Goal: Task Accomplishment & Management: Use online tool/utility

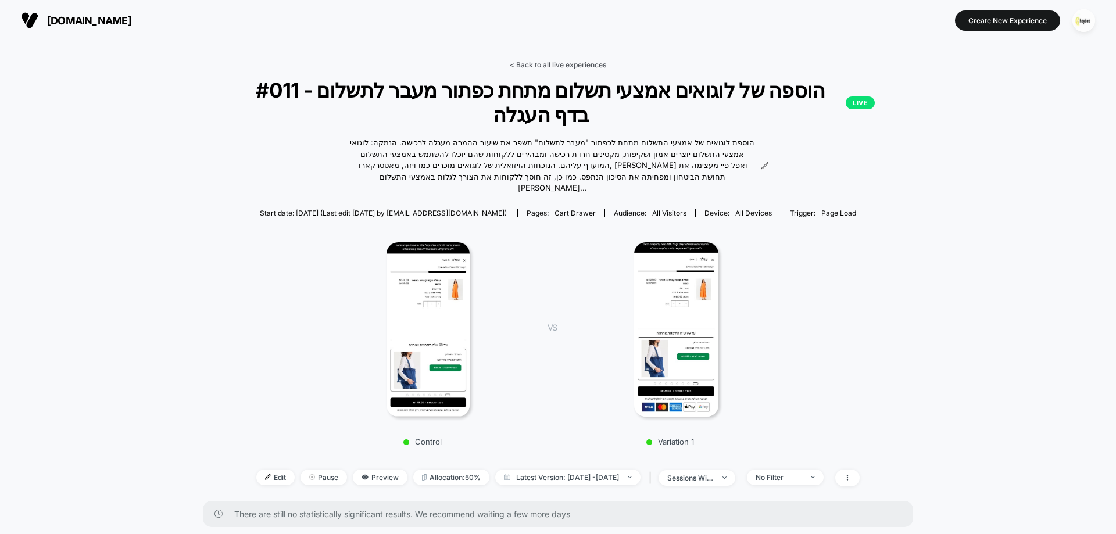
click at [572, 65] on link "< Back to all live experiences" at bounding box center [558, 64] width 97 height 9
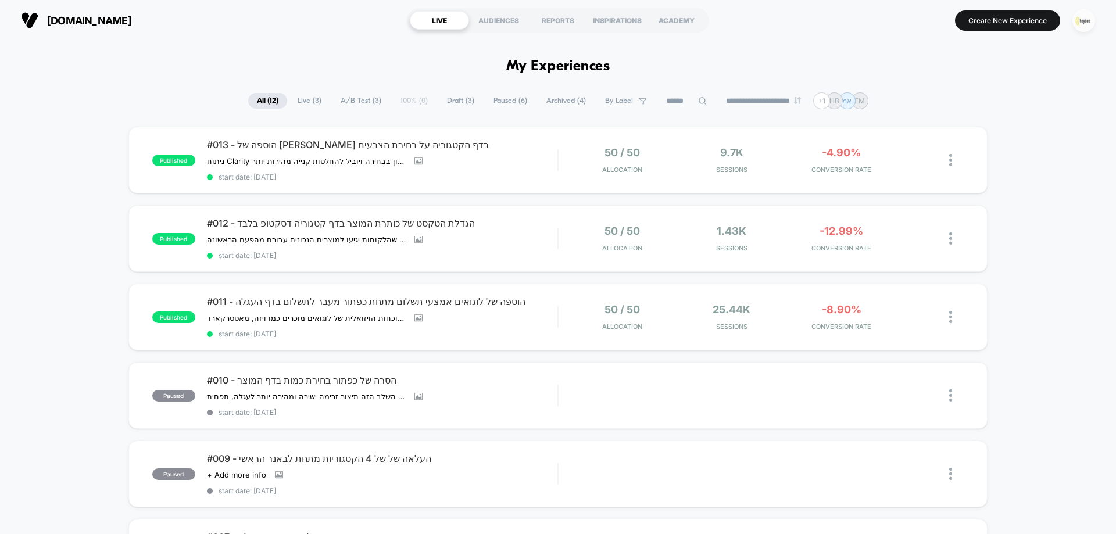
click at [1080, 15] on img "button" at bounding box center [1084, 20] width 23 height 23
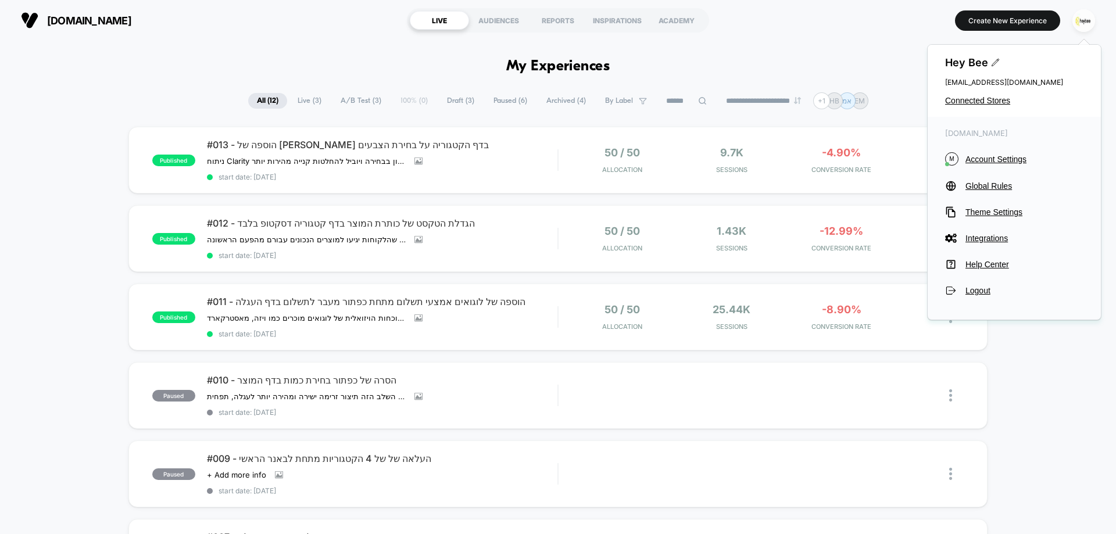
click at [984, 95] on div "Hey Bee cro@ab-test.io Connected Stores" at bounding box center [1014, 81] width 173 height 72
click at [977, 102] on span "Connected Stores" at bounding box center [1014, 100] width 138 height 9
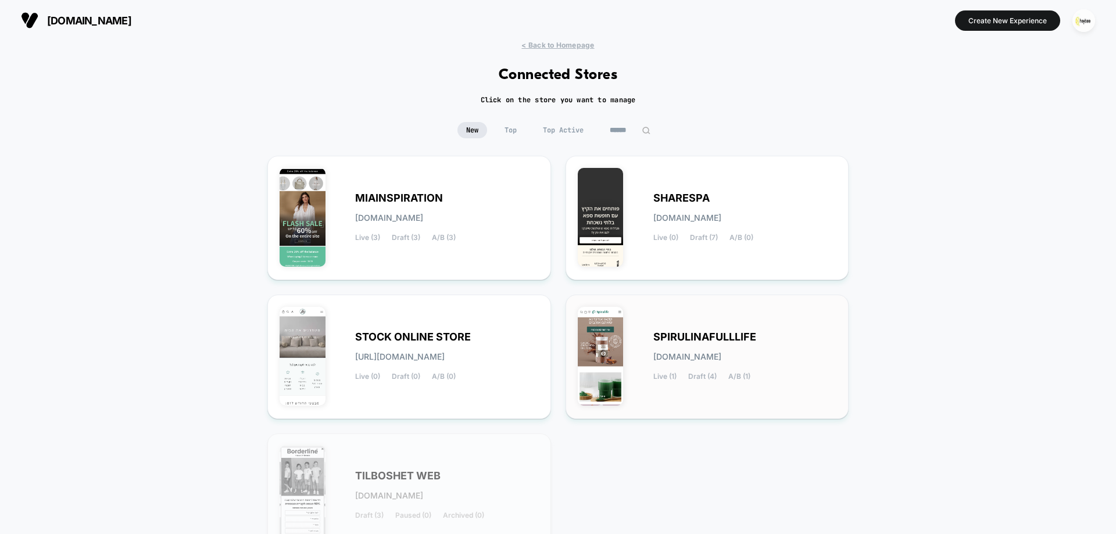
click at [629, 331] on div "SPIRULINAFULLLIFE spirulinafulllife.myshopify.com Live (1) Draft (4) A/B (1)" at bounding box center [707, 357] width 259 height 100
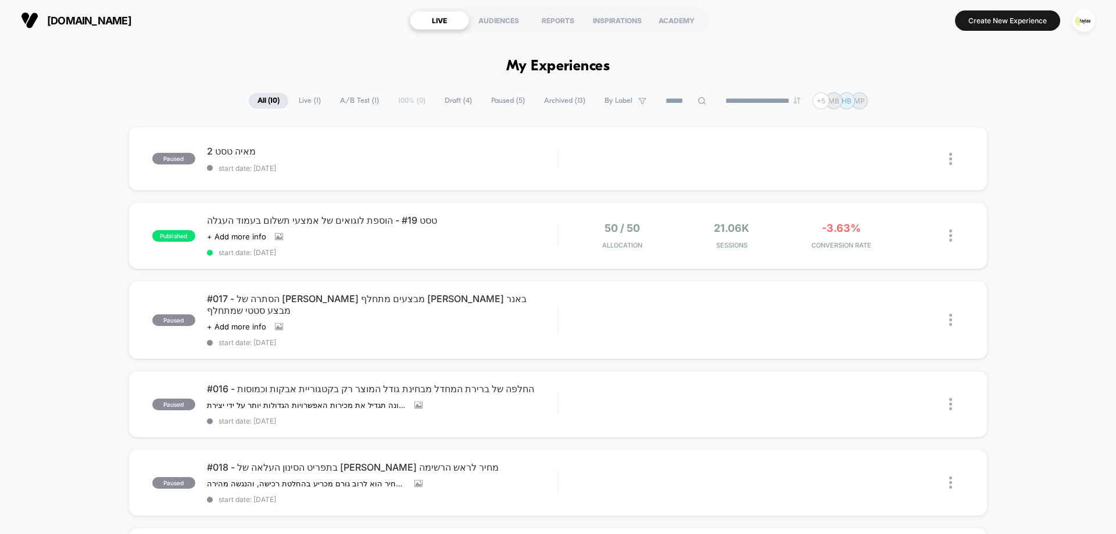
click at [451, 95] on span "Draft ( 4 )" at bounding box center [458, 101] width 45 height 16
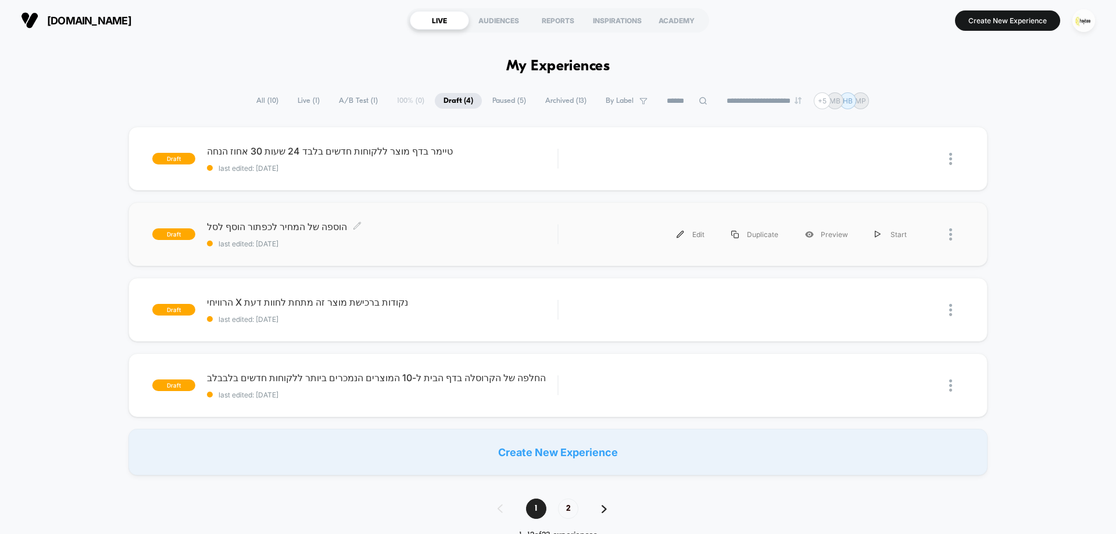
click at [274, 233] on div "הוספה של המחיר לכפתור הוסף לסל Click to edit experience details Click to edit e…" at bounding box center [382, 234] width 351 height 27
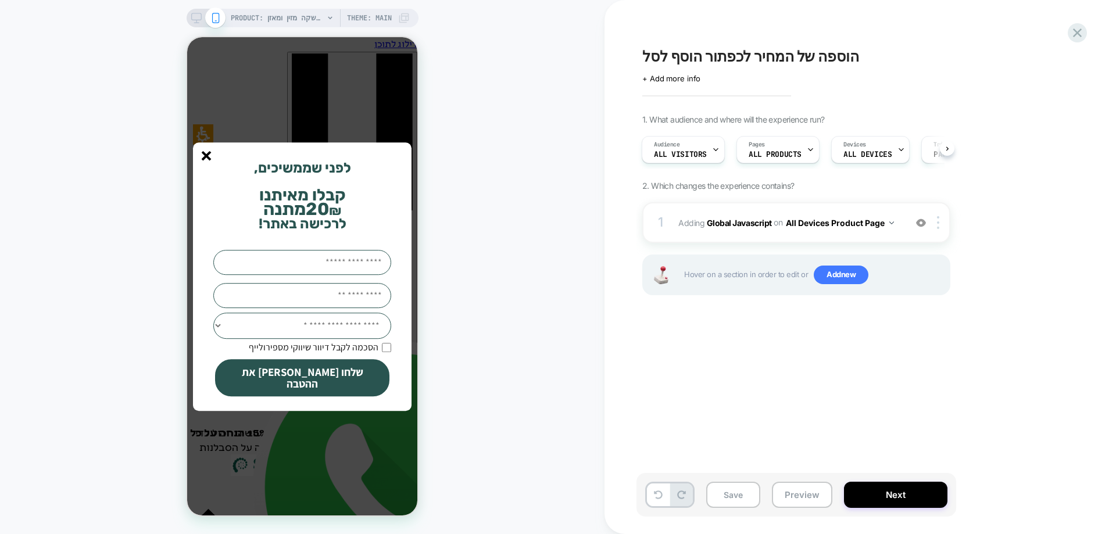
drag, startPoint x: 207, startPoint y: 159, endPoint x: 216, endPoint y: 164, distance: 9.9
click at [207, 160] on icon "סגור" at bounding box center [207, 156] width 10 height 10
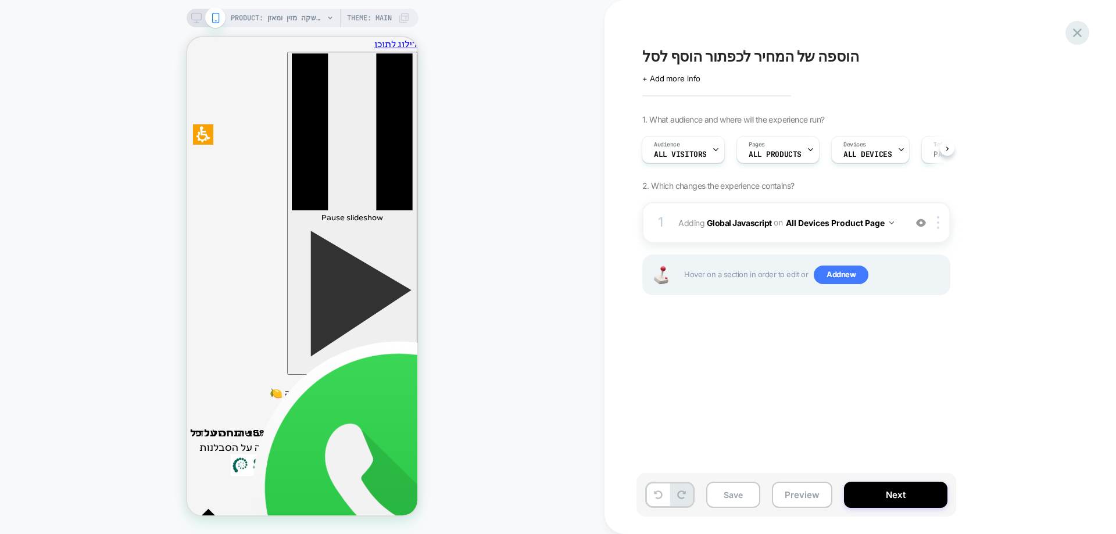
click at [1077, 36] on icon at bounding box center [1078, 33] width 16 height 16
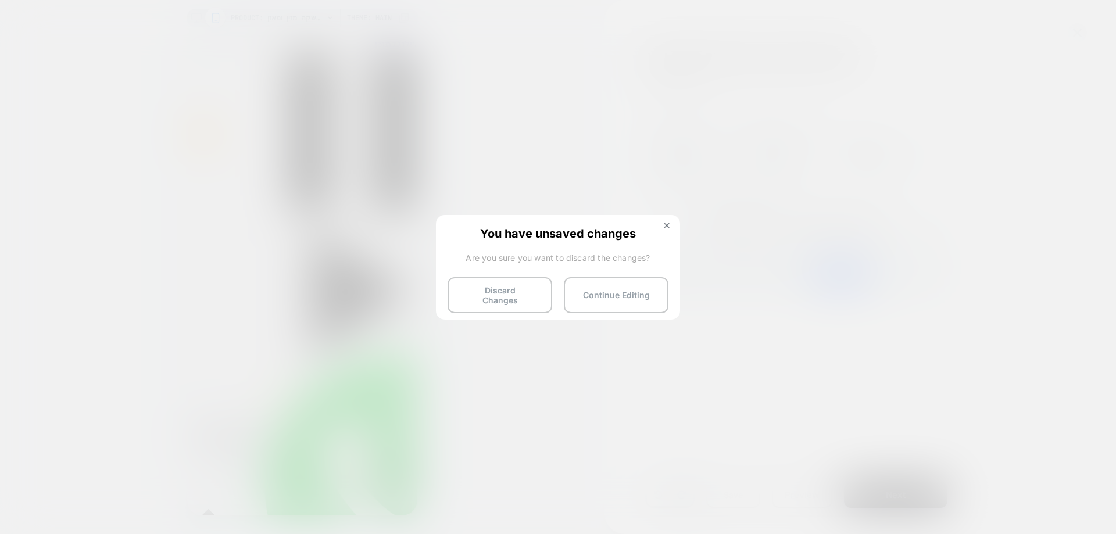
click at [498, 306] on div "You have unsaved changes Are you sure you want to discard the changes? Discard …" at bounding box center [558, 266] width 244 height 103
click at [512, 291] on button "Discard Changes" at bounding box center [500, 295] width 105 height 36
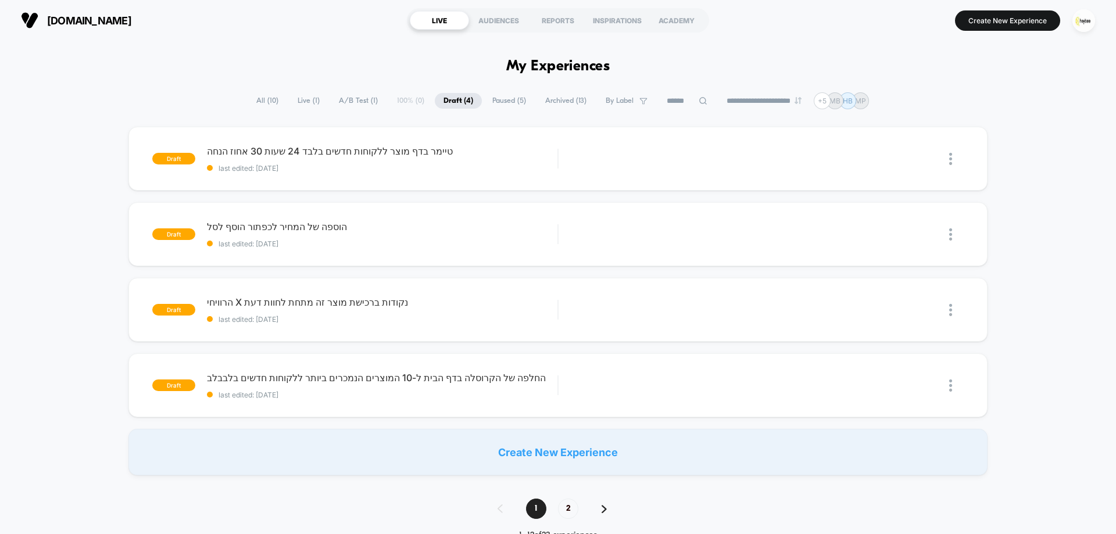
click at [306, 101] on span "Live ( 1 )" at bounding box center [309, 101] width 40 height 16
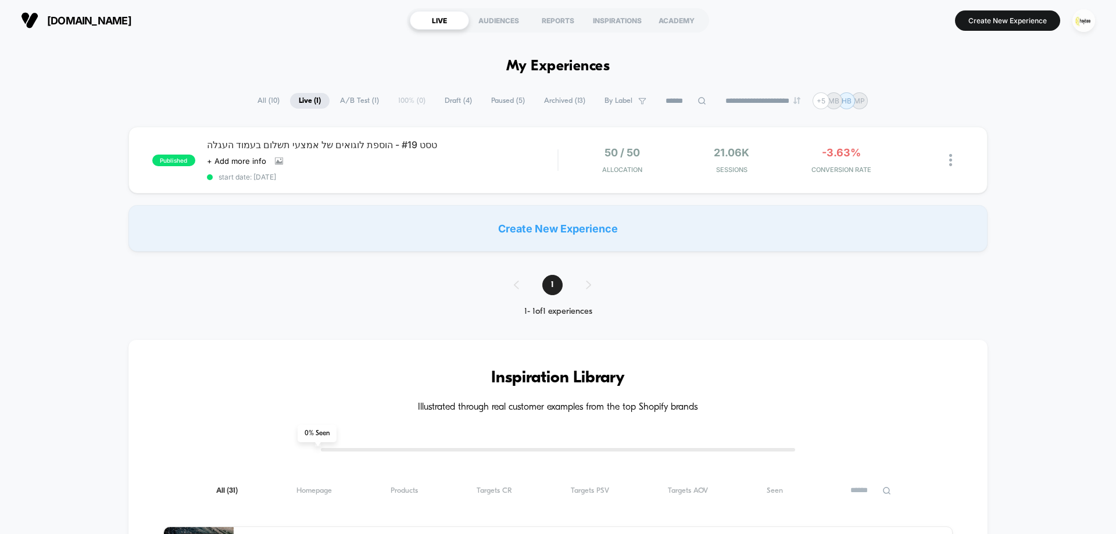
click at [449, 98] on span "Draft ( 4 )" at bounding box center [458, 101] width 45 height 16
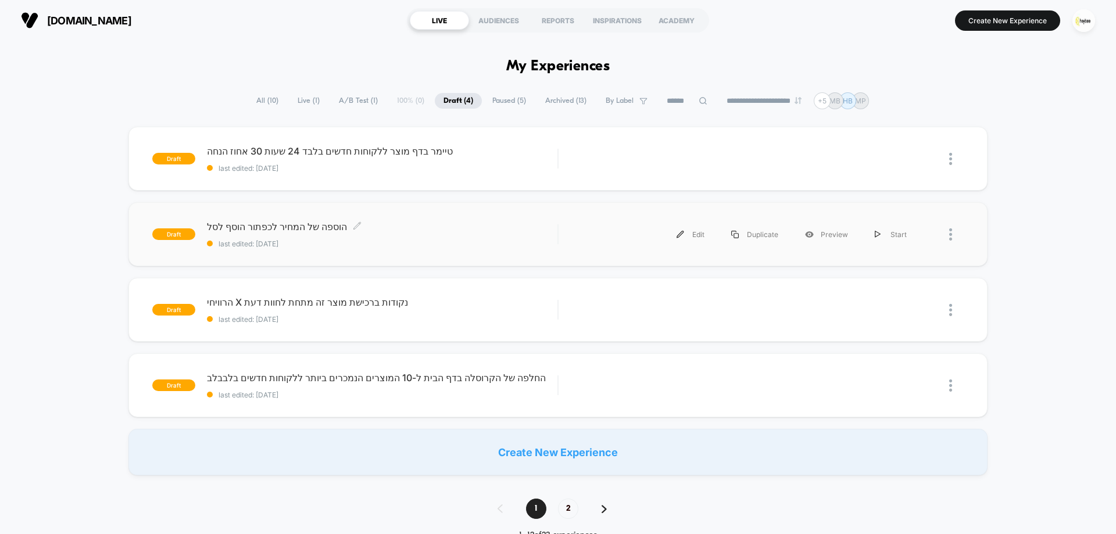
click at [319, 227] on span "הוספה של המחיר לכפתור הוסף לסל Click to edit experience details" at bounding box center [382, 227] width 351 height 12
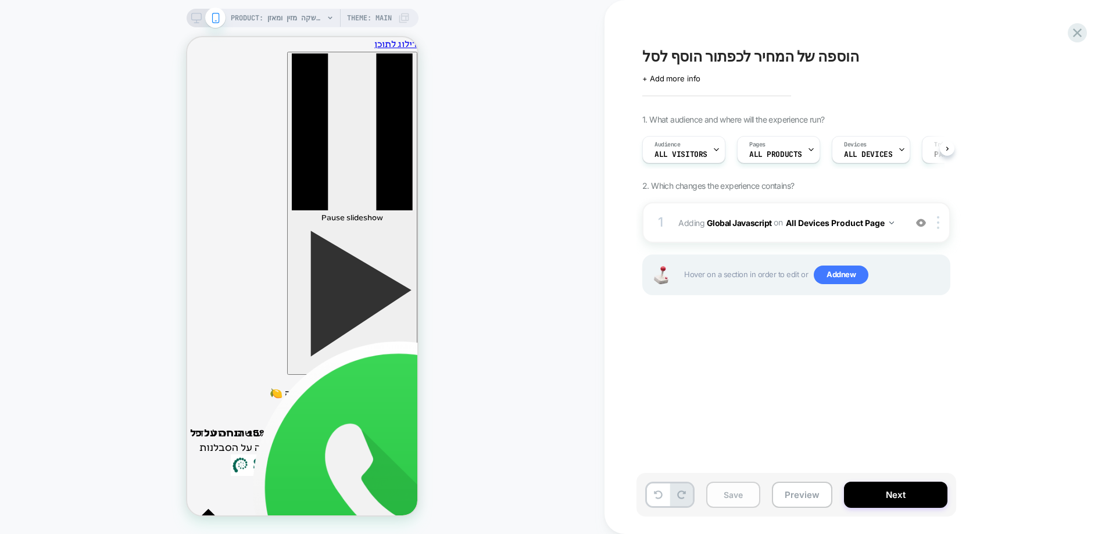
scroll to position [0, 1]
click at [740, 491] on button "Save" at bounding box center [733, 495] width 54 height 26
click at [949, 154] on button at bounding box center [947, 148] width 15 height 15
click at [888, 494] on button "Next" at bounding box center [896, 495] width 104 height 26
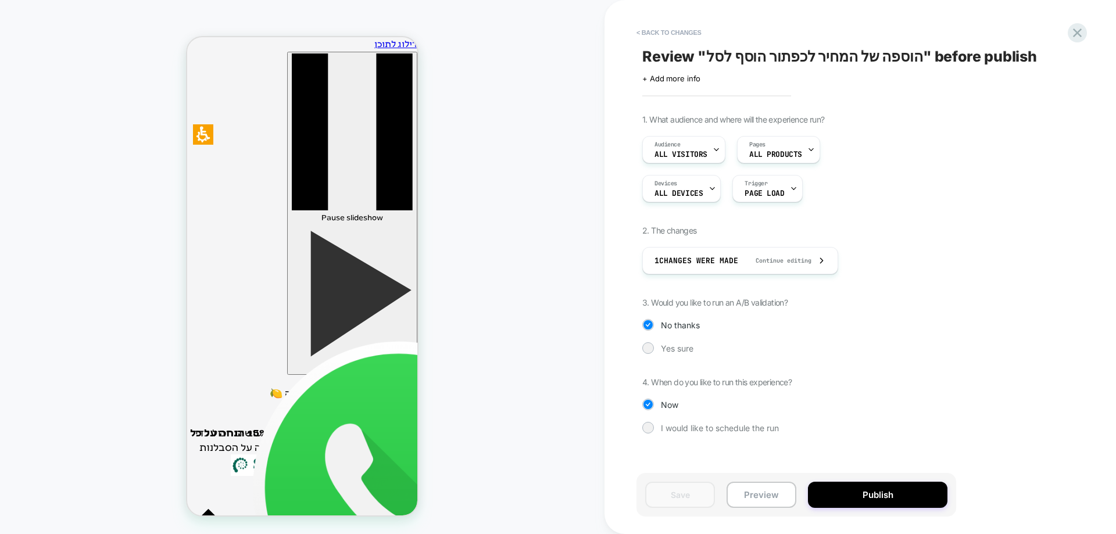
click at [676, 341] on div "1. What audience and where will the experience run? Audience All Visitors Pages…" at bounding box center [855, 283] width 424 height 337
click at [674, 348] on span "Yes sure" at bounding box center [677, 349] width 33 height 10
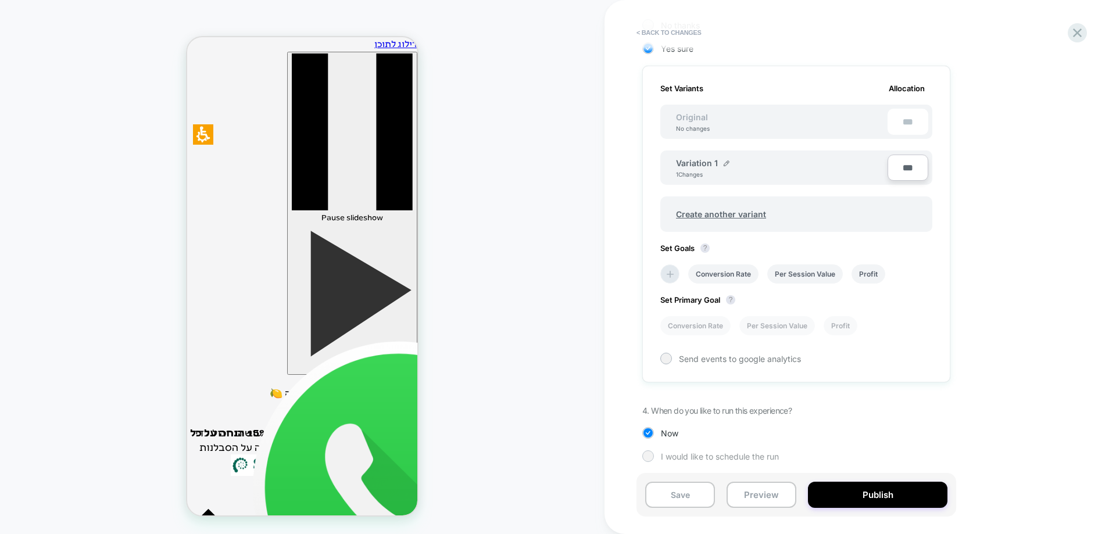
scroll to position [304, 0]
click at [671, 271] on icon at bounding box center [670, 270] width 7 height 7
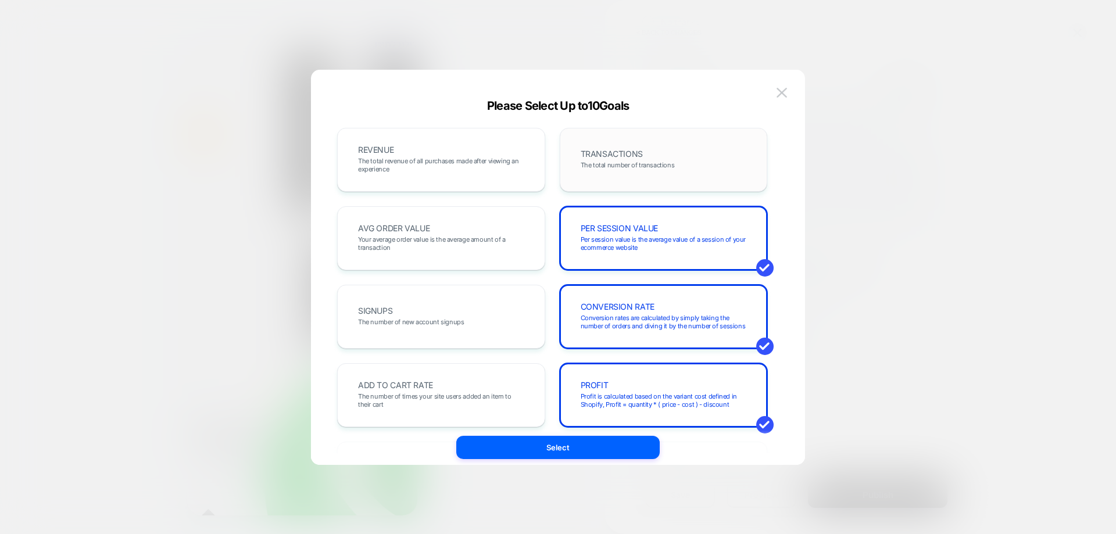
click at [619, 163] on span "The total number of transactions" at bounding box center [628, 165] width 94 height 8
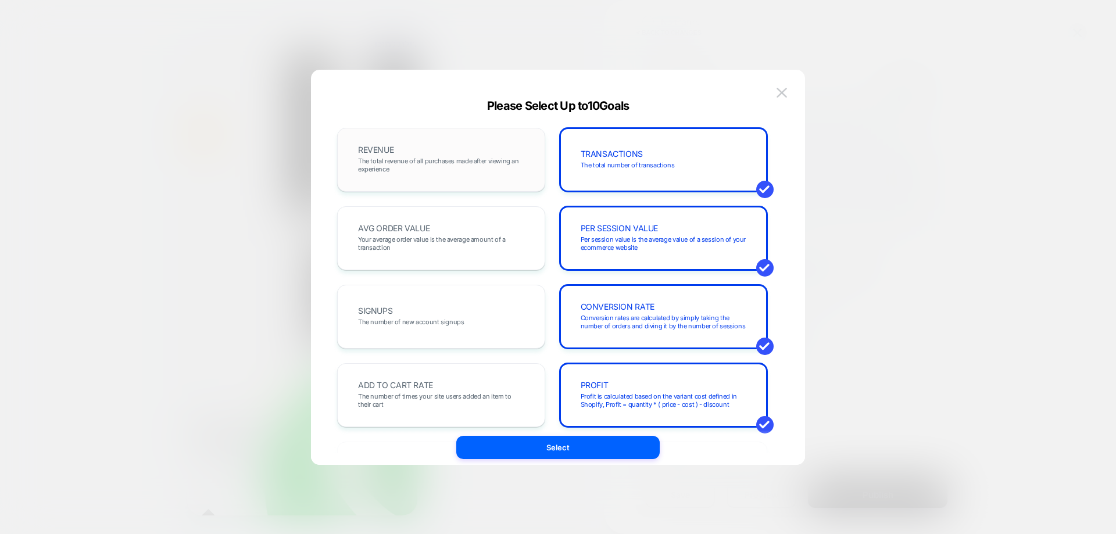
click at [486, 147] on div "REVENUE The total revenue of all purchases made after viewing an experience" at bounding box center [441, 160] width 184 height 40
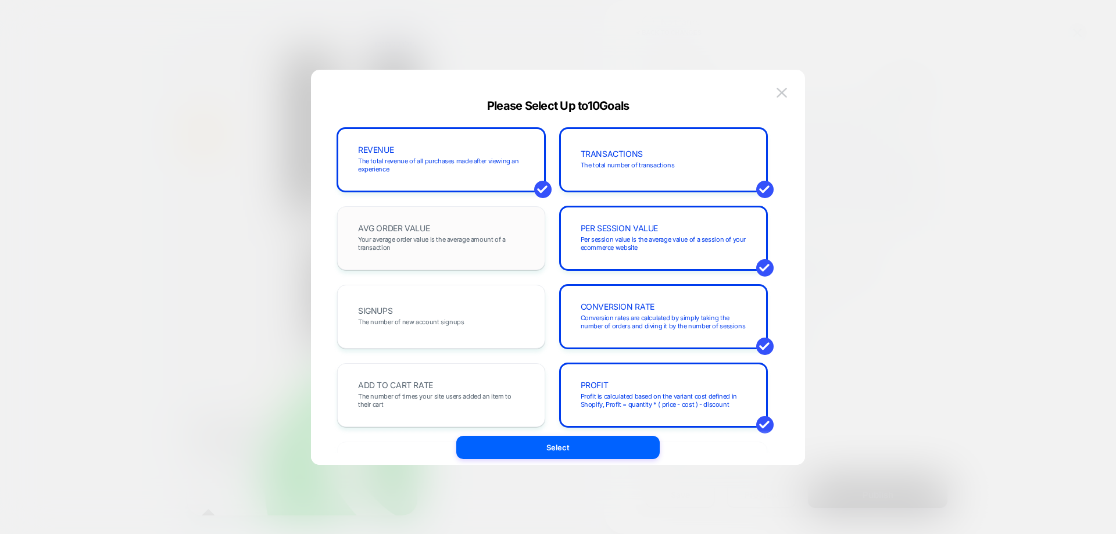
click at [454, 251] on span "Your average order value is the average amount of a transaction" at bounding box center [441, 243] width 166 height 16
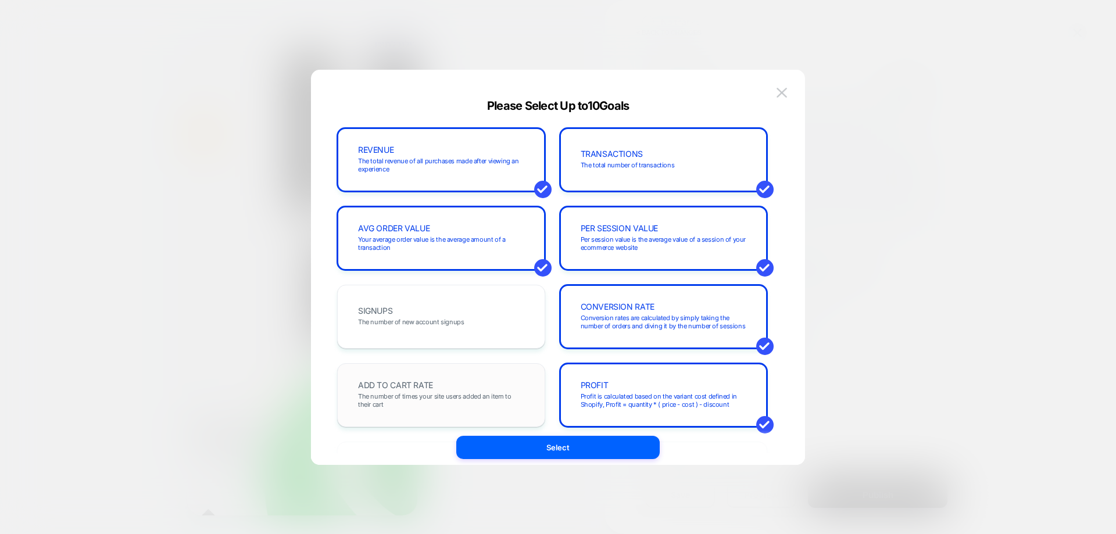
click at [429, 367] on div "ADD TO CART RATE The number of times your site users added an item to their cart" at bounding box center [441, 395] width 208 height 64
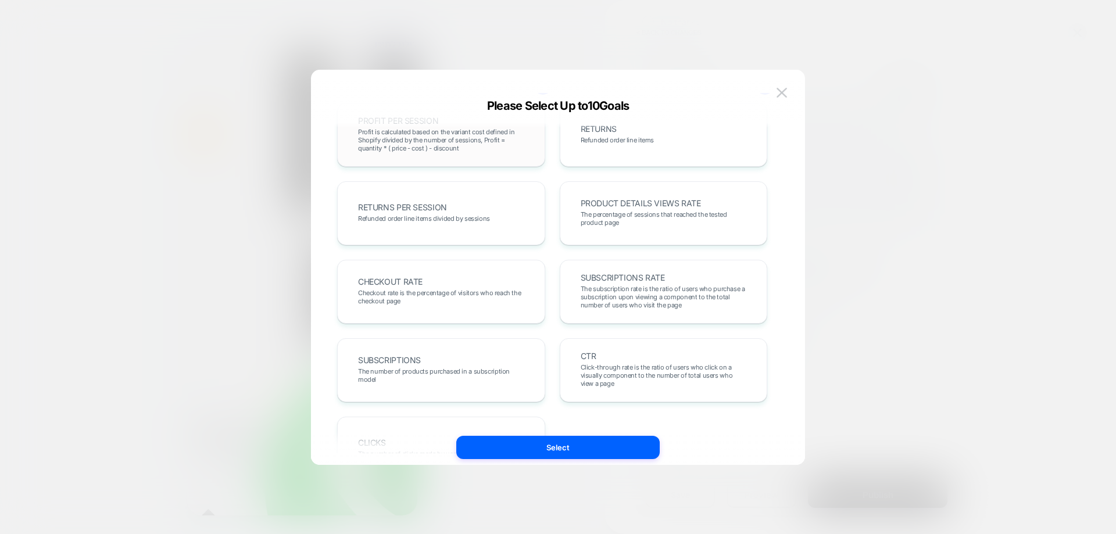
scroll to position [349, 0]
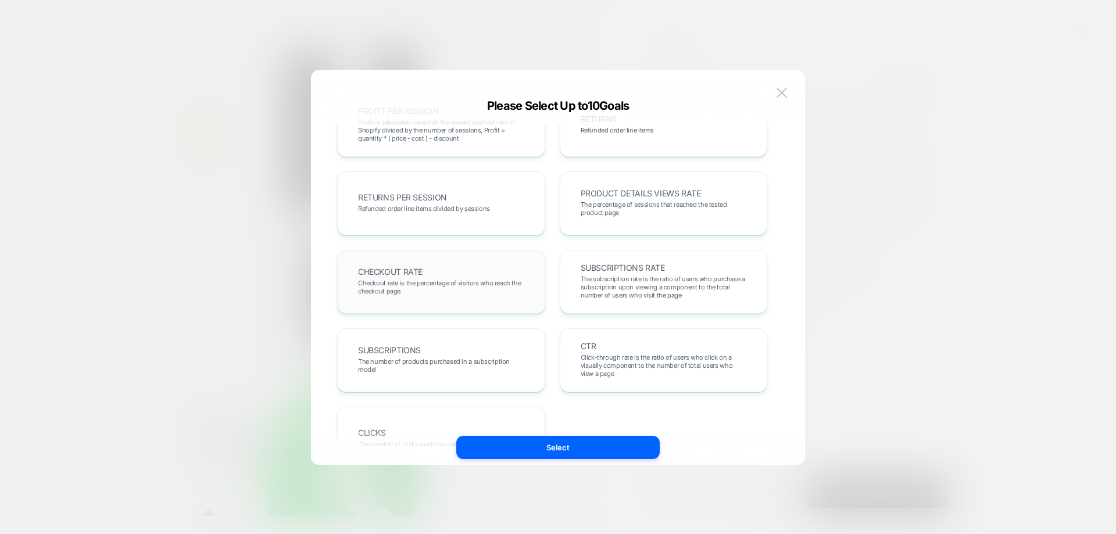
click at [479, 281] on span "Checkout rate is the percentage of visitors who reach the checkout page" at bounding box center [441, 287] width 166 height 16
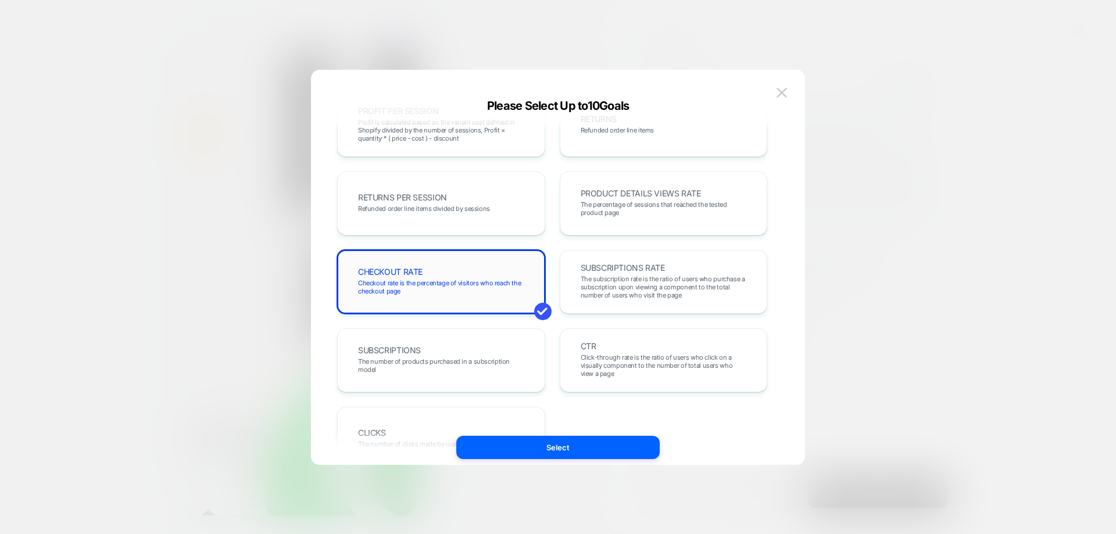
scroll to position [401, 0]
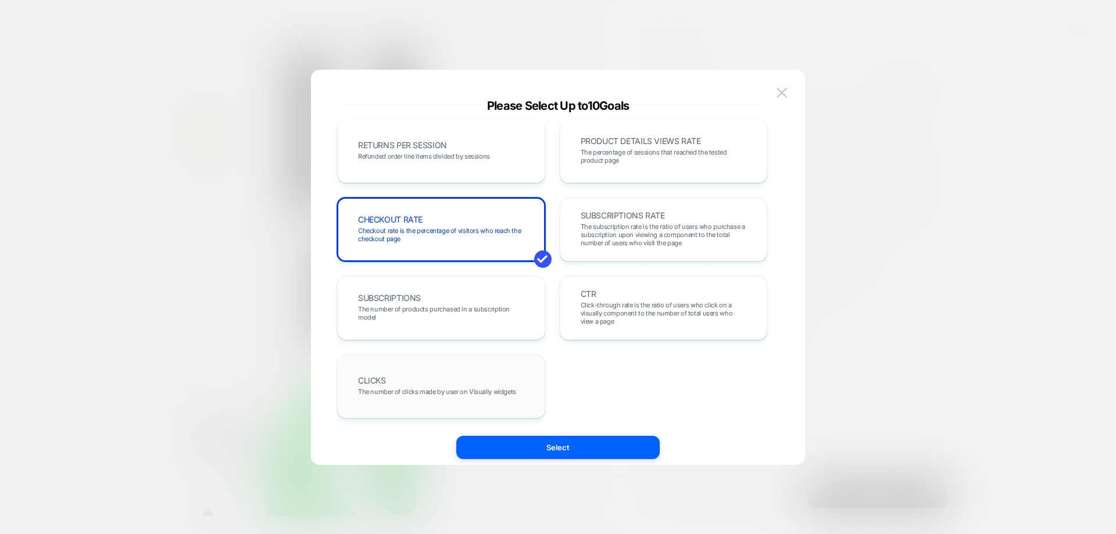
click at [461, 372] on div "CLICKS The number of clicks made by user on Visually widgets" at bounding box center [441, 387] width 184 height 40
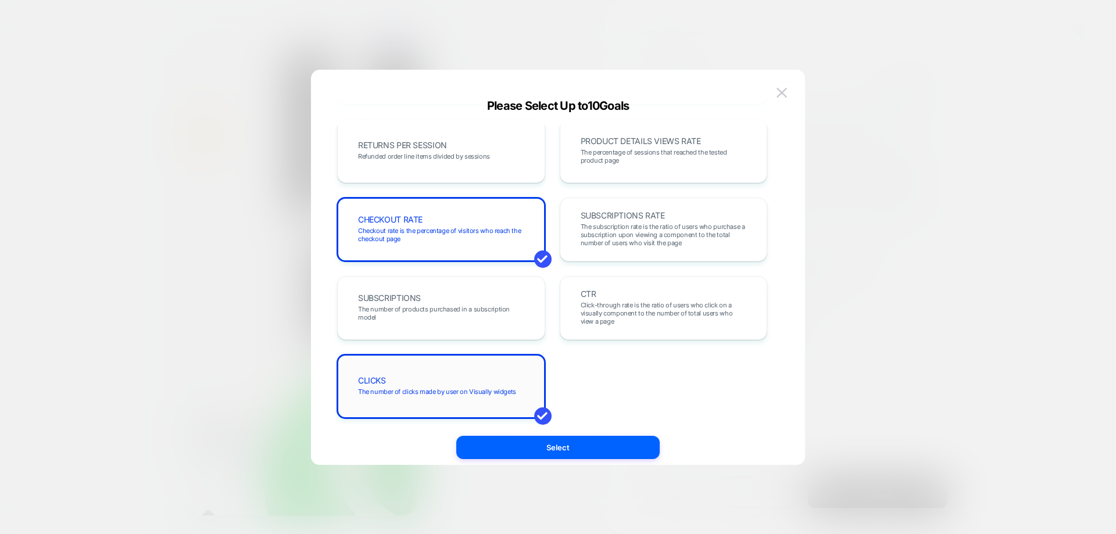
click at [487, 368] on div "CLICKS The number of clicks made by user on Visually widgets" at bounding box center [441, 387] width 184 height 40
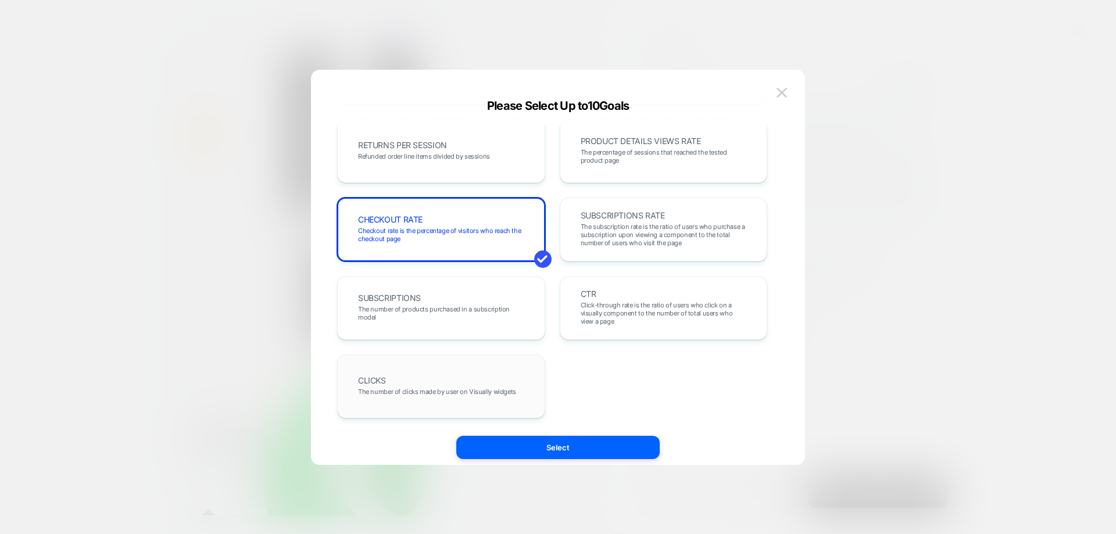
click at [484, 367] on div "CLICKS The number of clicks made by user on Visually widgets" at bounding box center [441, 387] width 184 height 40
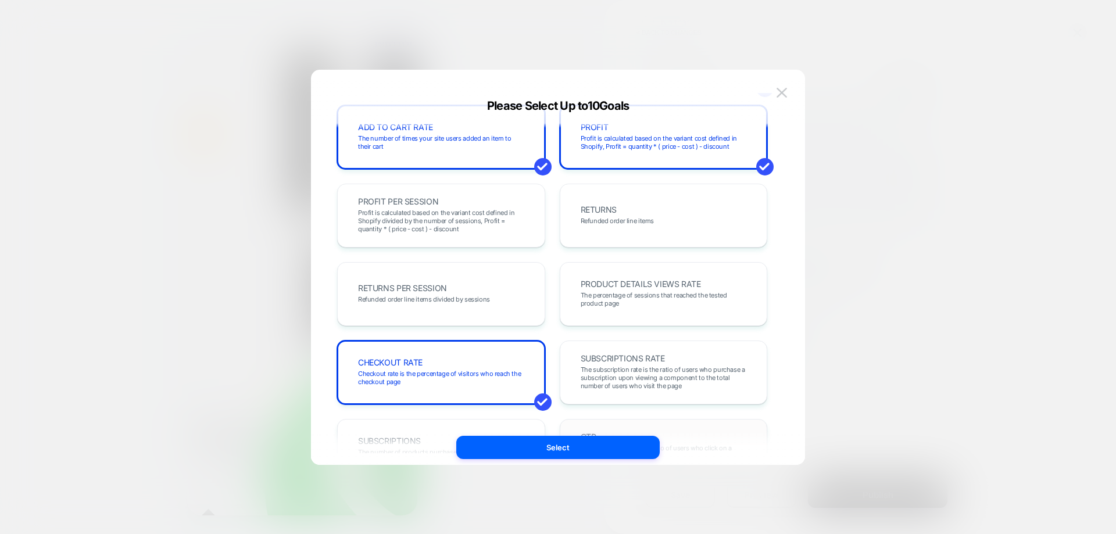
scroll to position [227, 0]
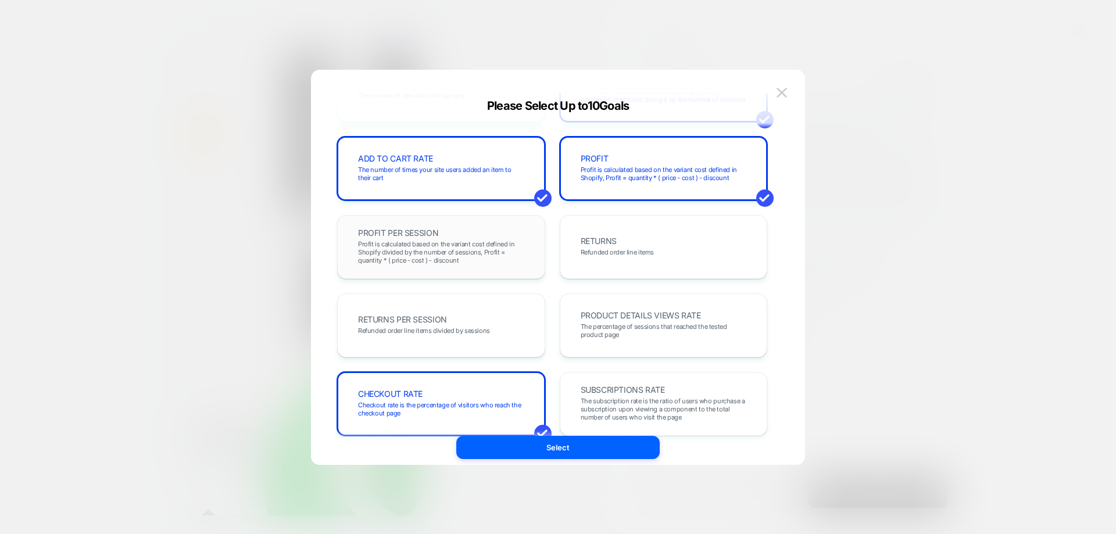
click at [437, 256] on span "Profit is calculated based on the variant cost defined in Shopify divided by th…" at bounding box center [441, 252] width 166 height 24
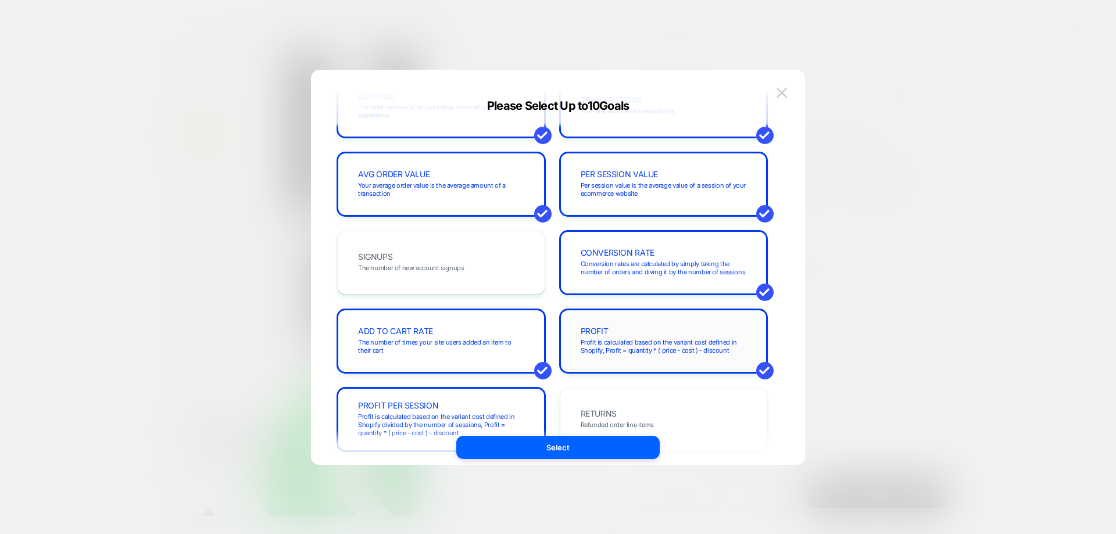
scroll to position [0, 0]
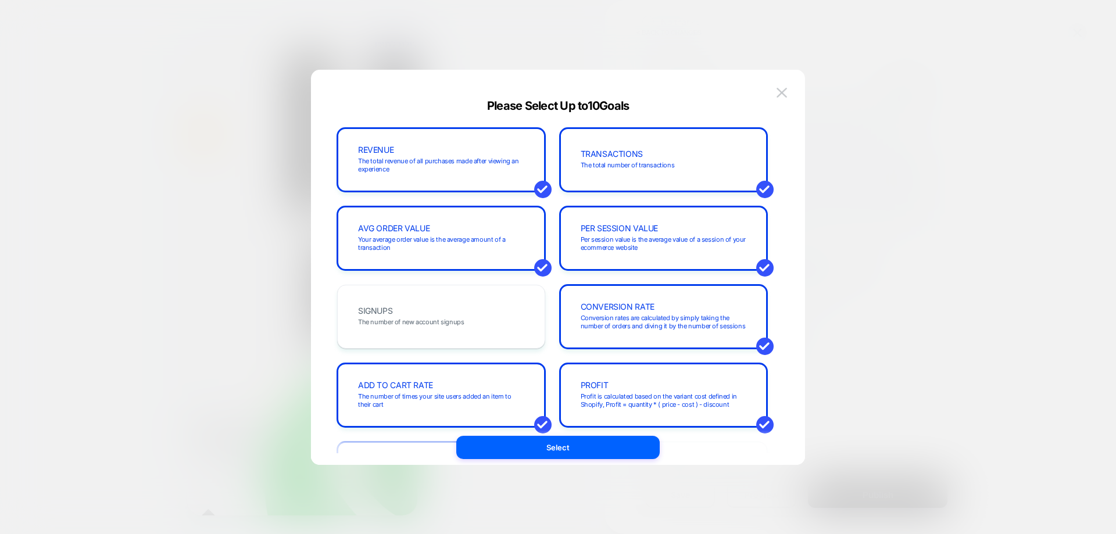
click at [572, 442] on button "Select" at bounding box center [558, 447] width 204 height 23
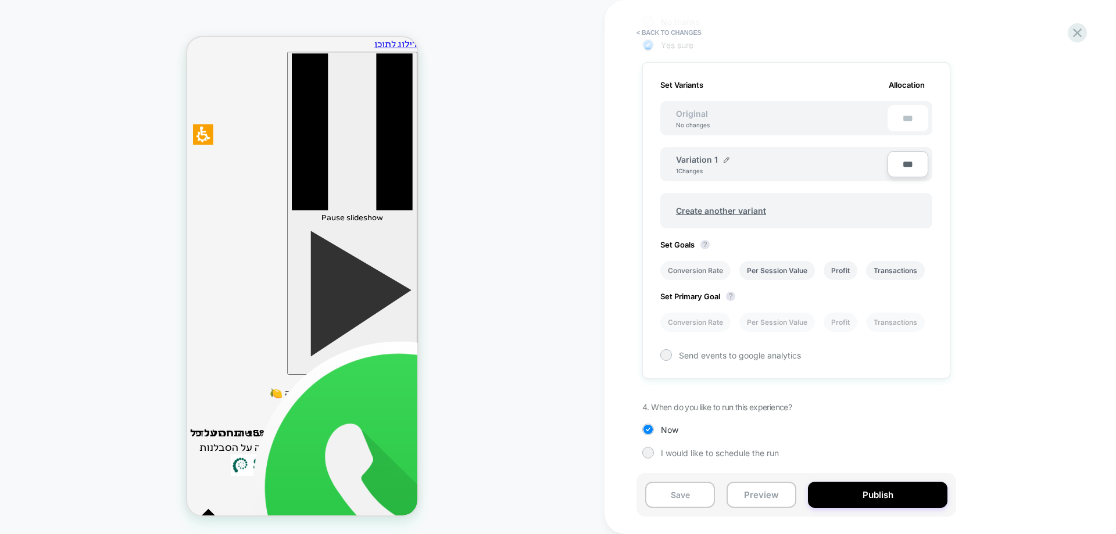
click at [695, 273] on li "Conversion Rate" at bounding box center [696, 270] width 70 height 19
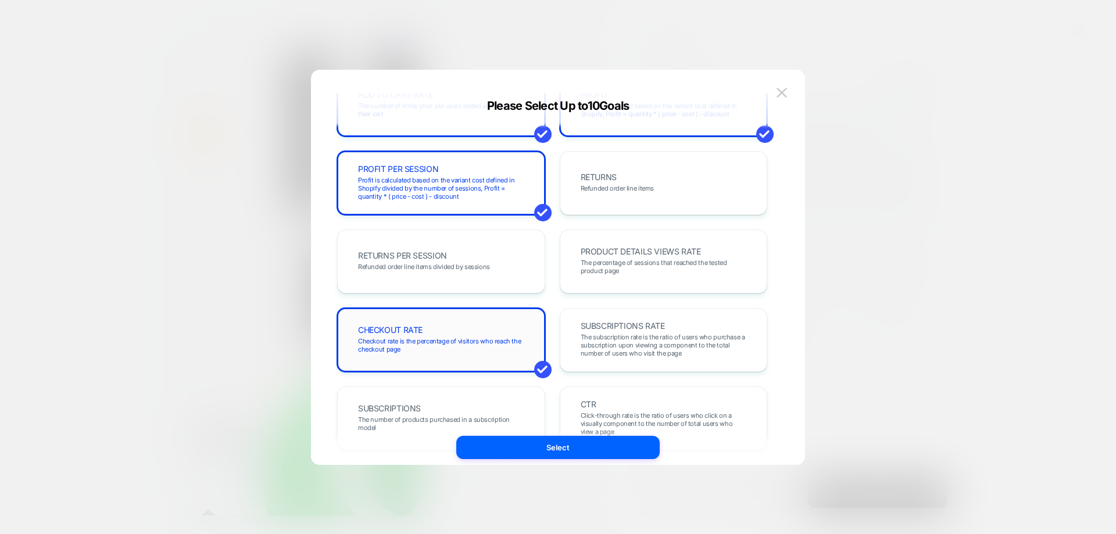
drag, startPoint x: 381, startPoint y: 344, endPoint x: 429, endPoint y: 305, distance: 61.6
click at [381, 344] on span "Checkout rate is the percentage of visitors who reach the checkout page" at bounding box center [441, 345] width 166 height 16
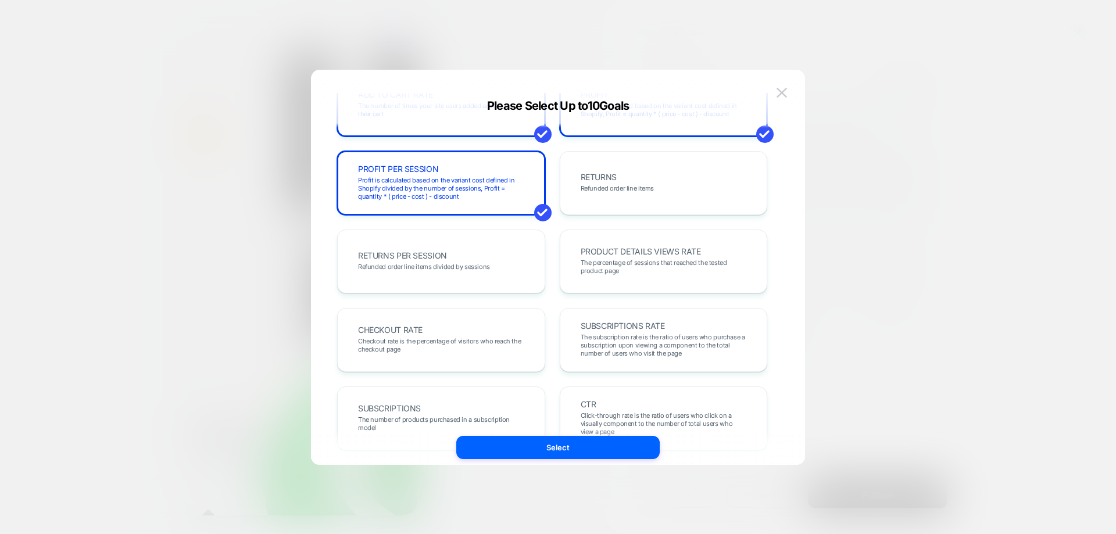
scroll to position [116, 0]
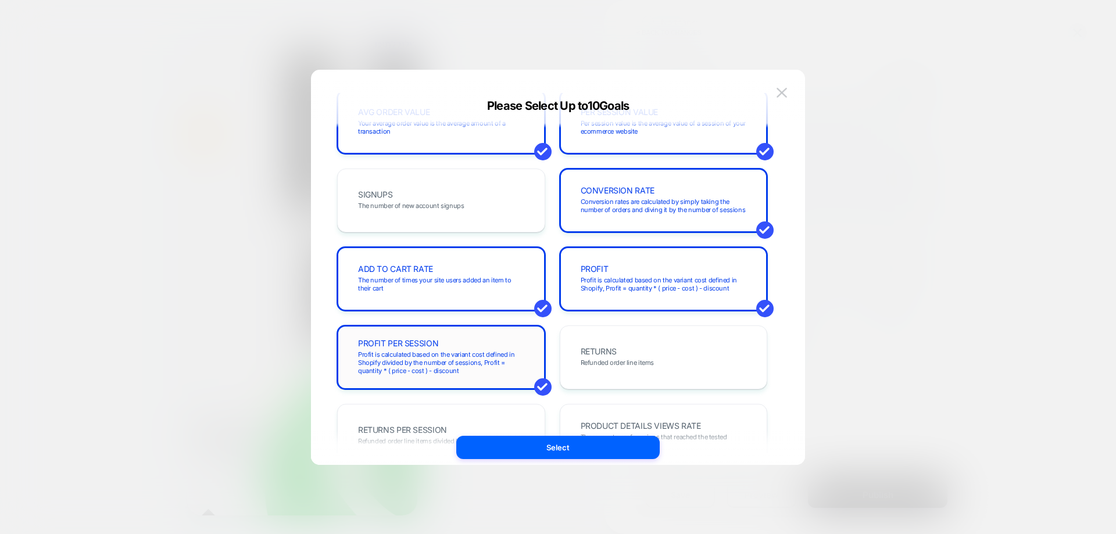
drag, startPoint x: 446, startPoint y: 337, endPoint x: 509, endPoint y: 294, distance: 76.6
click at [447, 337] on div "PROFIT PER SESSION Profit is calculated based on the variant cost defined in Sh…" at bounding box center [441, 358] width 208 height 64
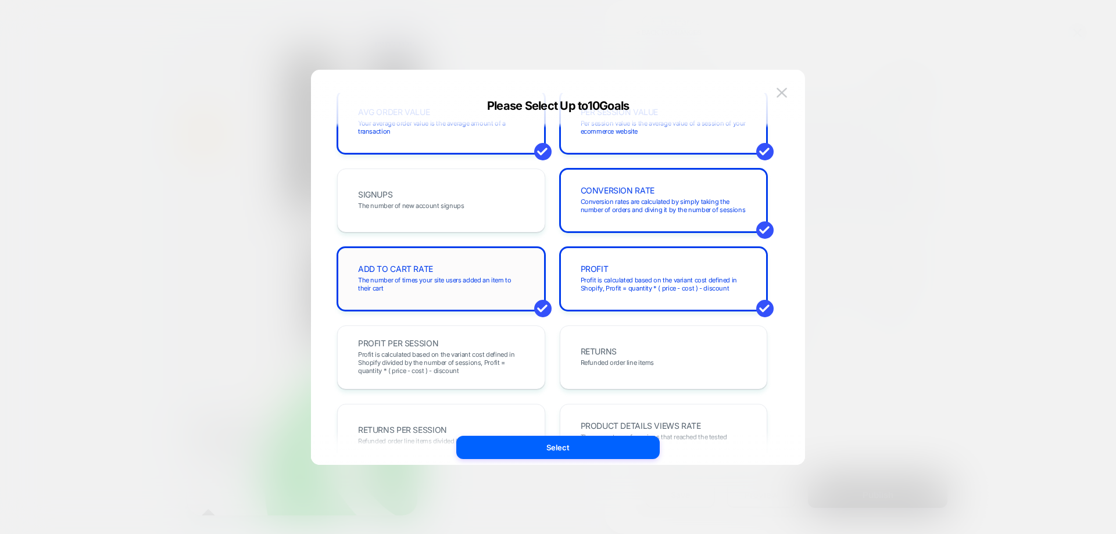
click at [497, 284] on span "The number of times your site users added an item to their cart" at bounding box center [441, 284] width 166 height 16
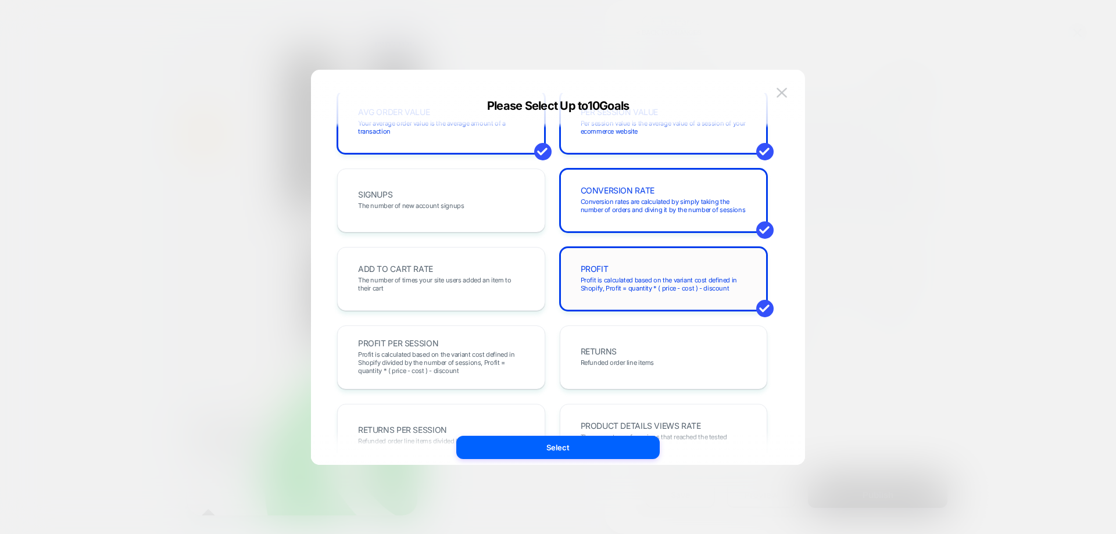
click at [613, 265] on div "PROFIT Profit is calculated based on the variant cost defined in Shopify, Profi…" at bounding box center [664, 279] width 184 height 40
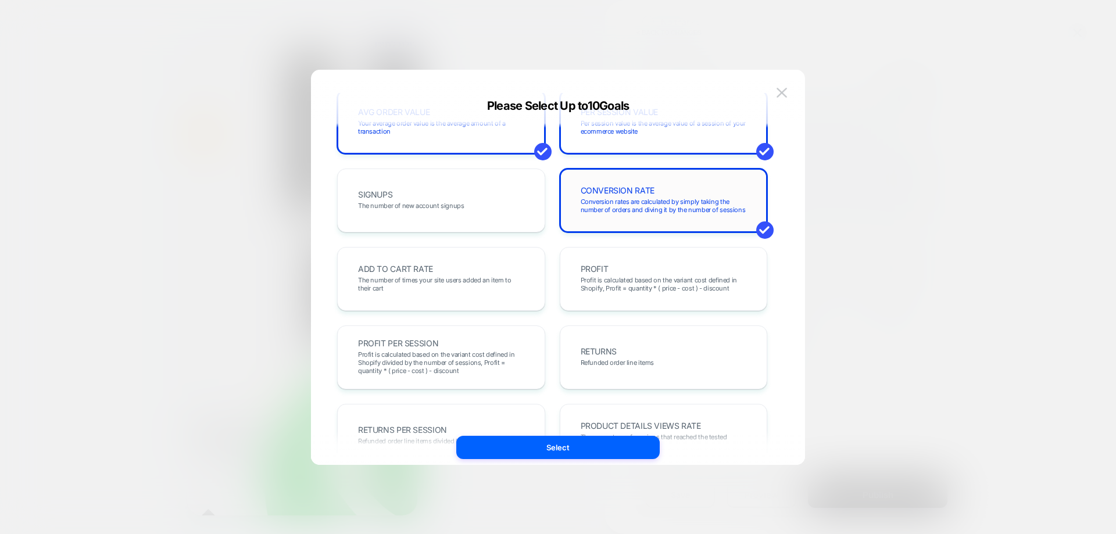
click at [623, 206] on span "Conversion rates are calculated by simply taking the number of orders and divin…" at bounding box center [664, 206] width 166 height 16
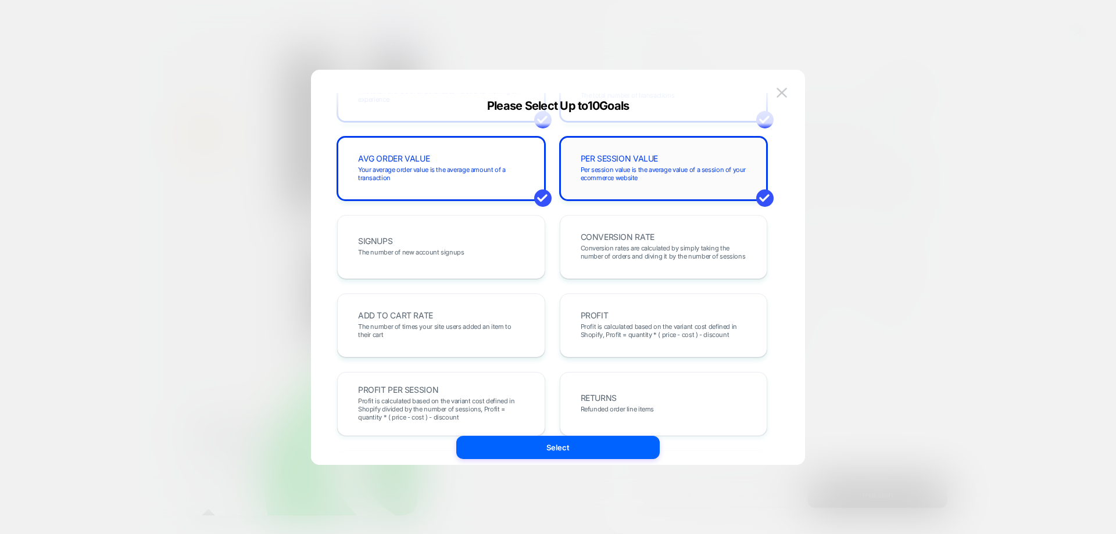
scroll to position [0, 0]
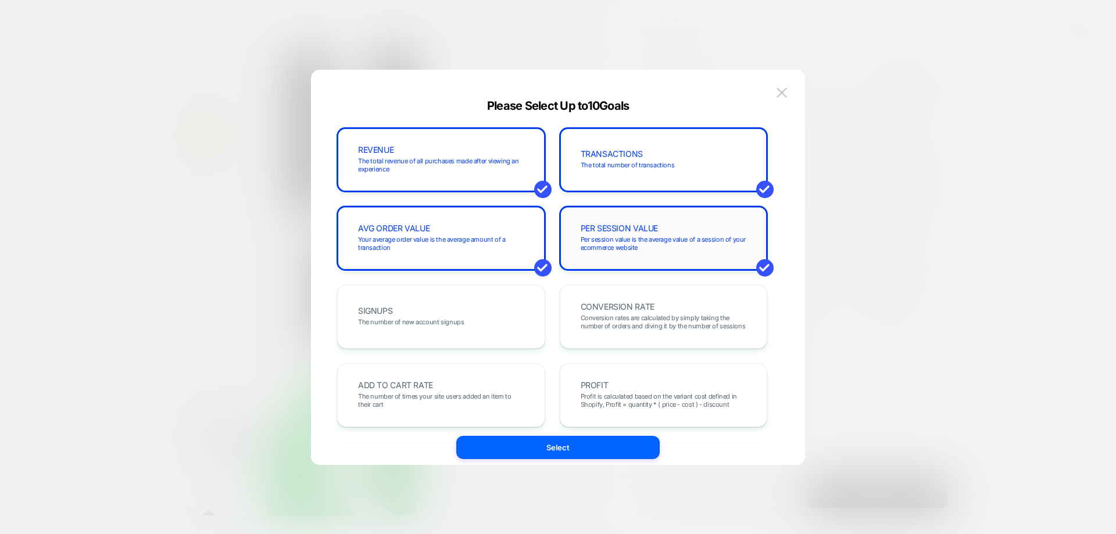
click at [611, 242] on span "Per session value is the average value of a session of your ecommerce website" at bounding box center [664, 243] width 166 height 16
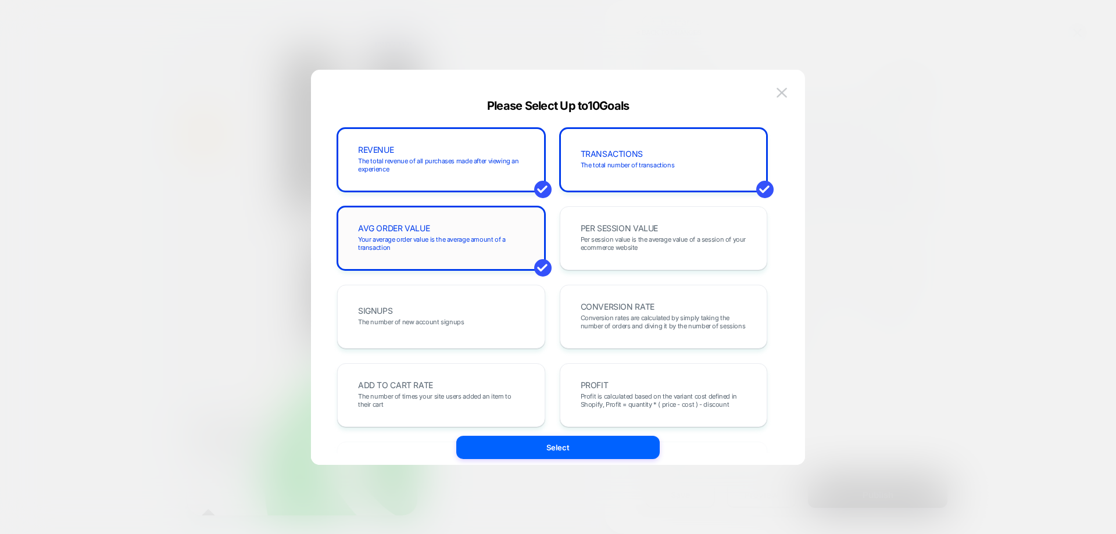
click at [495, 242] on span "Your average order value is the average amount of a transaction" at bounding box center [441, 243] width 166 height 16
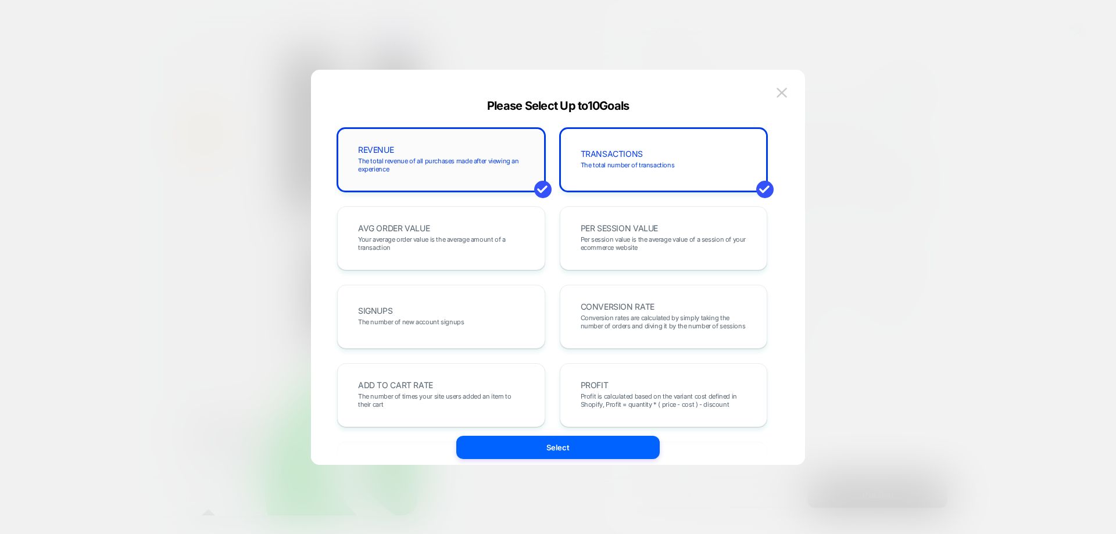
click at [494, 178] on div "REVENUE The total revenue of all purchases made after viewing an experience" at bounding box center [441, 160] width 184 height 40
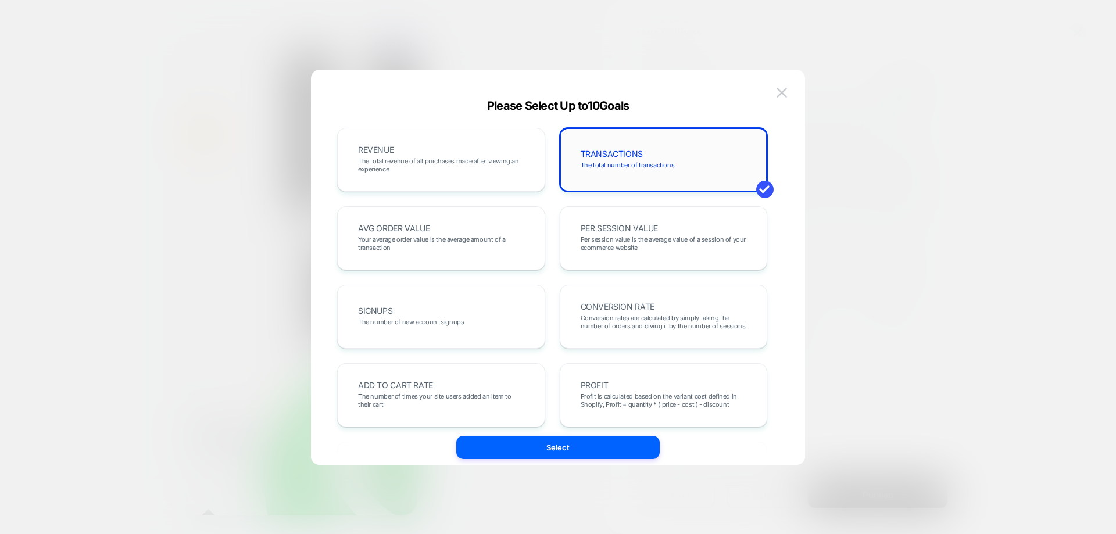
click at [620, 162] on span "The total number of transactions" at bounding box center [628, 165] width 94 height 8
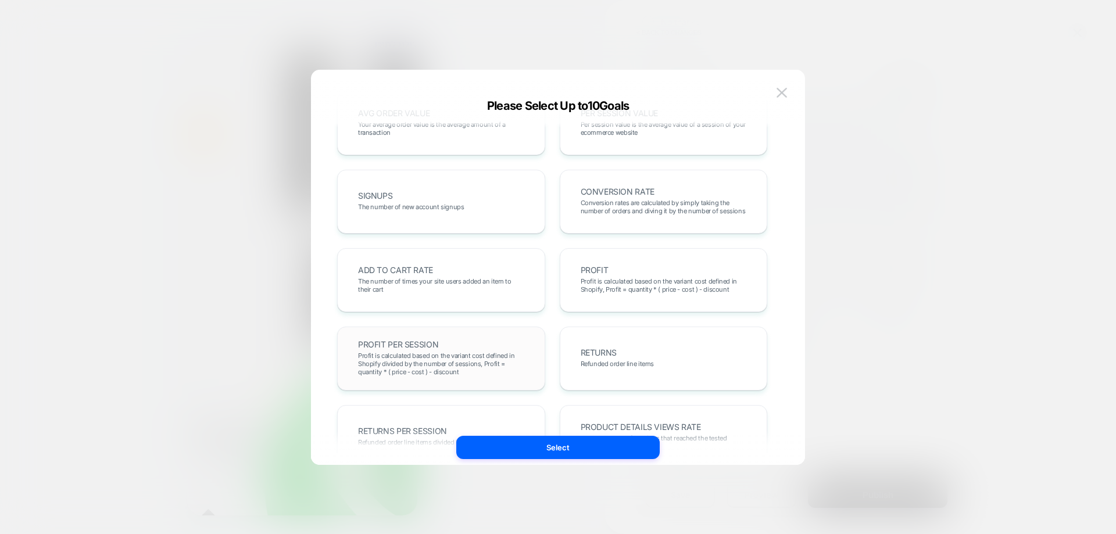
scroll to position [116, 0]
click at [435, 281] on span "The number of times your site users added an item to their cart" at bounding box center [441, 284] width 166 height 16
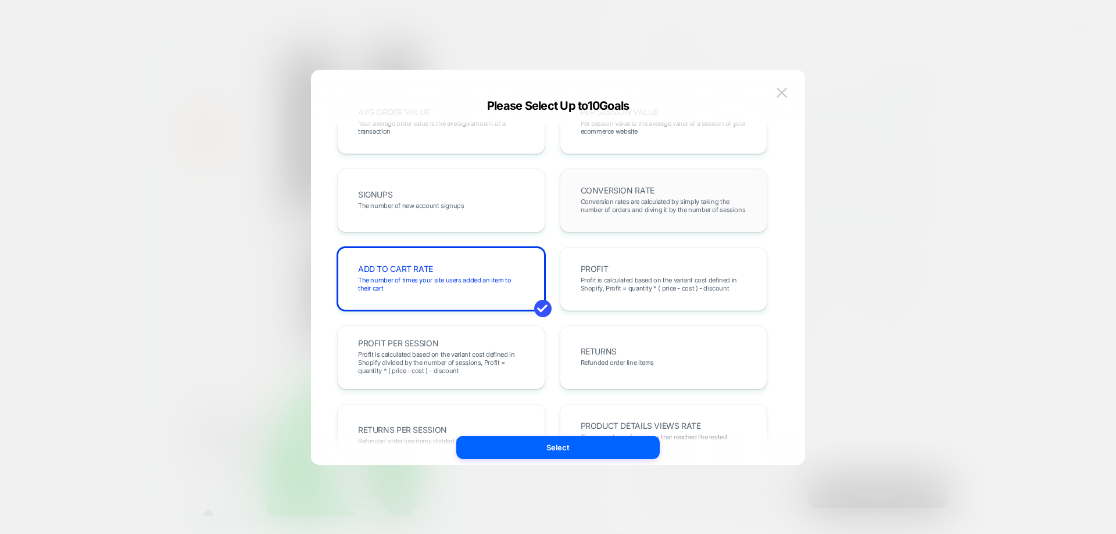
click at [616, 187] on span "CONVERSION RATE" at bounding box center [618, 191] width 74 height 8
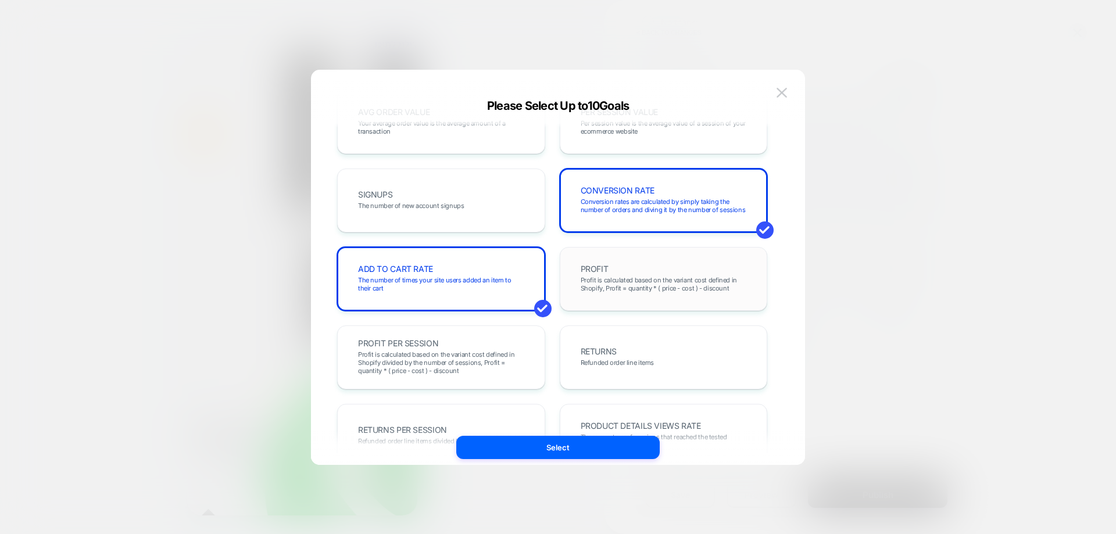
click at [636, 280] on span "Profit is calculated based on the variant cost defined in Shopify, Profit = qua…" at bounding box center [664, 284] width 166 height 16
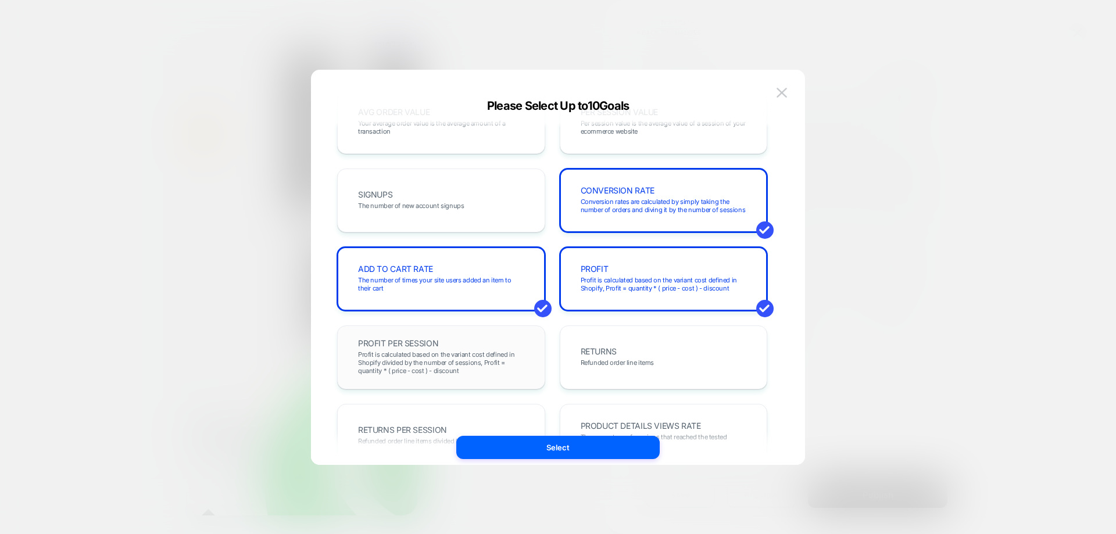
click at [449, 355] on span "Profit is calculated based on the variant cost defined in Shopify divided by th…" at bounding box center [441, 363] width 166 height 24
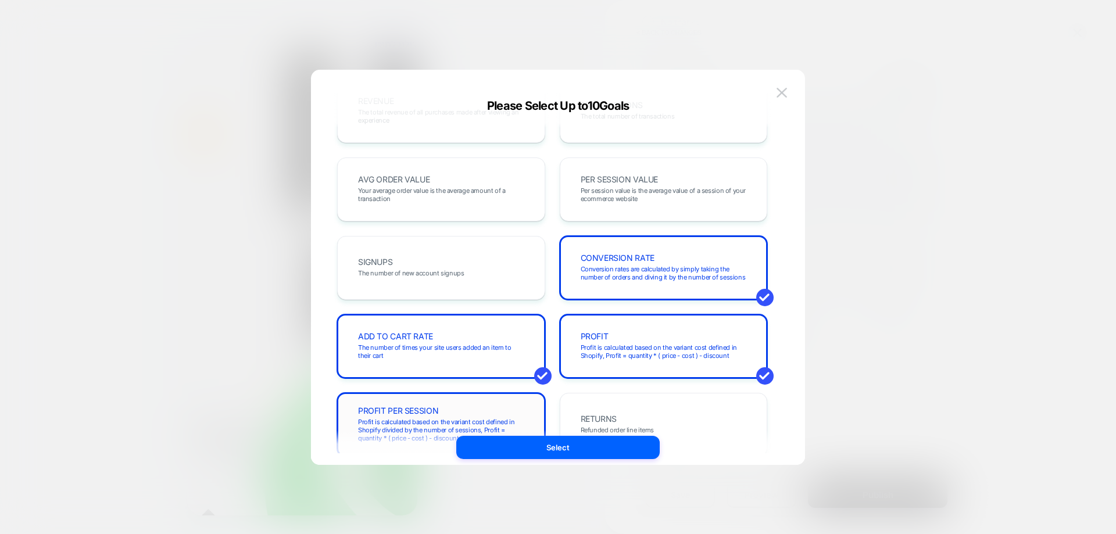
scroll to position [0, 0]
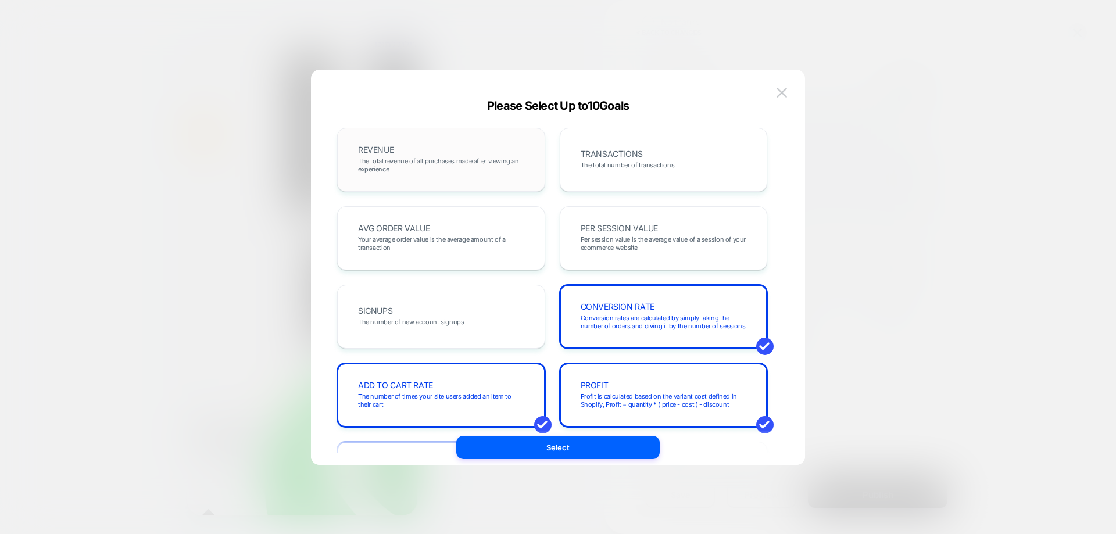
click at [463, 157] on span "The total revenue of all purchases made after viewing an experience" at bounding box center [441, 165] width 166 height 16
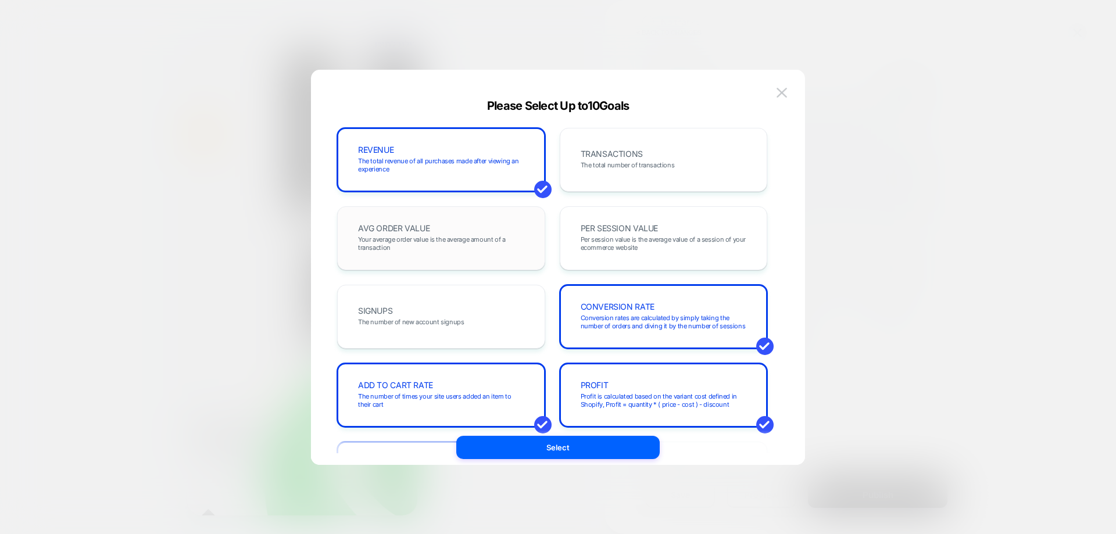
click at [455, 231] on div "AVG ORDER VALUE Your average order value is the average amount of a transaction" at bounding box center [441, 239] width 184 height 40
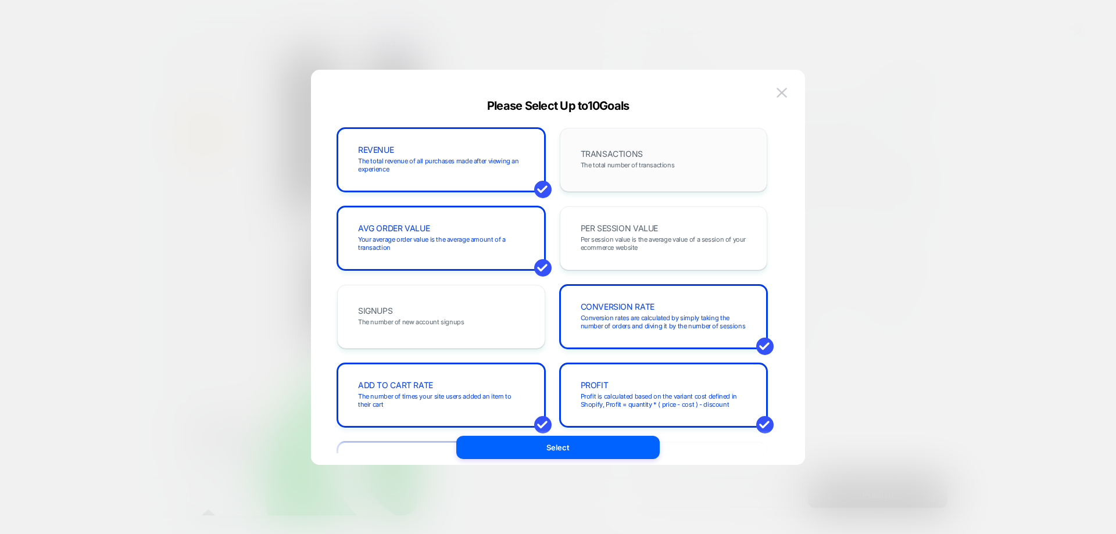
click at [648, 152] on div "TRANSACTIONS The total number of transactions" at bounding box center [664, 160] width 184 height 40
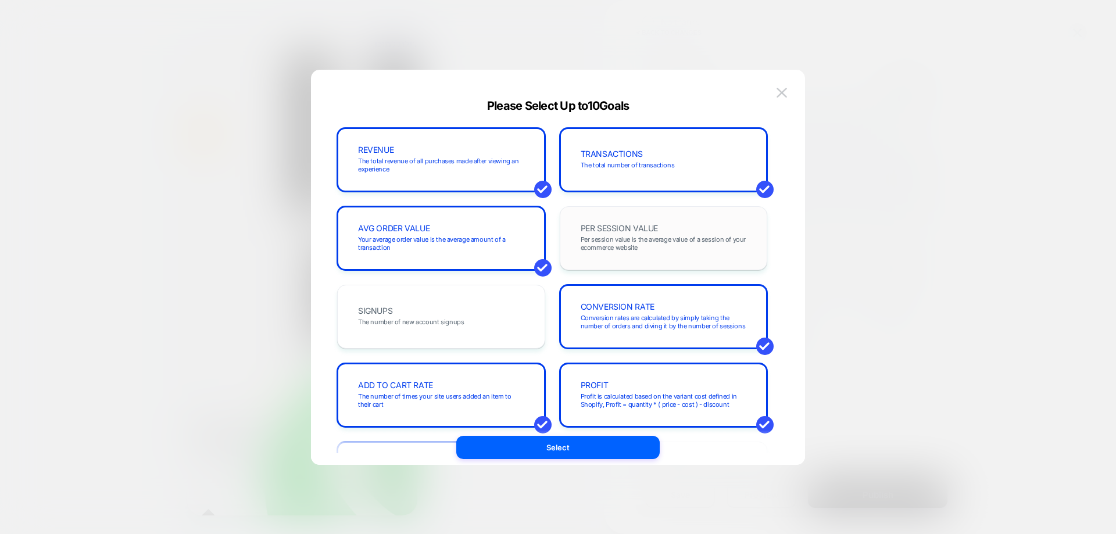
click at [604, 244] on span "Per session value is the average value of a session of your ecommerce website" at bounding box center [664, 243] width 166 height 16
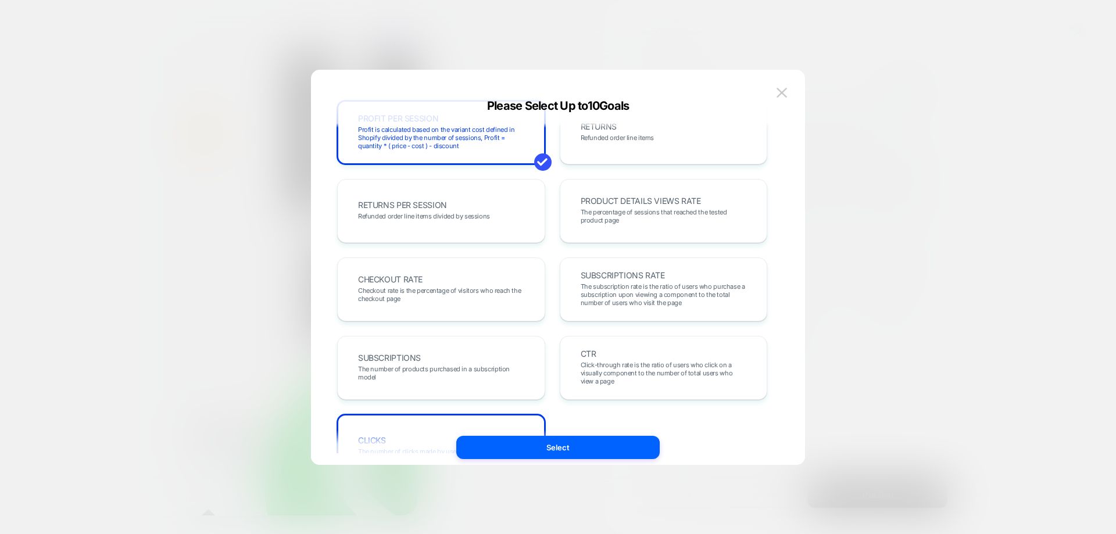
scroll to position [401, 0]
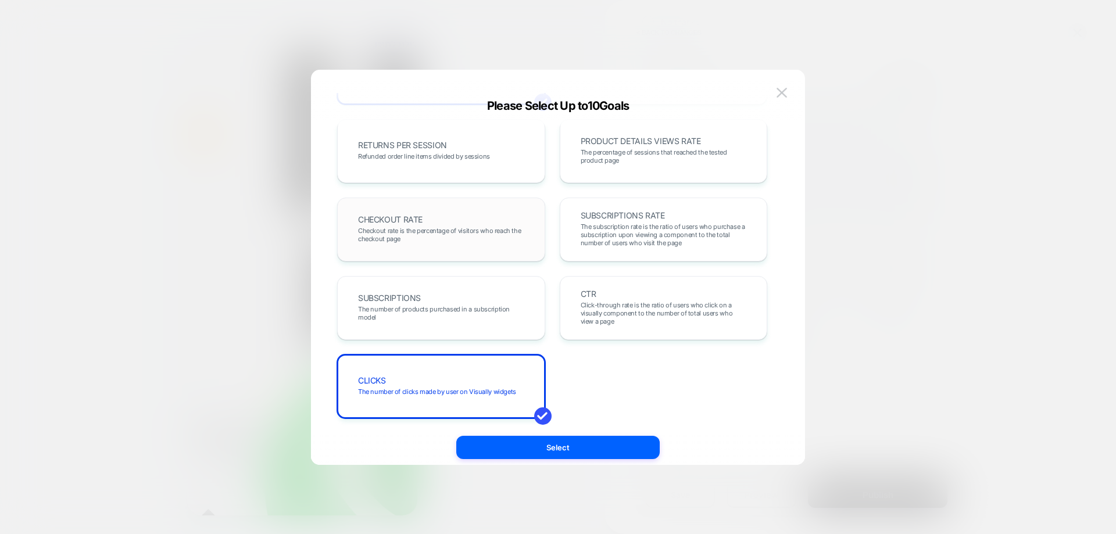
click at [455, 221] on div "CHECKOUT RATE Checkout rate is the percentage of visitors who reach the checkou…" at bounding box center [441, 230] width 184 height 40
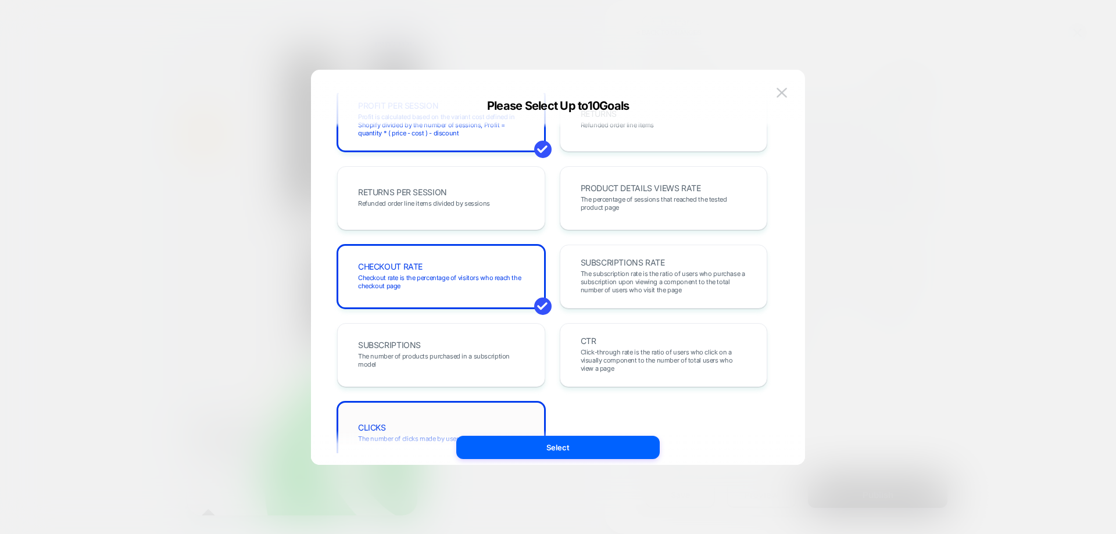
scroll to position [285, 0]
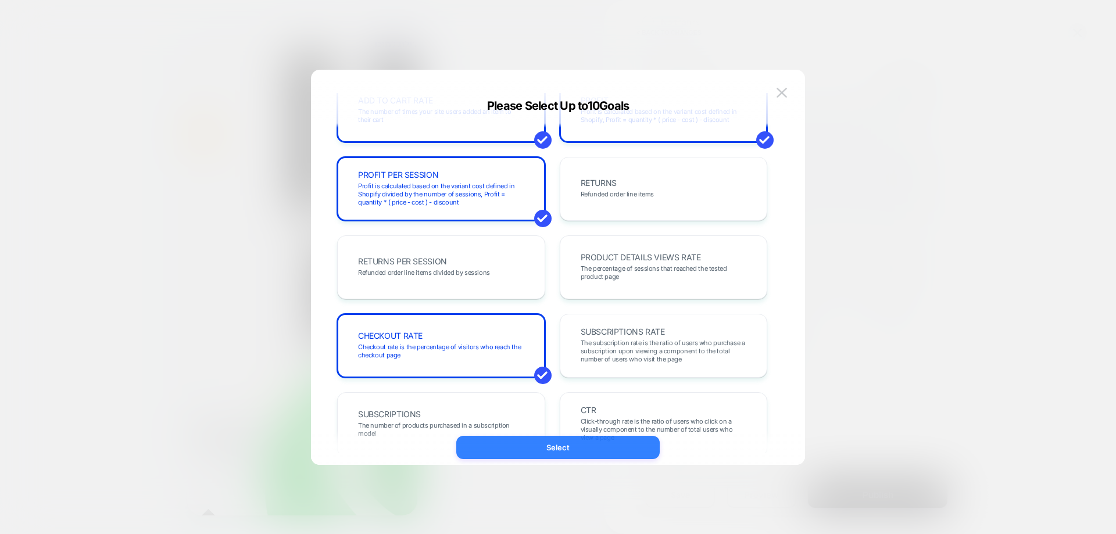
click at [592, 447] on button "Select" at bounding box center [558, 447] width 204 height 23
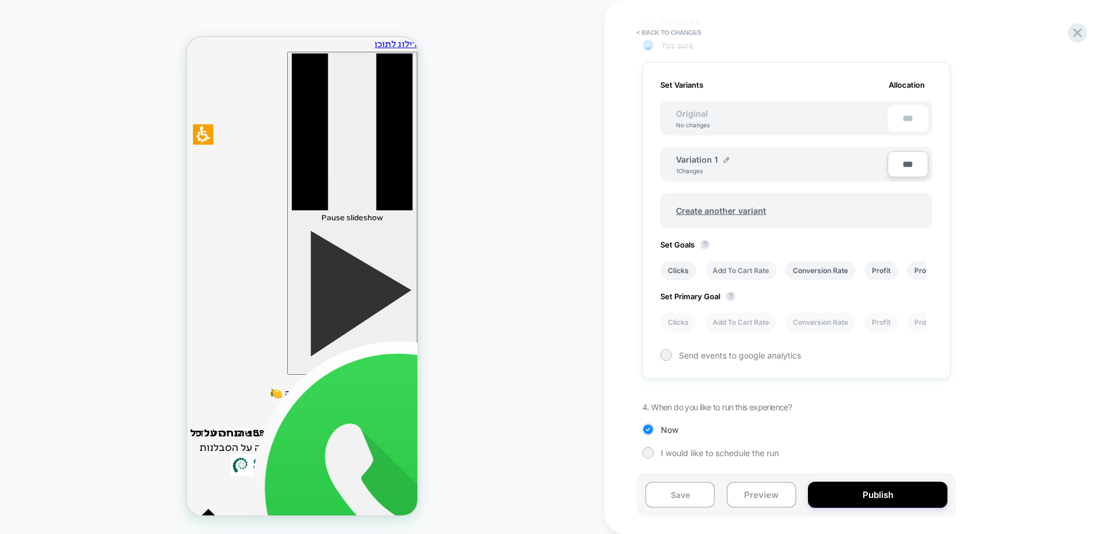
drag, startPoint x: 754, startPoint y: 269, endPoint x: 754, endPoint y: 275, distance: 5.8
click at [754, 275] on li "Add To Cart Rate" at bounding box center [741, 270] width 72 height 19
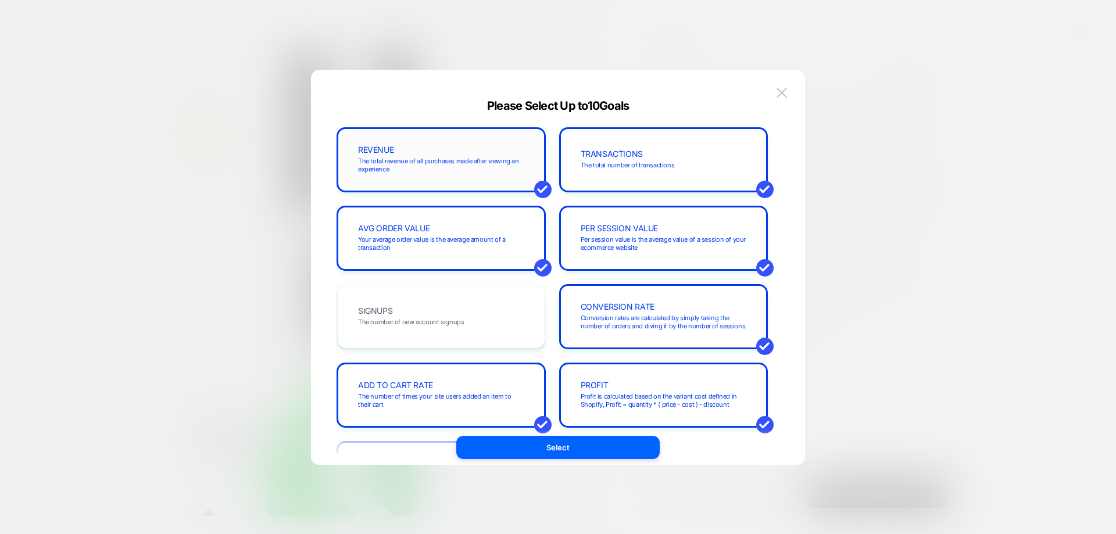
click at [456, 173] on span "The total revenue of all purchases made after viewing an experience" at bounding box center [441, 165] width 166 height 16
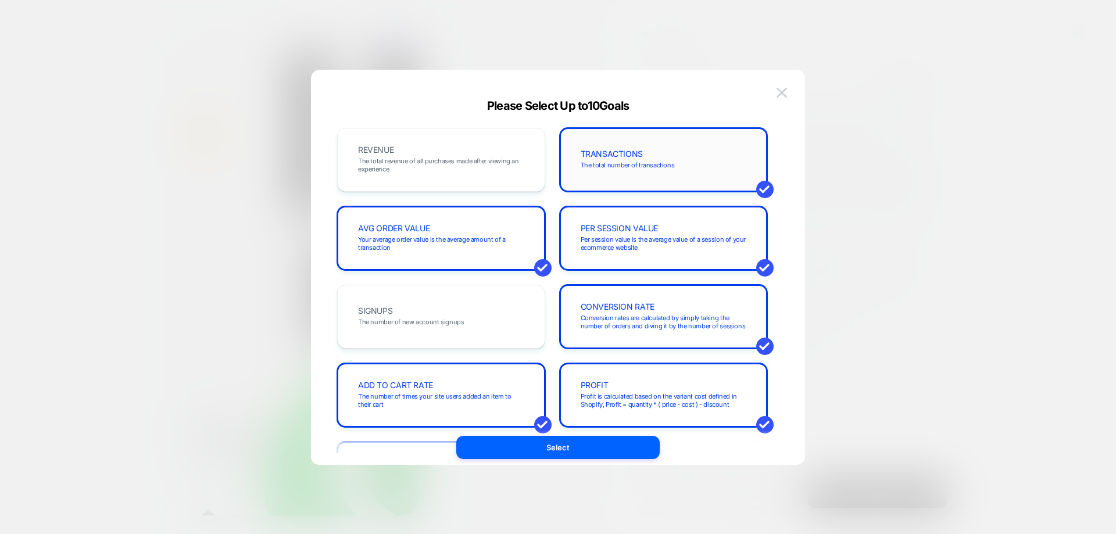
click at [613, 180] on div "TRANSACTIONS The total number of transactions" at bounding box center [664, 160] width 208 height 64
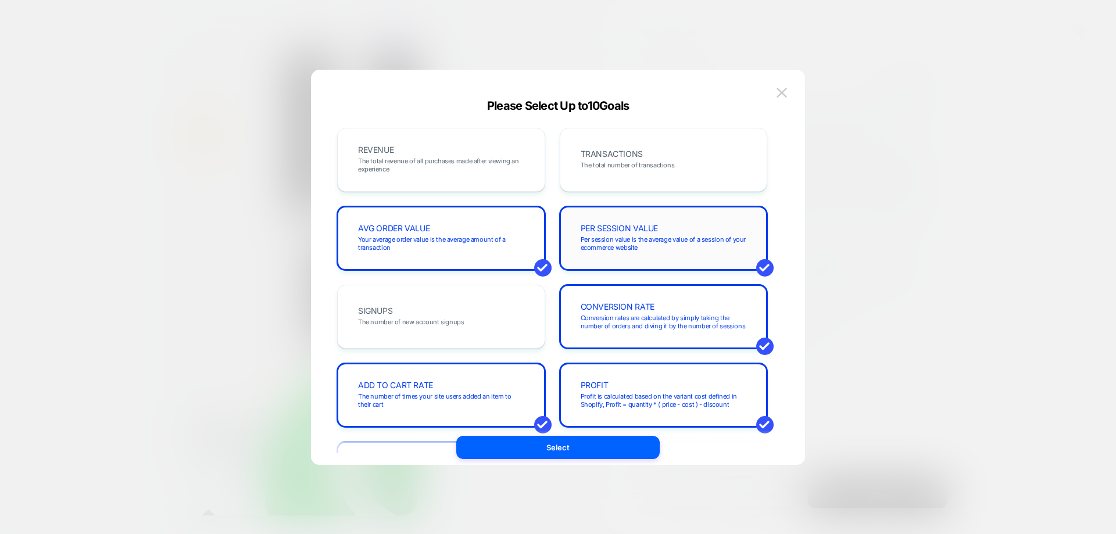
click at [634, 234] on div "PER SESSION VALUE Per session value is the average value of a session of your e…" at bounding box center [664, 239] width 184 height 40
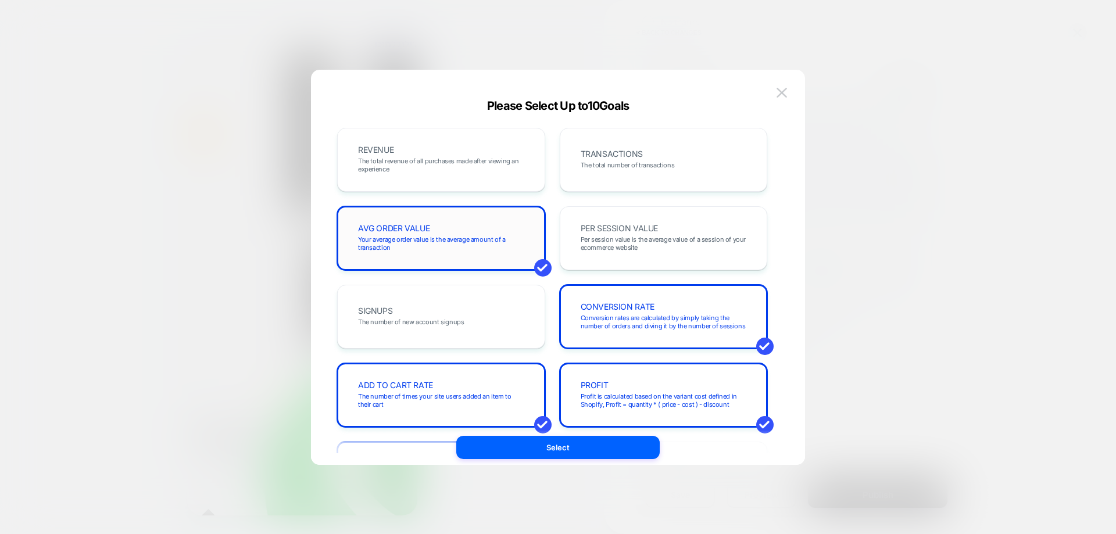
click at [443, 235] on span "Your average order value is the average amount of a transaction" at bounding box center [441, 243] width 166 height 16
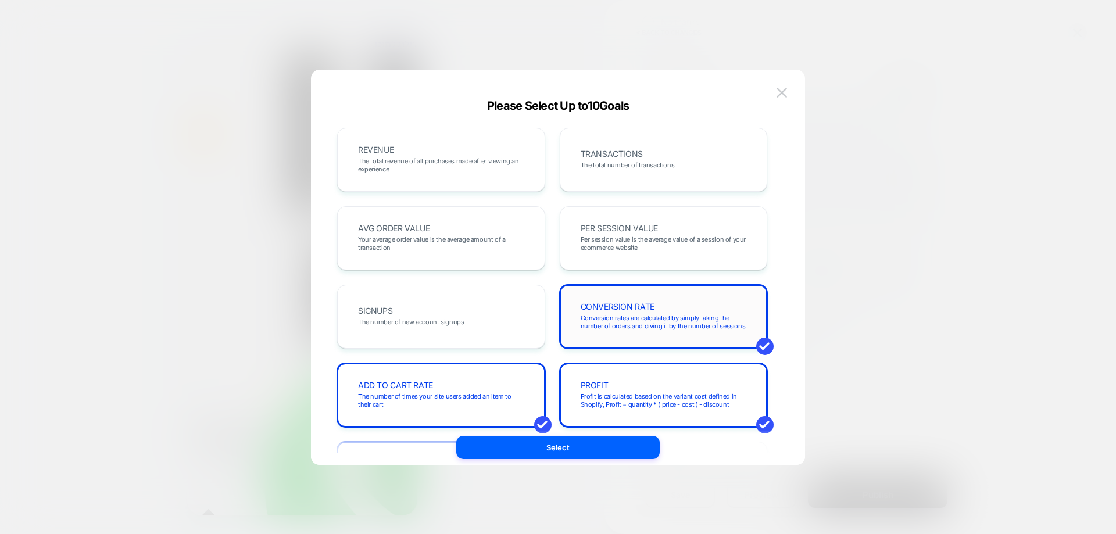
click at [635, 333] on div "CONVERSION RATE Conversion rates are calculated by simply taking the number of …" at bounding box center [664, 317] width 184 height 40
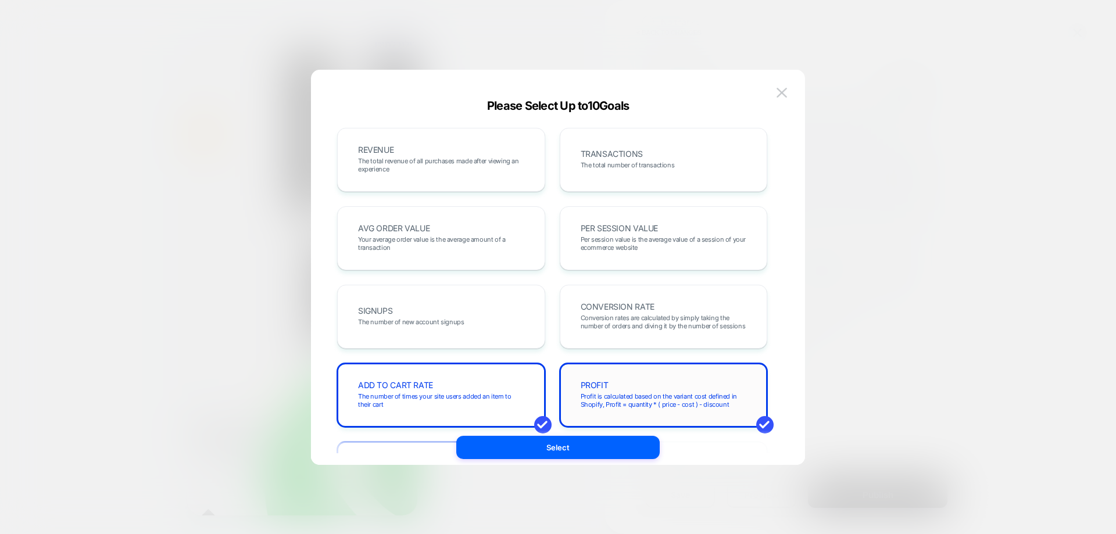
click at [633, 380] on div "PROFIT Profit is calculated based on the variant cost defined in Shopify, Profi…" at bounding box center [664, 396] width 184 height 40
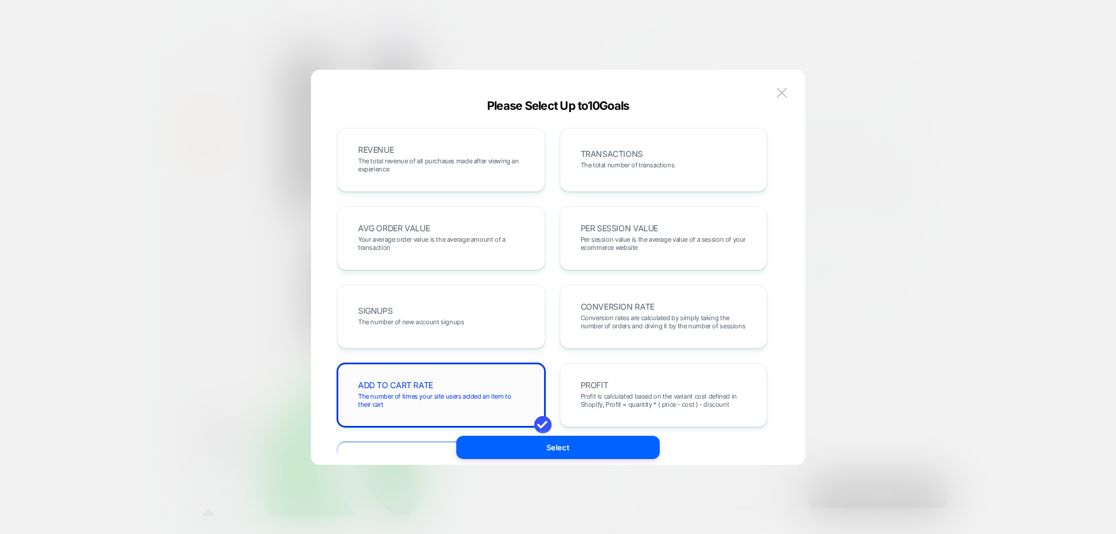
click at [489, 403] on span "The number of times your site users added an item to their cart" at bounding box center [441, 400] width 166 height 16
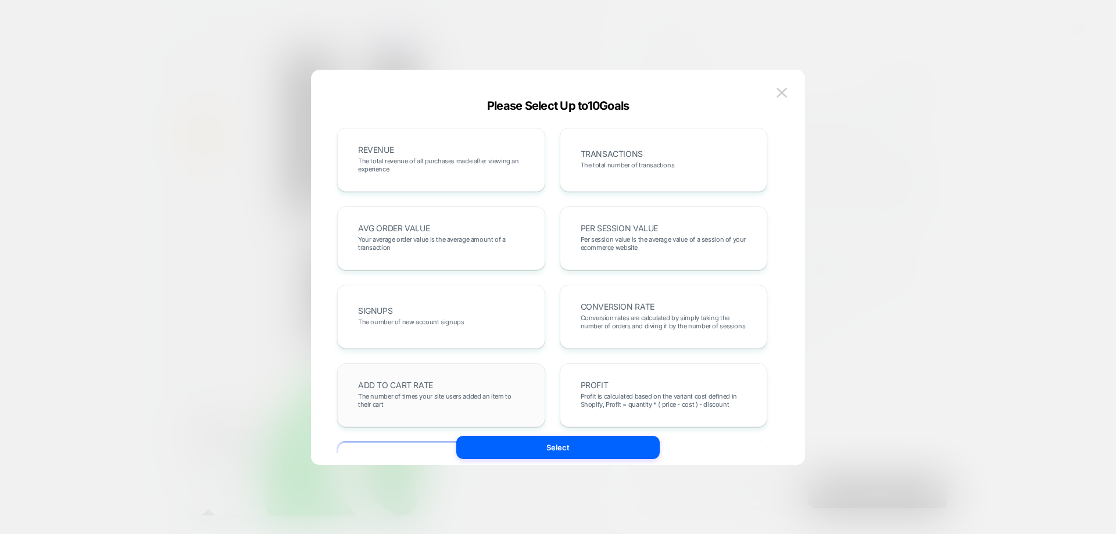
scroll to position [291, 0]
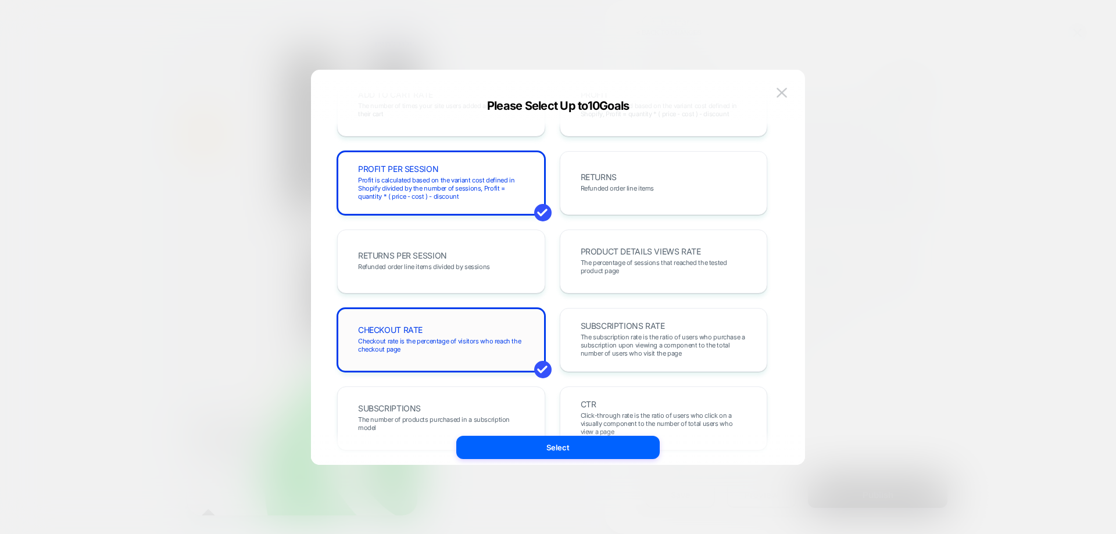
click at [476, 354] on div "CHECKOUT RATE Checkout rate is the percentage of visitors who reach the checkou…" at bounding box center [441, 340] width 184 height 40
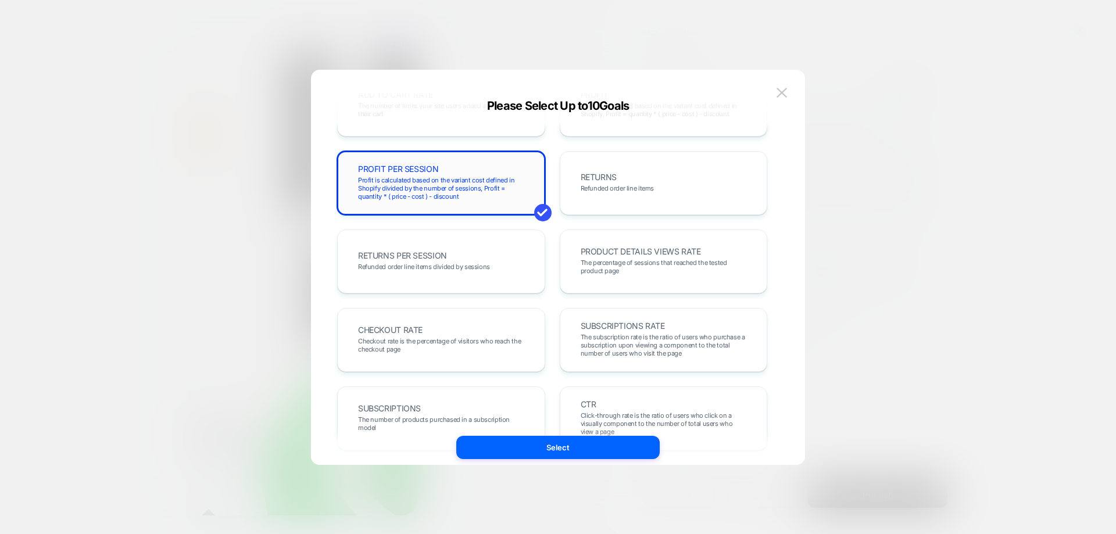
click at [457, 179] on span "Profit is calculated based on the variant cost defined in Shopify divided by th…" at bounding box center [441, 188] width 166 height 24
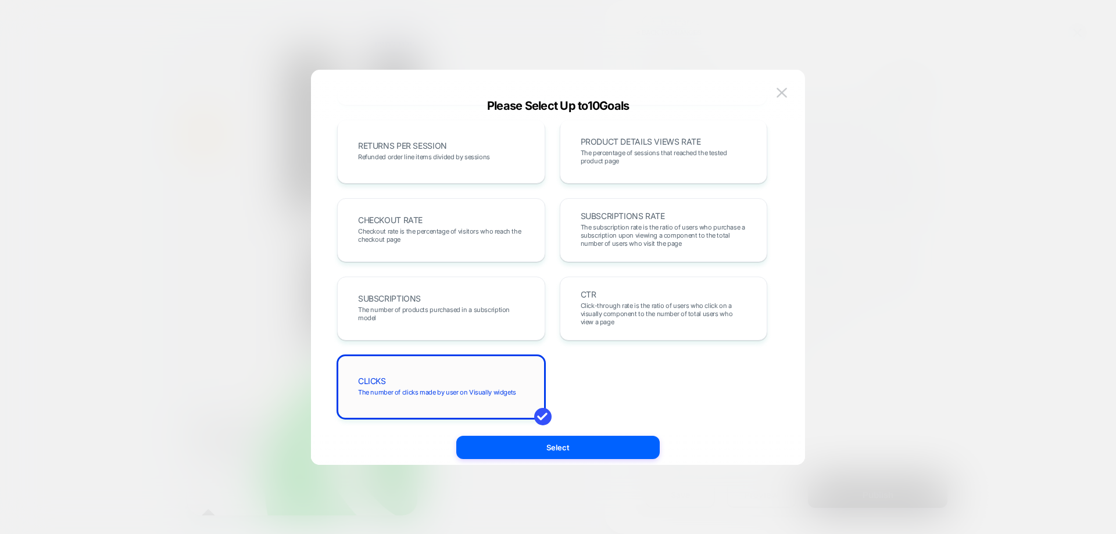
scroll to position [401, 0]
click at [441, 394] on span "The number of clicks made by user on Visually widgets" at bounding box center [437, 392] width 158 height 8
click at [475, 377] on div "CLICKS The number of clicks made by user on Visually widgets" at bounding box center [441, 387] width 184 height 40
click at [514, 379] on div "CLICKS The number of clicks made by user on Visually widgets" at bounding box center [441, 387] width 184 height 40
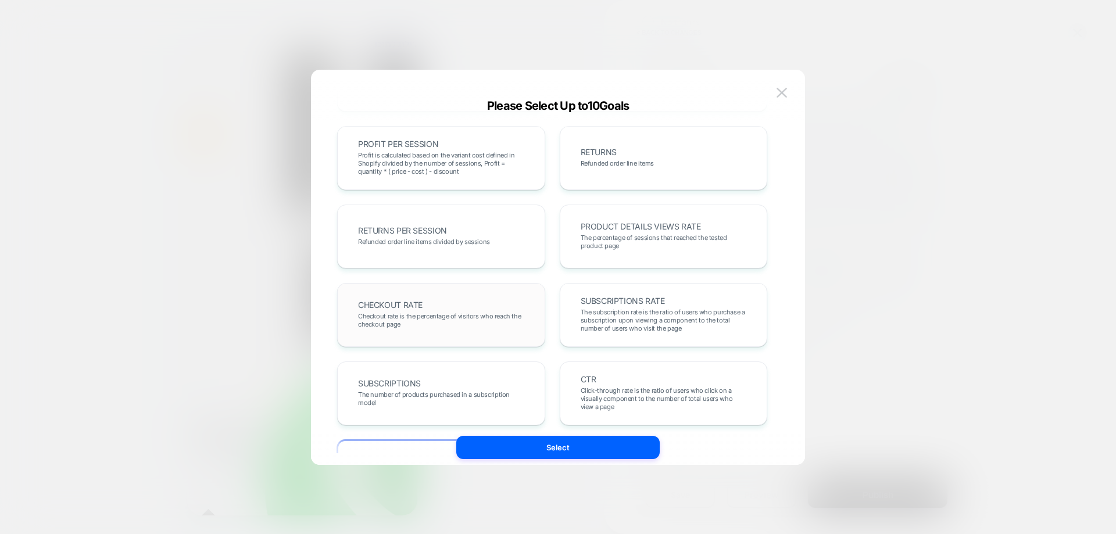
scroll to position [227, 0]
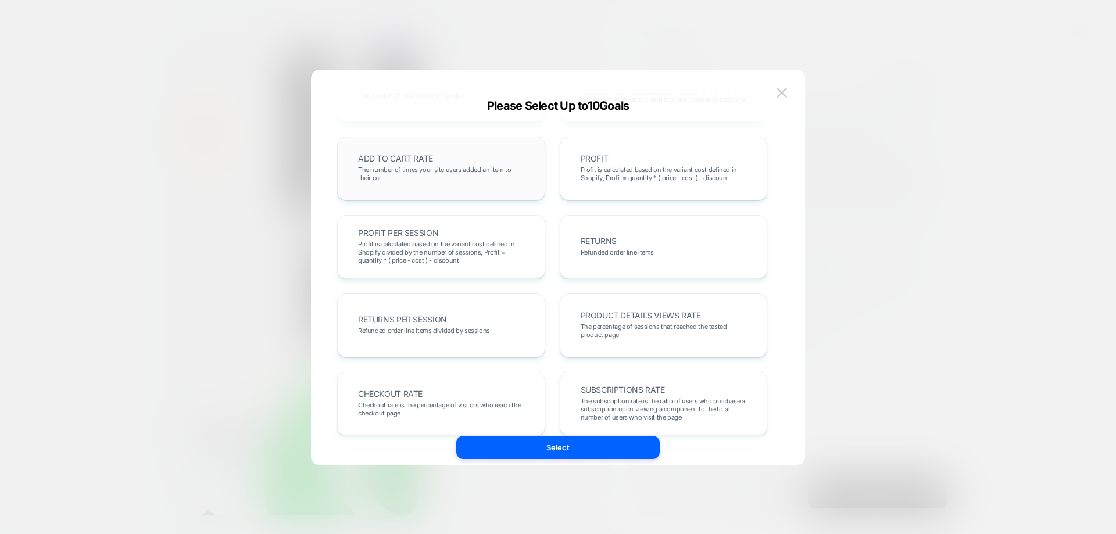
click at [441, 176] on span "The number of times your site users added an item to their cart" at bounding box center [441, 174] width 166 height 16
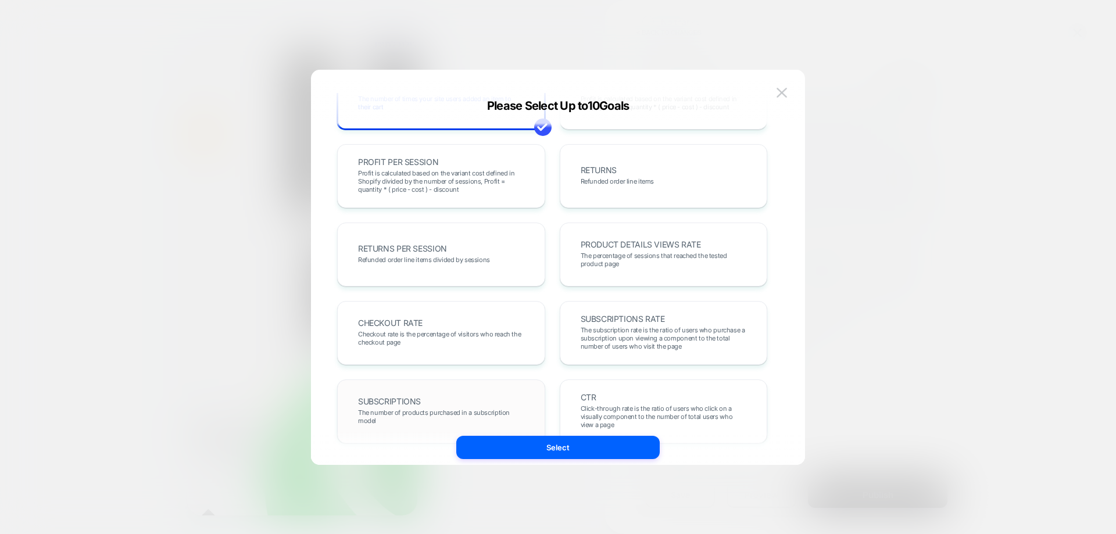
scroll to position [401, 0]
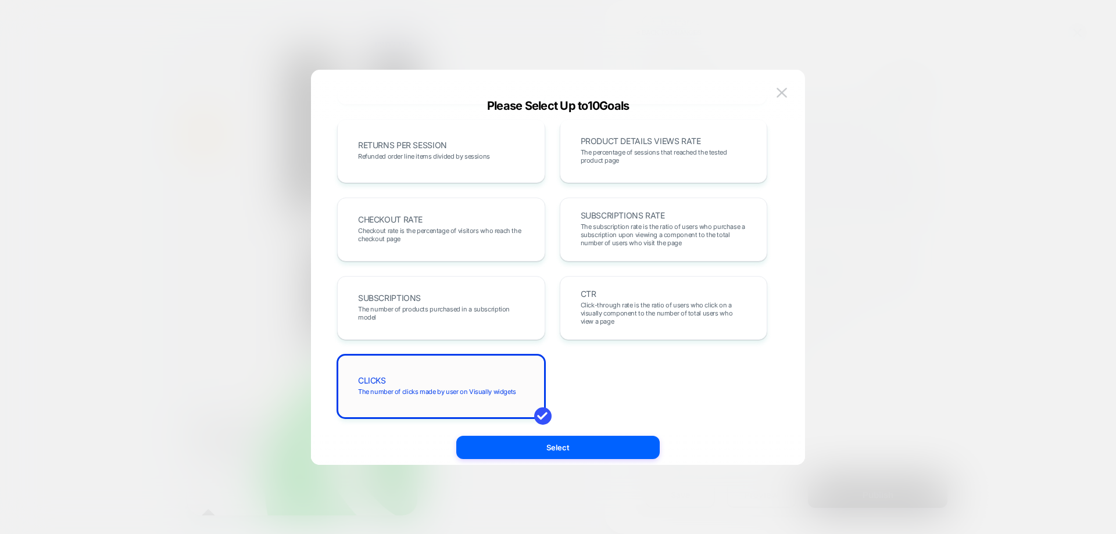
click at [453, 401] on div "CLICKS The number of clicks made by user on Visually widgets" at bounding box center [441, 387] width 184 height 40
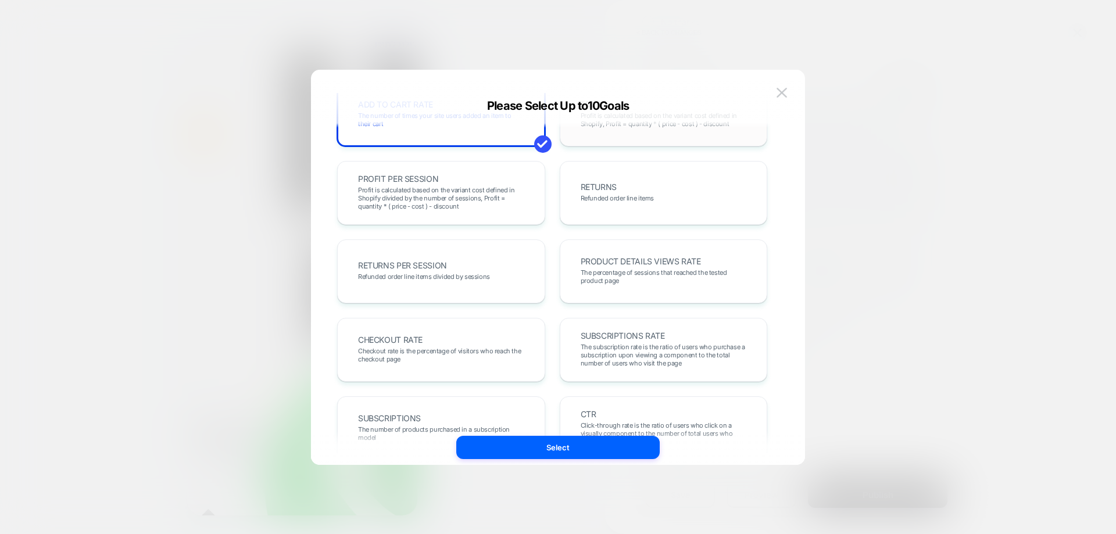
scroll to position [52, 0]
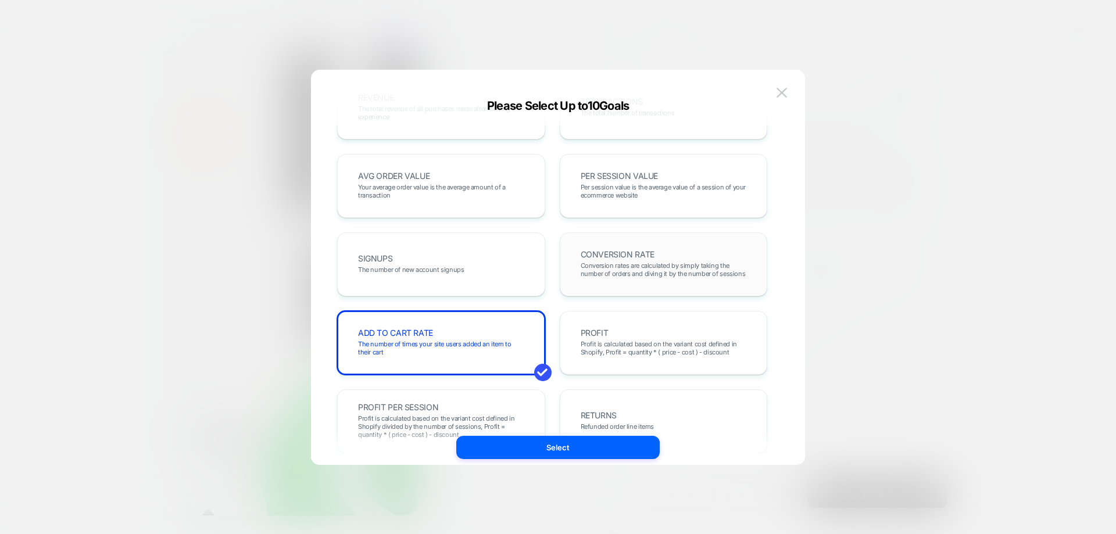
click at [626, 259] on div "CONVERSION RATE Conversion rates are calculated by simply taking the number of …" at bounding box center [664, 265] width 184 height 40
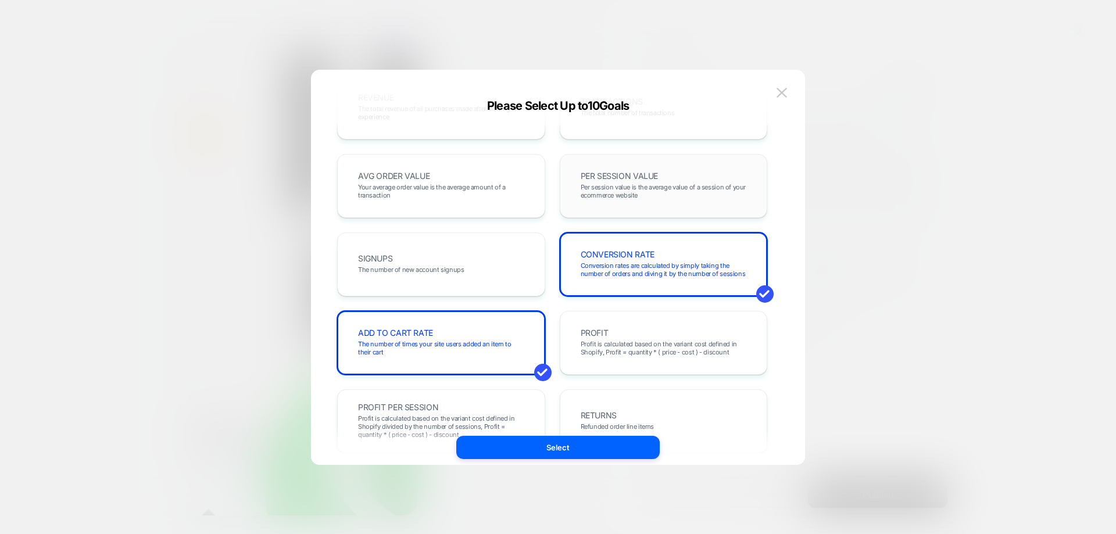
click at [654, 184] on span "Per session value is the average value of a session of your ecommerce website" at bounding box center [664, 191] width 166 height 16
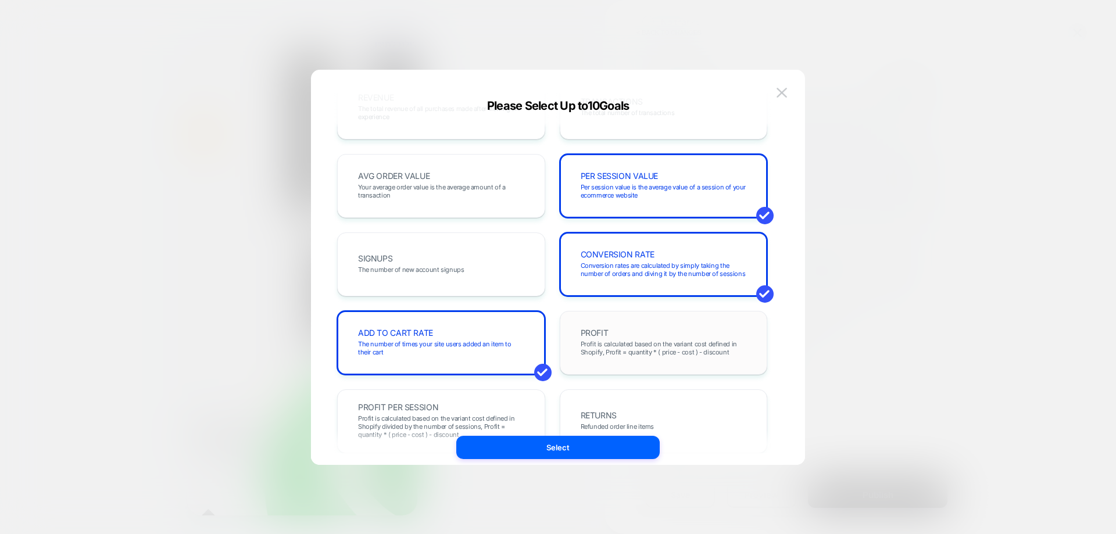
click at [655, 322] on div "PROFIT Profit is calculated based on the variant cost defined in Shopify, Profi…" at bounding box center [664, 343] width 208 height 64
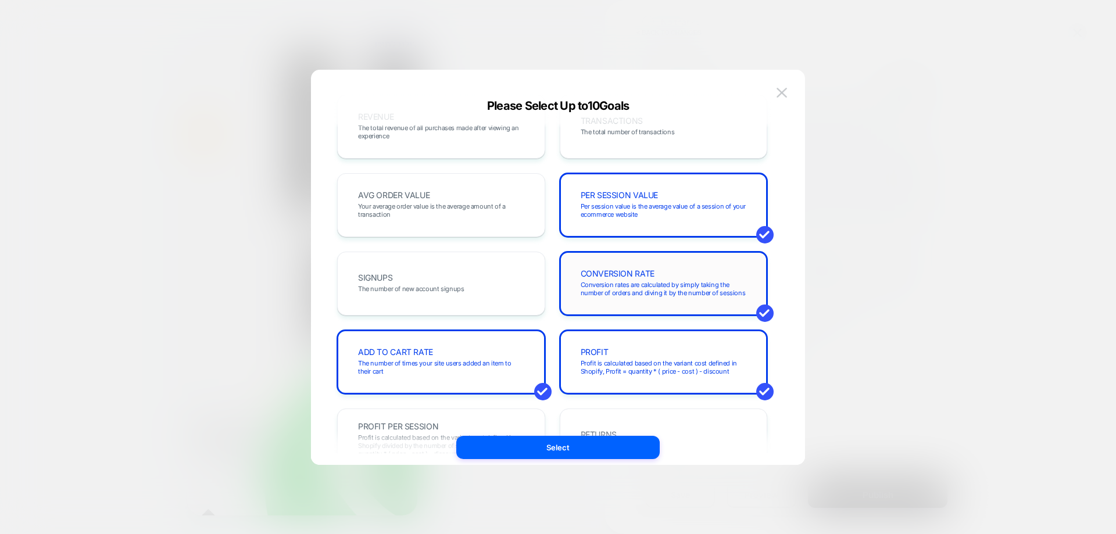
scroll to position [0, 0]
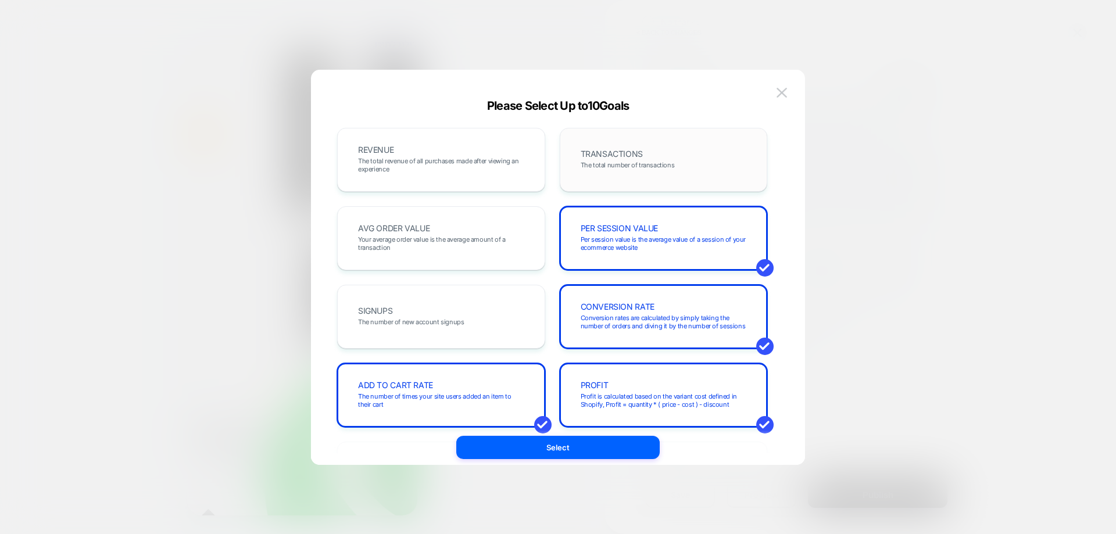
click at [656, 152] on div "TRANSACTIONS The total number of transactions" at bounding box center [664, 160] width 184 height 40
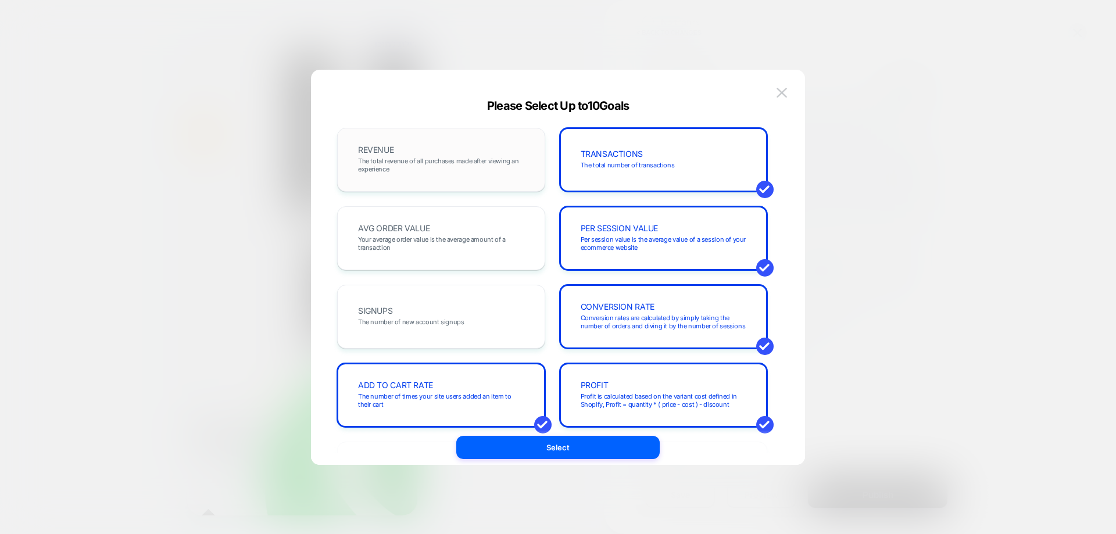
click at [463, 157] on span "The total revenue of all purchases made after viewing an experience" at bounding box center [441, 165] width 166 height 16
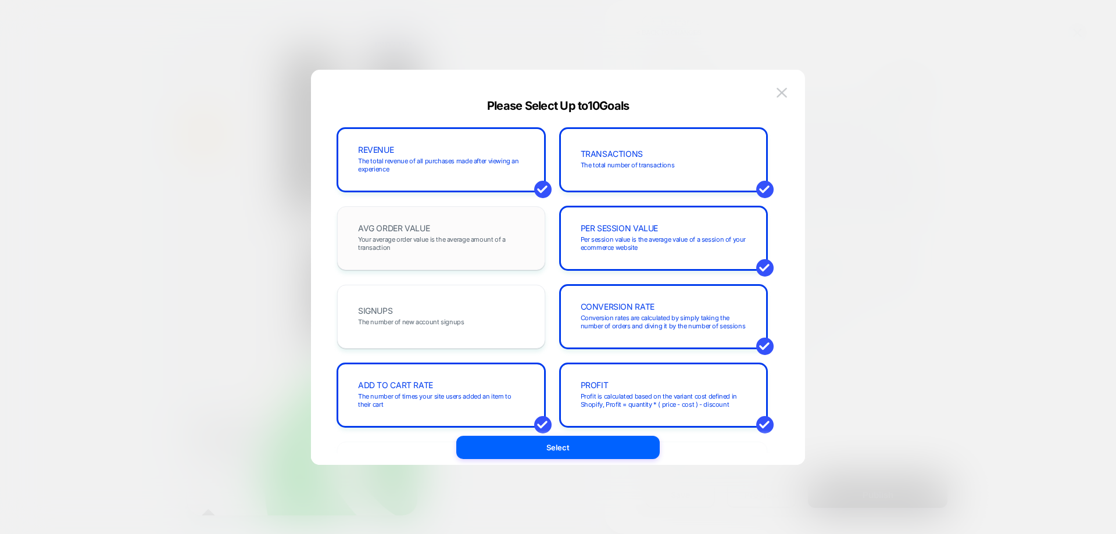
click at [444, 231] on div "AVG ORDER VALUE Your average order value is the average amount of a transaction" at bounding box center [441, 239] width 184 height 40
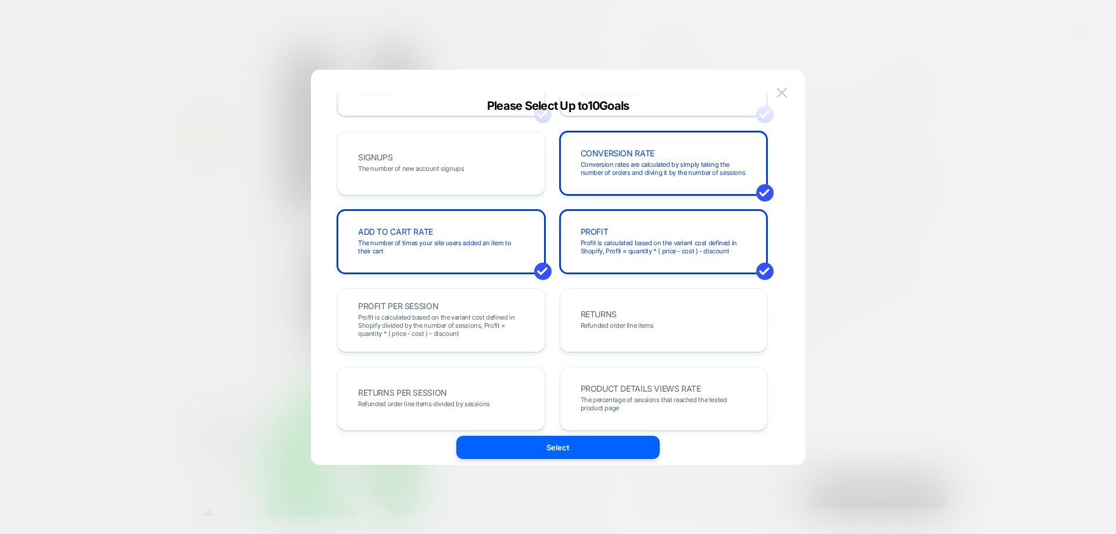
scroll to position [349, 0]
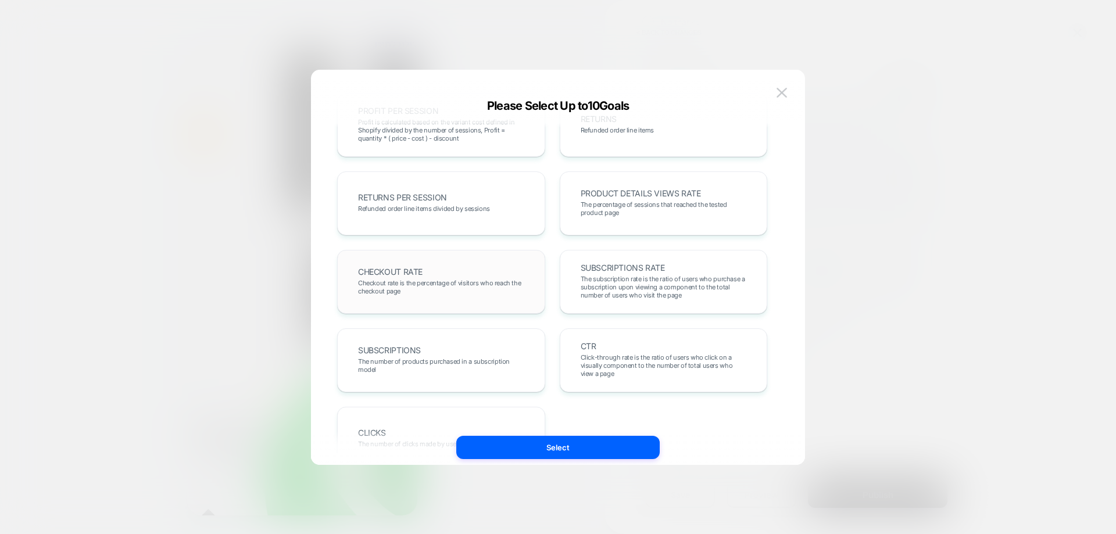
click at [461, 277] on div "CHECKOUT RATE Checkout rate is the percentage of visitors who reach the checkou…" at bounding box center [441, 282] width 184 height 40
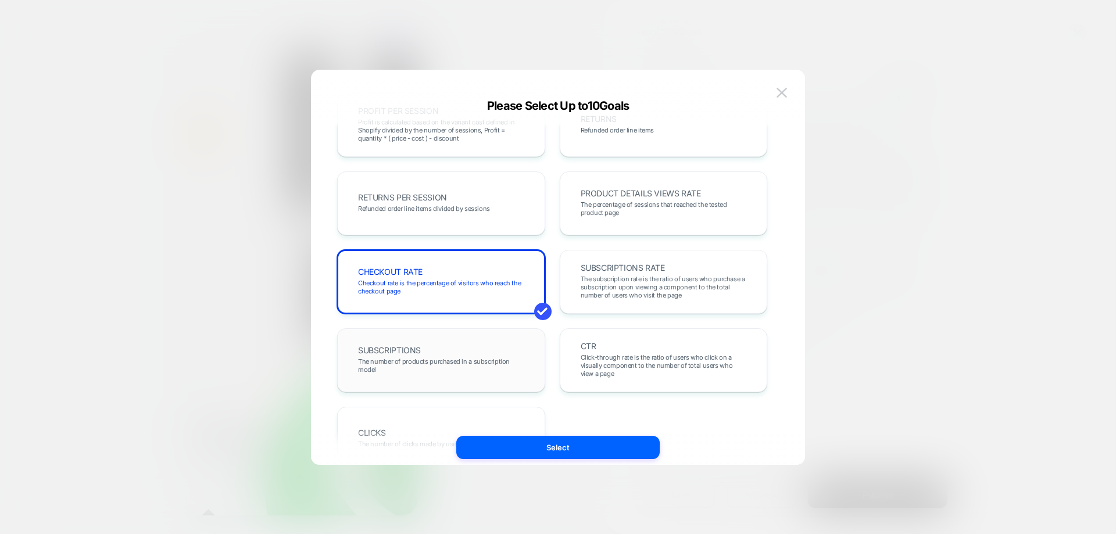
scroll to position [401, 0]
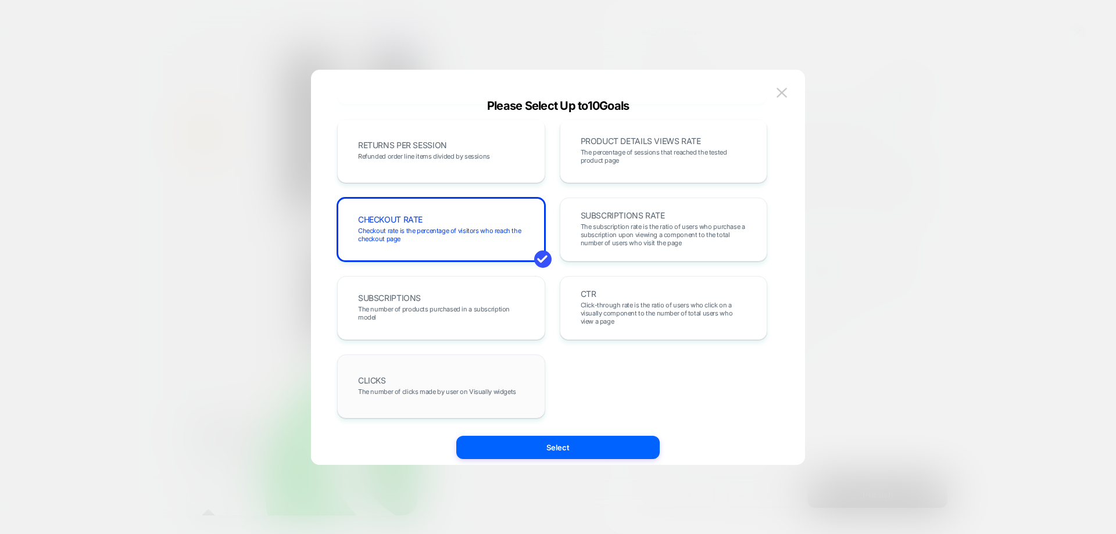
click at [457, 379] on div "CLICKS The number of clicks made by user on Visually widgets" at bounding box center [441, 387] width 184 height 40
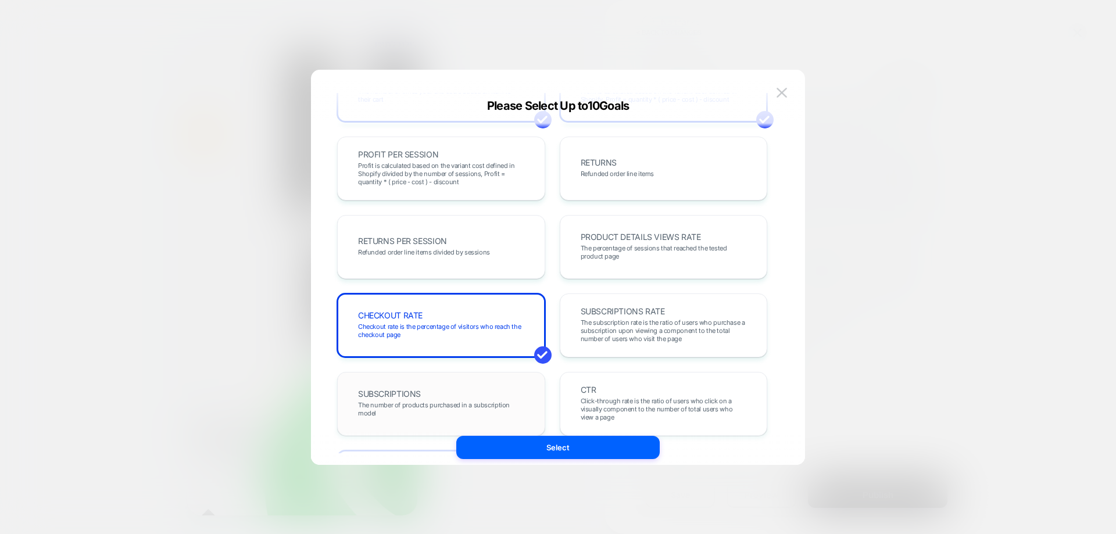
scroll to position [285, 0]
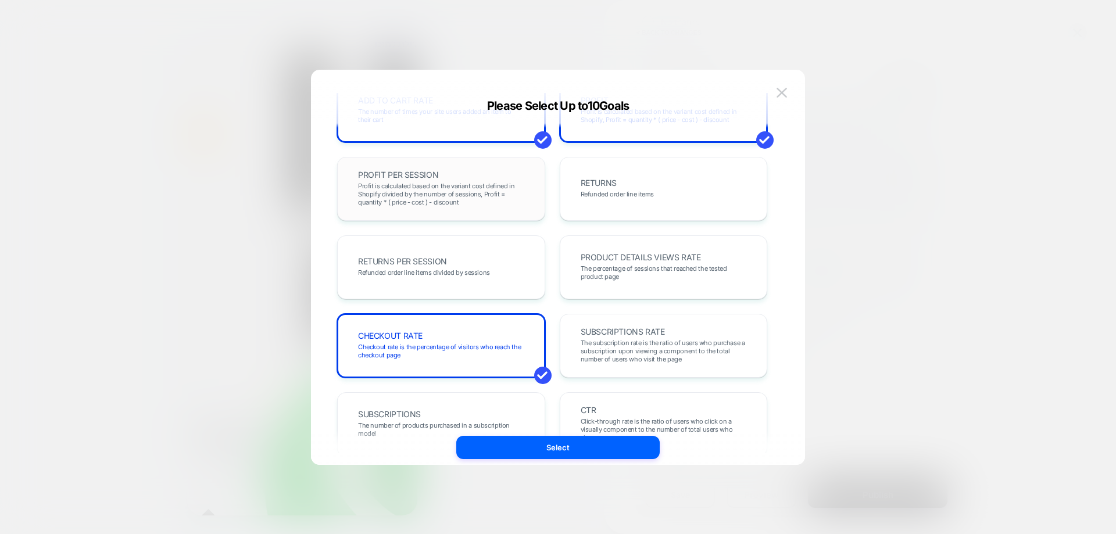
click at [463, 190] on span "Profit is calculated based on the variant cost defined in Shopify divided by th…" at bounding box center [441, 194] width 166 height 24
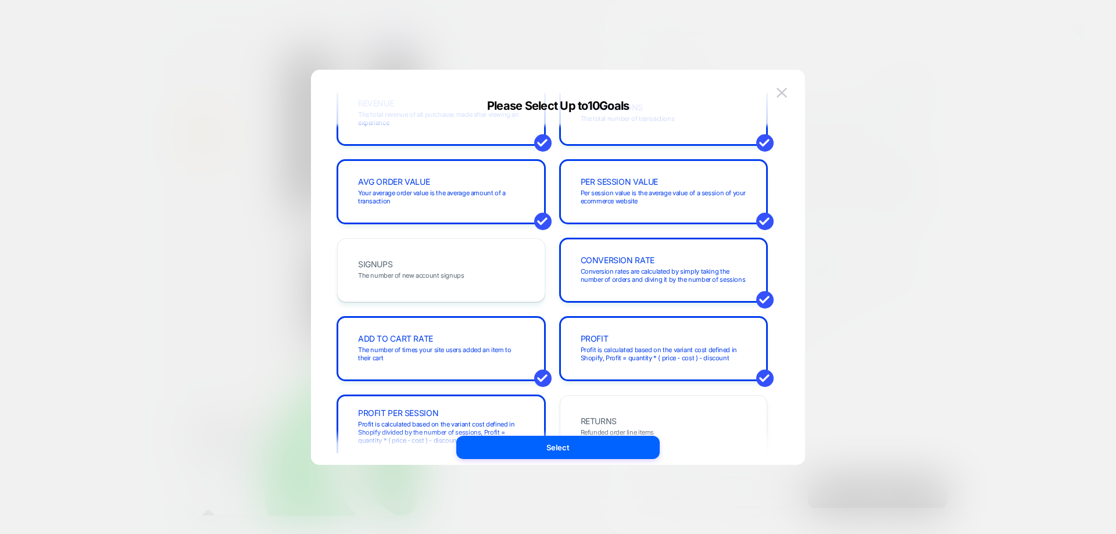
scroll to position [0, 0]
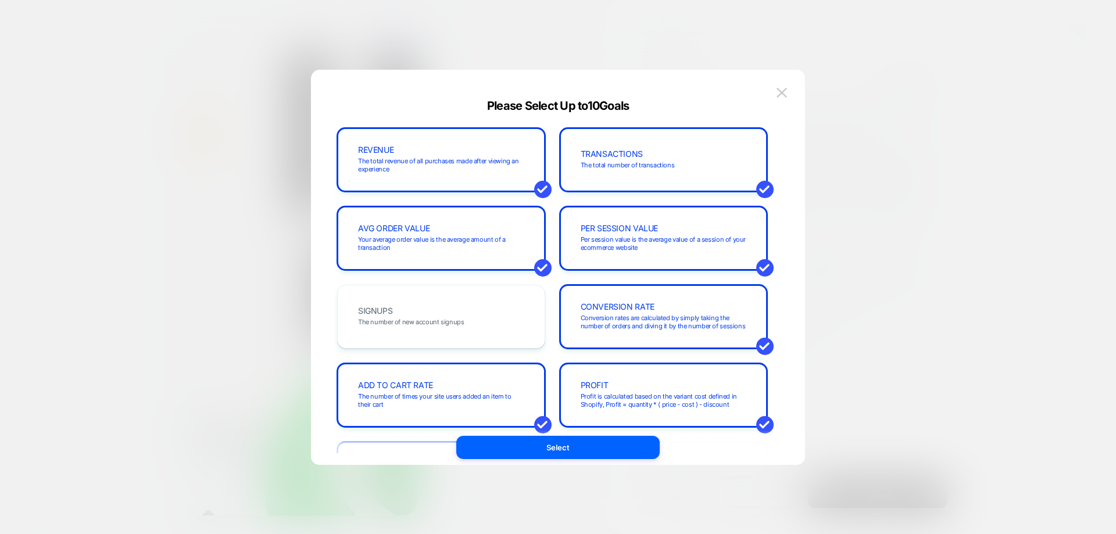
drag, startPoint x: 592, startPoint y: 451, endPoint x: 614, endPoint y: 453, distance: 22.2
click at [592, 451] on button "Select" at bounding box center [558, 447] width 204 height 23
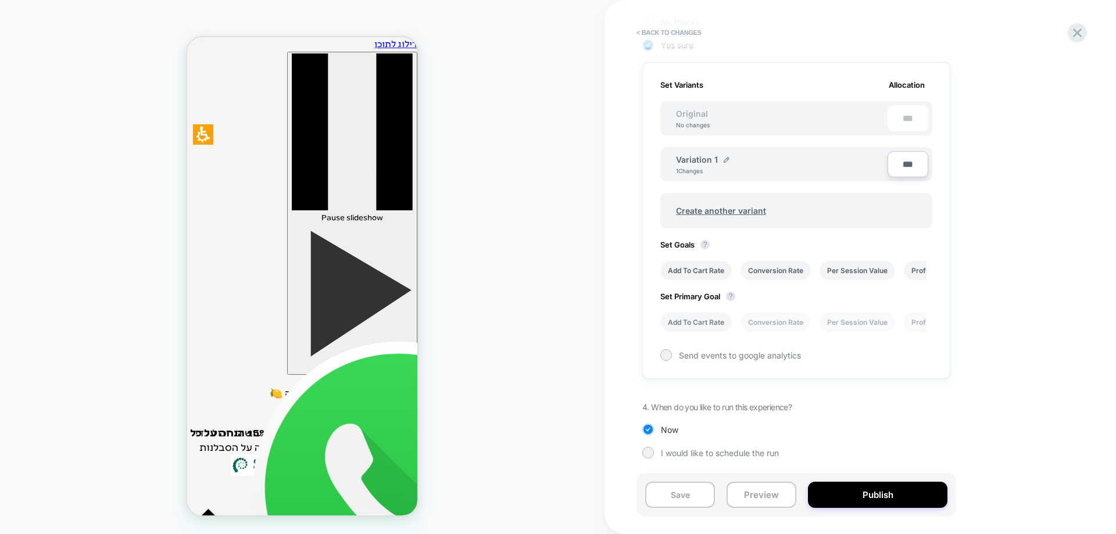
click at [713, 323] on li "Add To Cart Rate" at bounding box center [697, 322] width 72 height 19
click at [680, 355] on span "Send events to google analytics" at bounding box center [740, 356] width 122 height 10
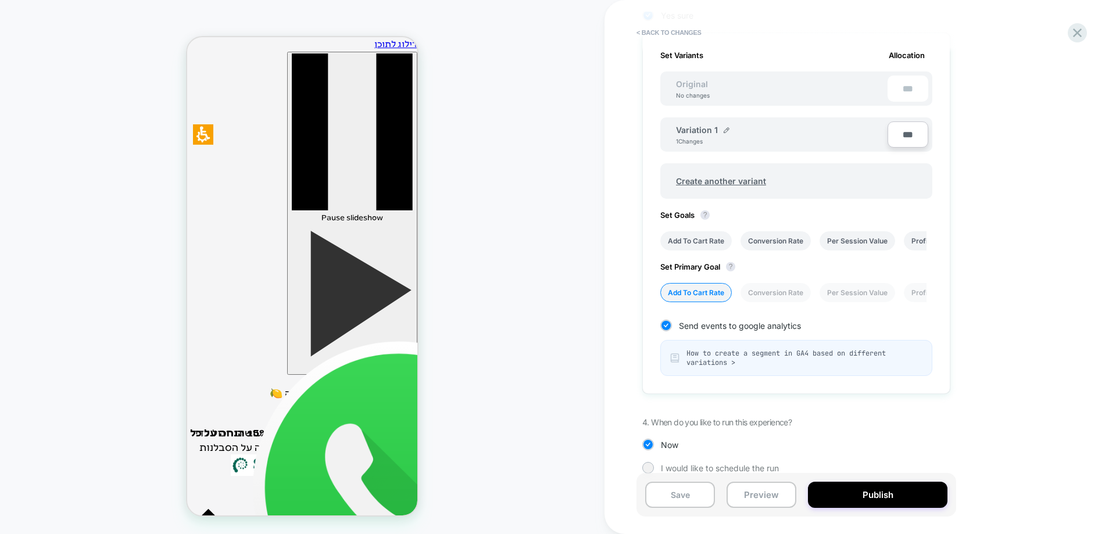
scroll to position [348, 0]
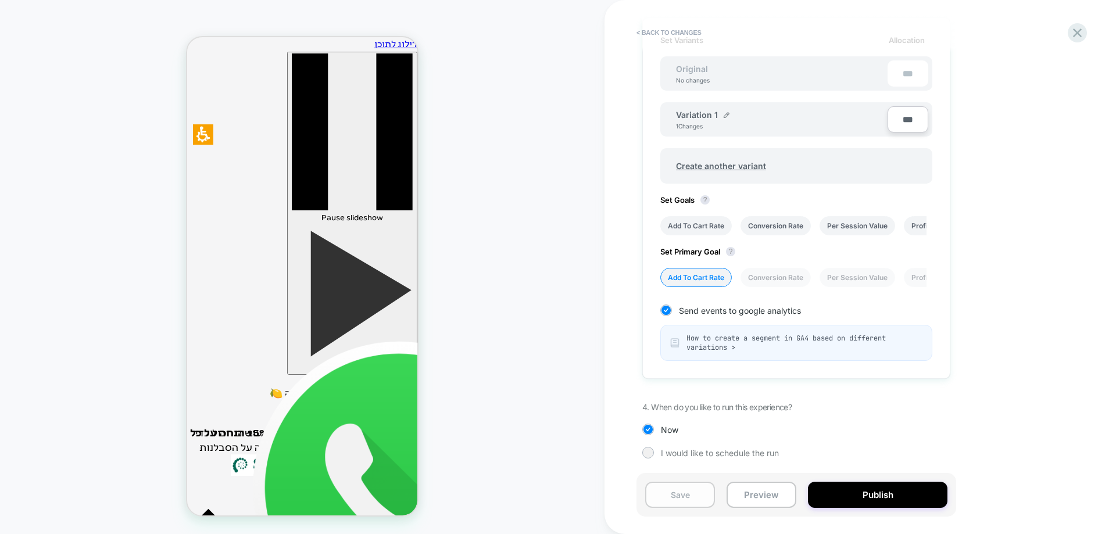
click at [687, 490] on button "Save" at bounding box center [680, 495] width 70 height 26
click at [857, 491] on button "Publish" at bounding box center [878, 495] width 140 height 26
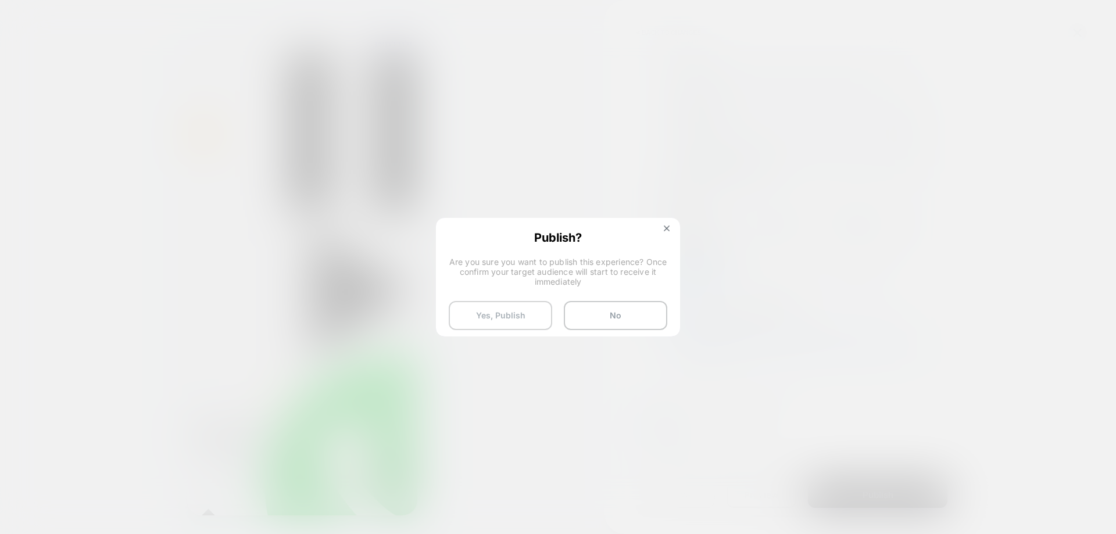
click at [517, 318] on button "Yes, Publish" at bounding box center [501, 315] width 104 height 29
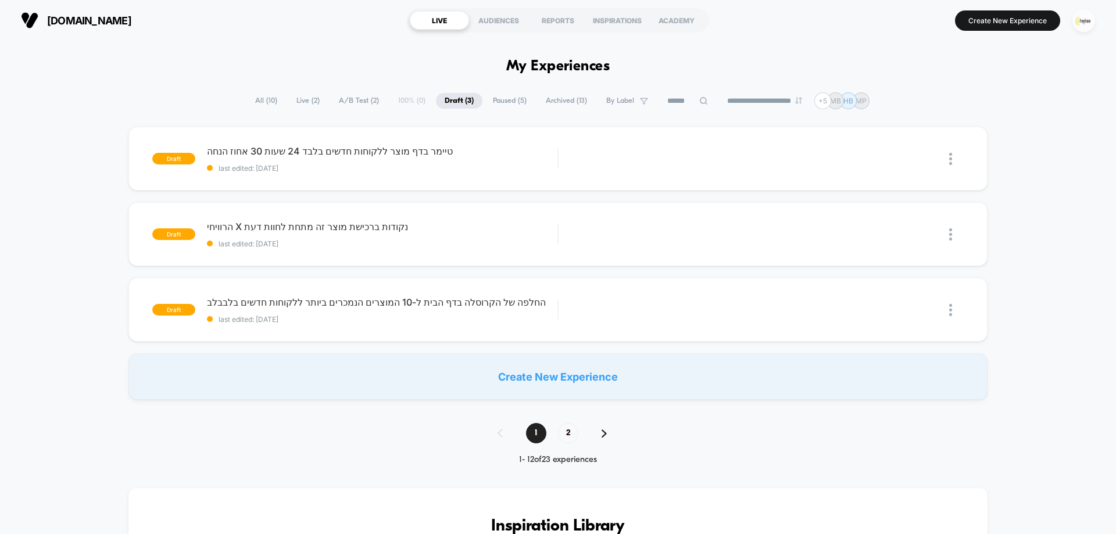
click at [1080, 23] on img "button" at bounding box center [1084, 20] width 23 height 23
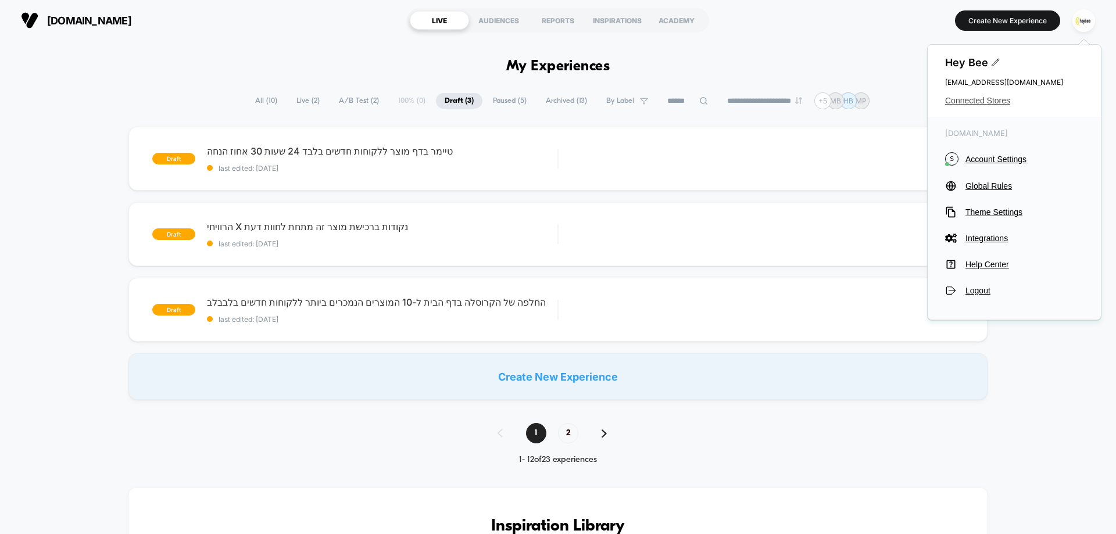
click at [955, 101] on span "Connected Stores" at bounding box center [1014, 100] width 138 height 9
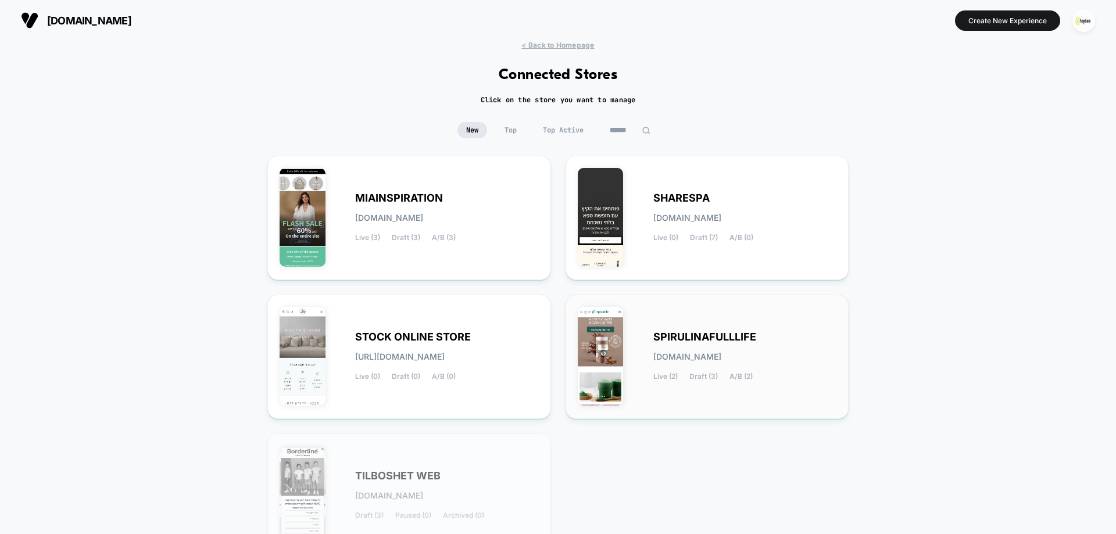
click at [698, 338] on span "SPIRULINAFULLLIFE" at bounding box center [705, 337] width 103 height 8
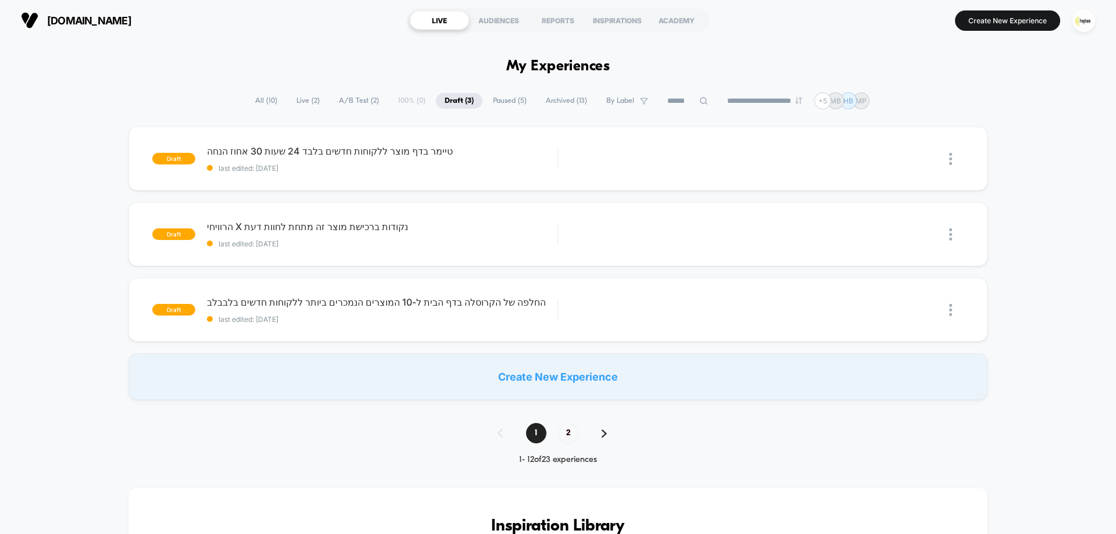
click at [302, 99] on span "Live ( 2 )" at bounding box center [308, 101] width 41 height 16
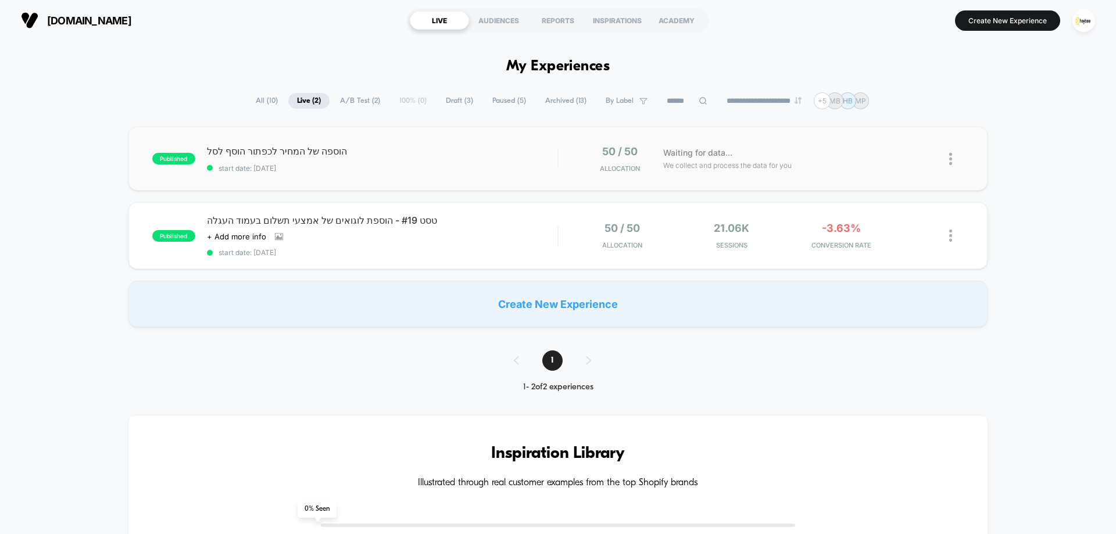
click at [372, 160] on div "הוספה של המחיר לכפתור הוסף לסל start date: 12.10.2025" at bounding box center [382, 158] width 351 height 27
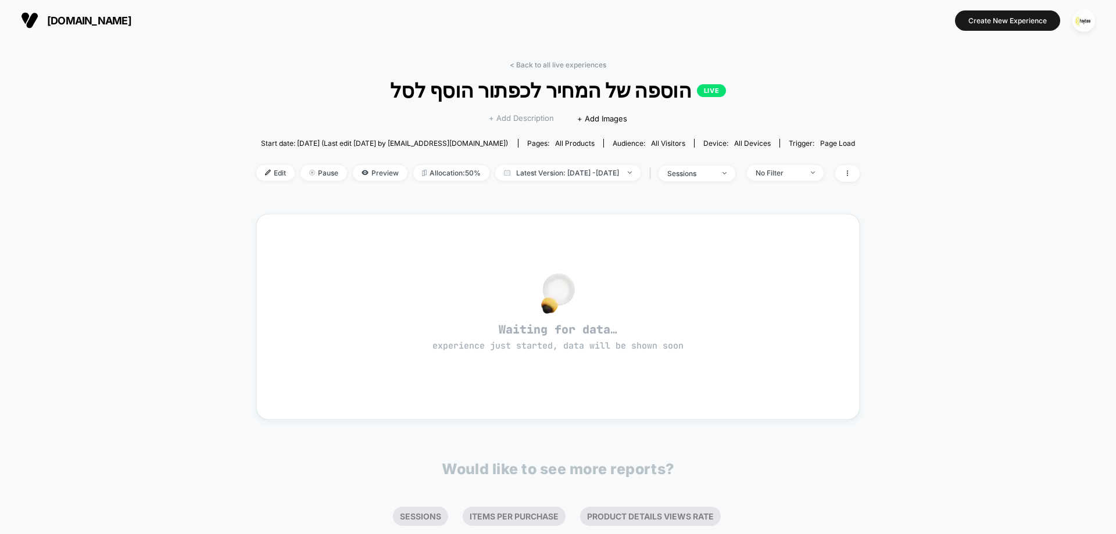
click at [516, 117] on span "+ Add Description" at bounding box center [521, 119] width 65 height 12
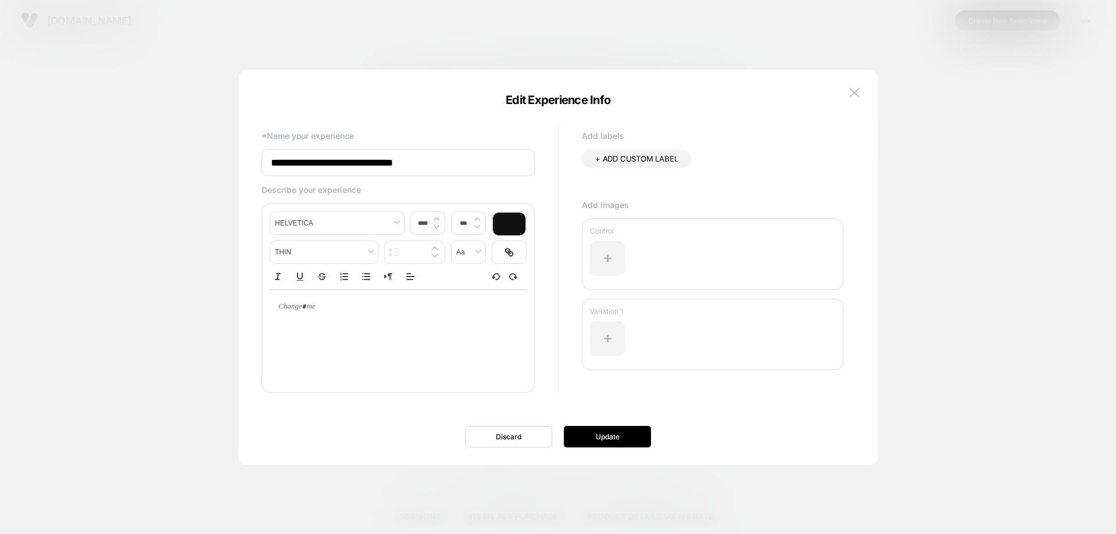
click at [464, 166] on input "**********" at bounding box center [398, 162] width 273 height 27
click at [395, 164] on input "**********" at bounding box center [398, 162] width 273 height 27
type input "**********"
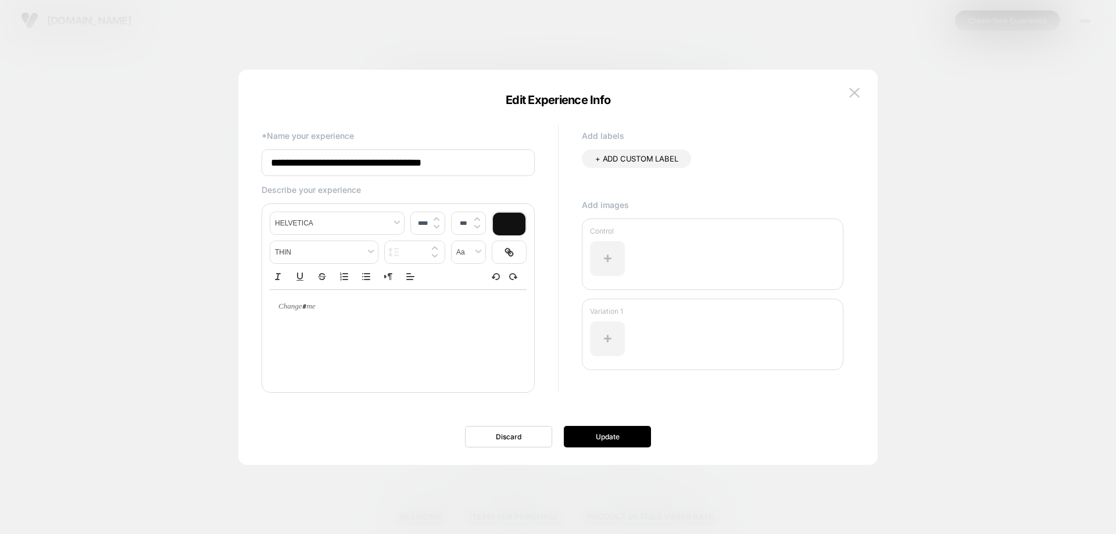
type input "****"
click at [424, 306] on p at bounding box center [393, 307] width 225 height 10
click at [491, 320] on div at bounding box center [398, 307] width 257 height 34
click at [612, 441] on button "Update" at bounding box center [607, 437] width 87 height 22
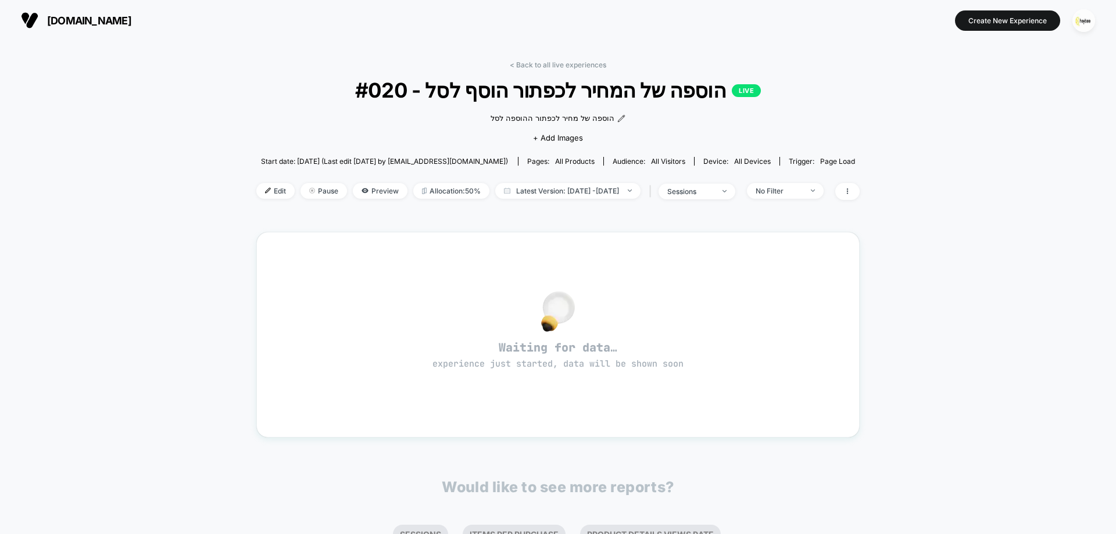
click at [566, 144] on div "הוספה של מחיר לכפתור ההוספה לסל Click to edit experience details הוספה של מחיר …" at bounding box center [558, 126] width 362 height 49
click at [566, 141] on span "+ Add Images" at bounding box center [558, 137] width 50 height 9
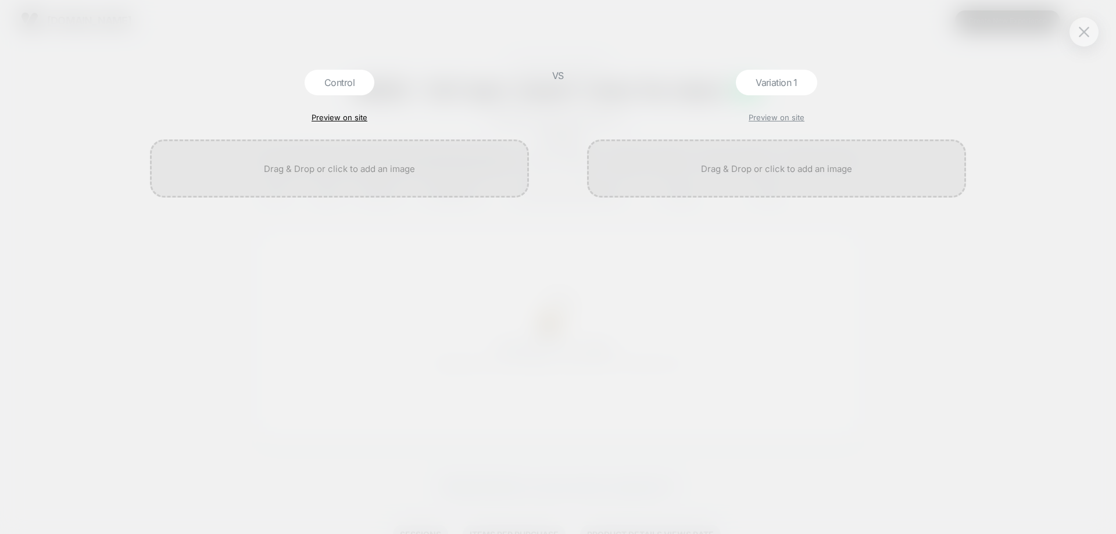
click at [352, 120] on link "Preview on site" at bounding box center [340, 117] width 56 height 9
click at [338, 115] on link "Preview on site" at bounding box center [340, 117] width 56 height 9
click at [793, 113] on link "Preview on site" at bounding box center [777, 117] width 56 height 9
click at [1082, 38] on button at bounding box center [1084, 31] width 17 height 17
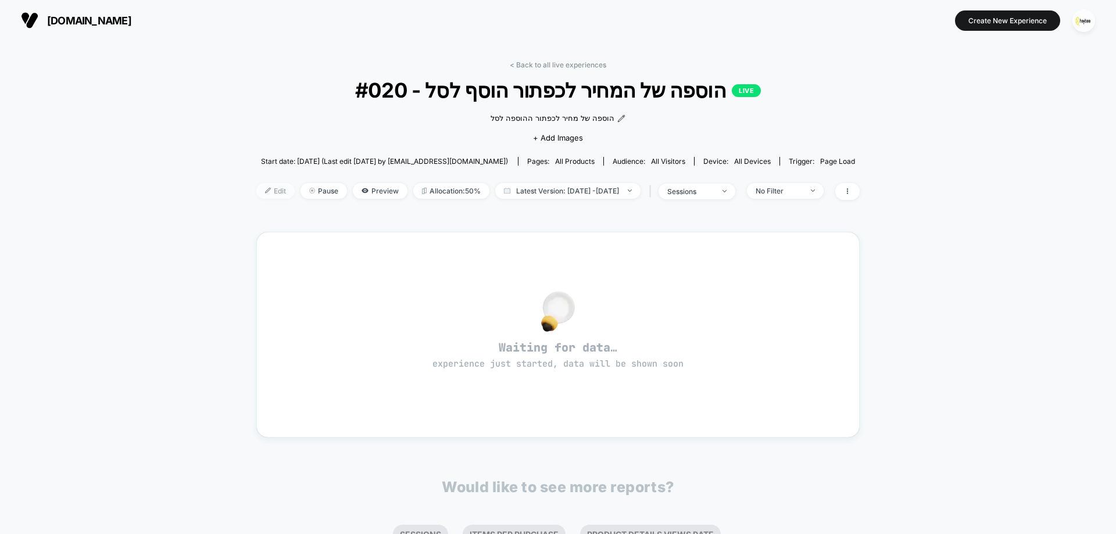
click at [265, 194] on span "Edit" at bounding box center [275, 191] width 38 height 16
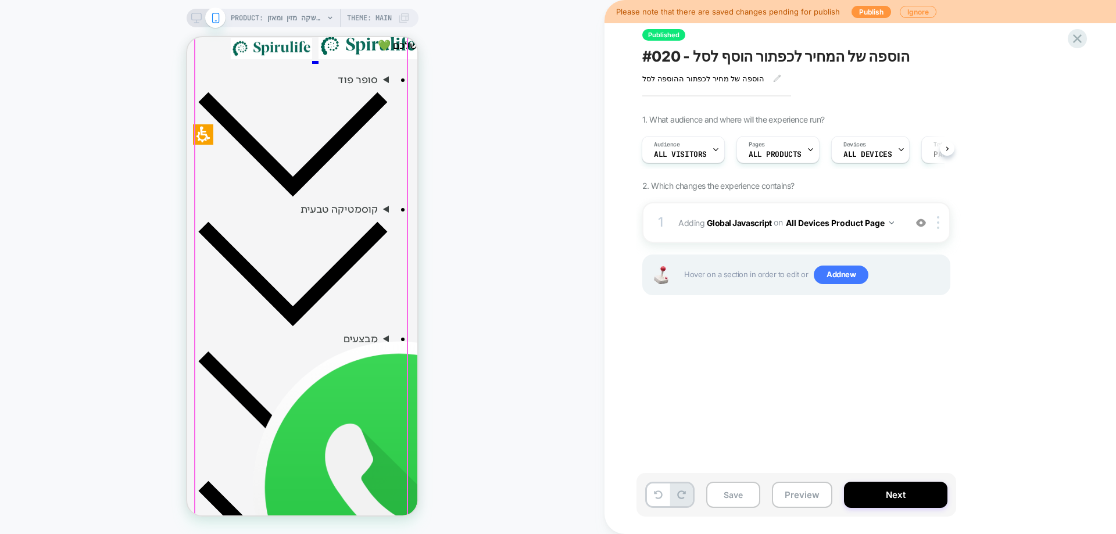
scroll to position [465, 0]
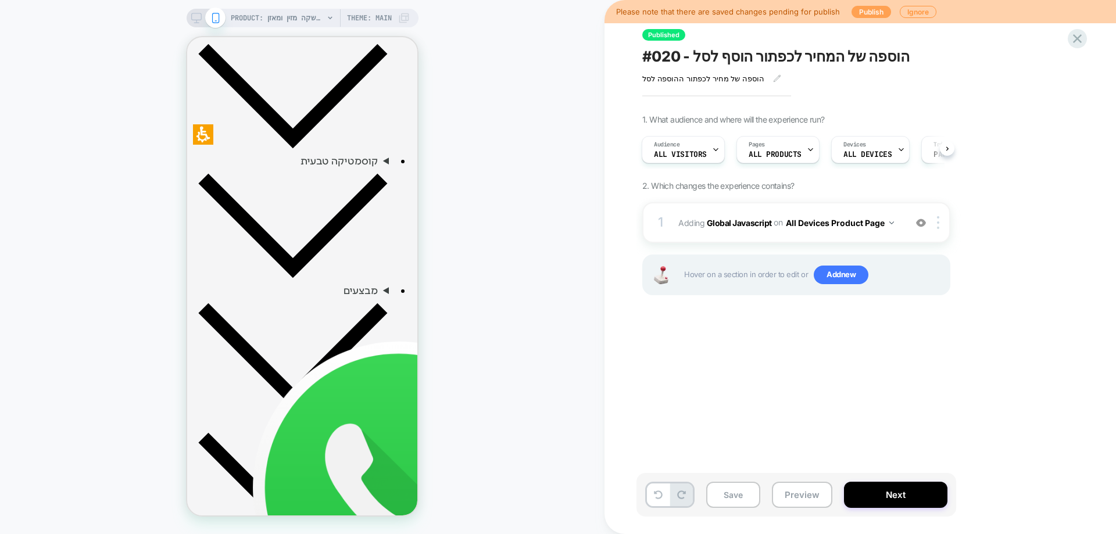
click at [869, 12] on button "Publish" at bounding box center [872, 12] width 40 height 12
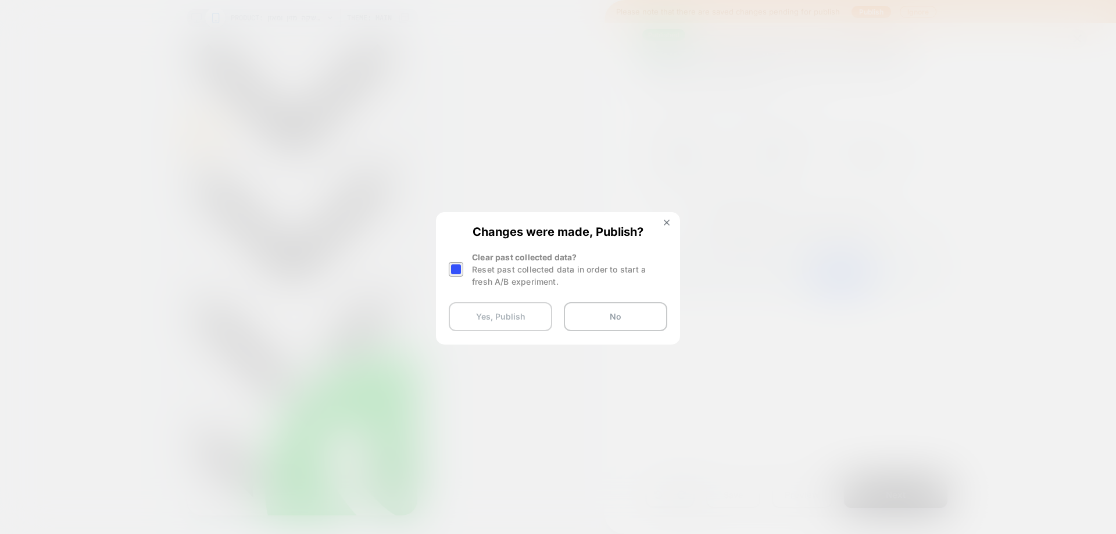
click at [523, 317] on button "Yes, Publish" at bounding box center [501, 316] width 104 height 29
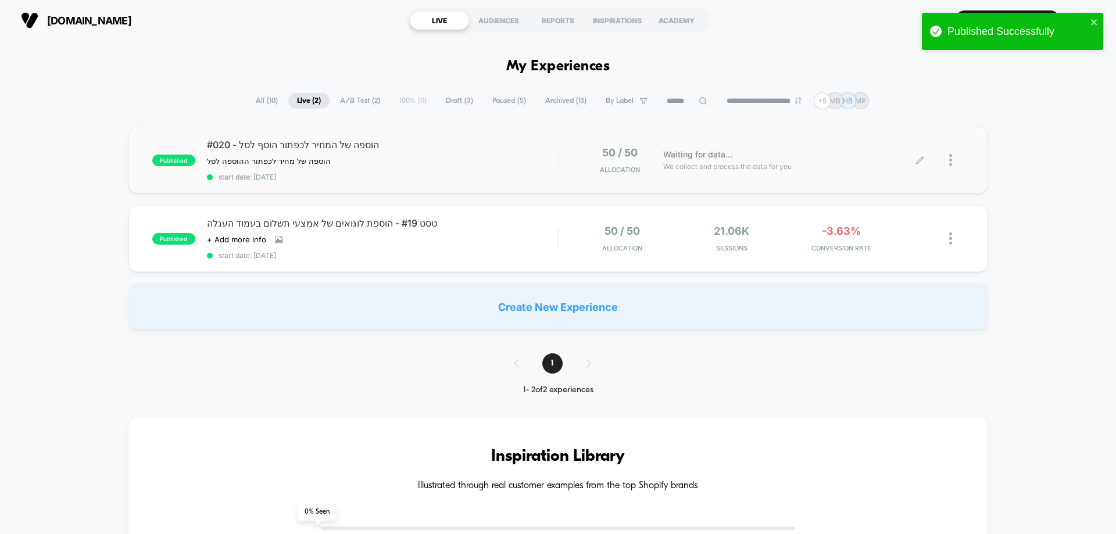
click at [953, 160] on div at bounding box center [957, 160] width 15 height 27
click at [898, 88] on div "Edit" at bounding box center [891, 94] width 105 height 26
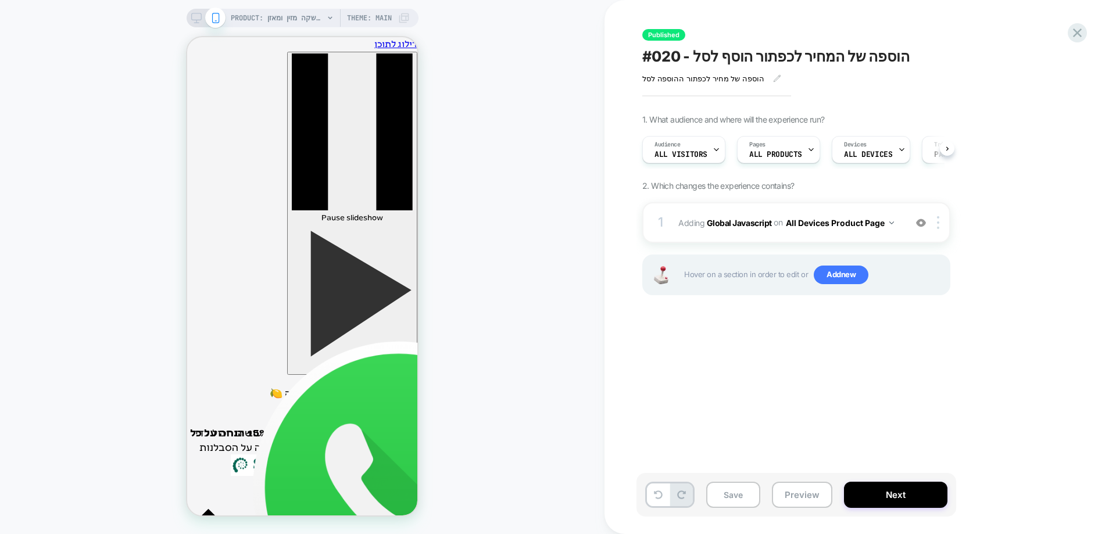
scroll to position [0, 1]
click at [925, 224] on img at bounding box center [921, 223] width 10 height 10
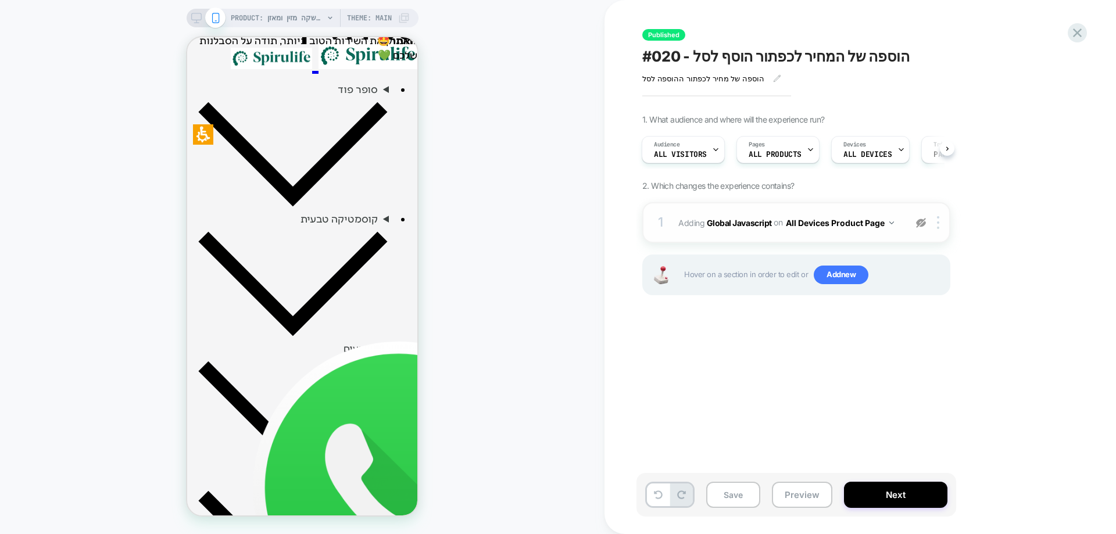
click at [925, 225] on img at bounding box center [921, 223] width 10 height 10
click at [923, 223] on img at bounding box center [921, 223] width 10 height 10
click at [926, 224] on img at bounding box center [921, 223] width 10 height 10
click at [1080, 33] on icon at bounding box center [1078, 33] width 16 height 16
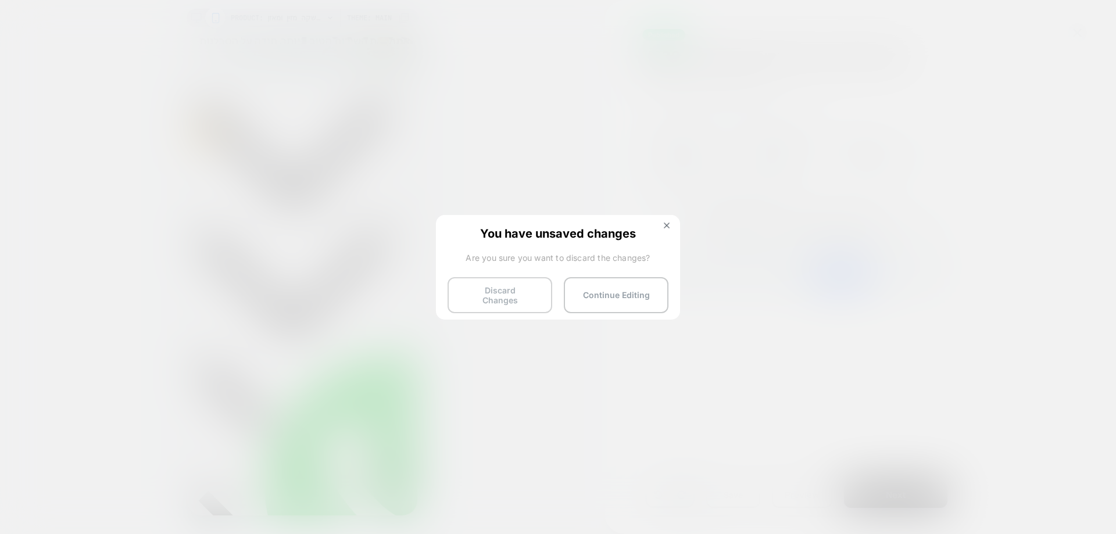
click at [519, 299] on button "Discard Changes" at bounding box center [500, 295] width 105 height 36
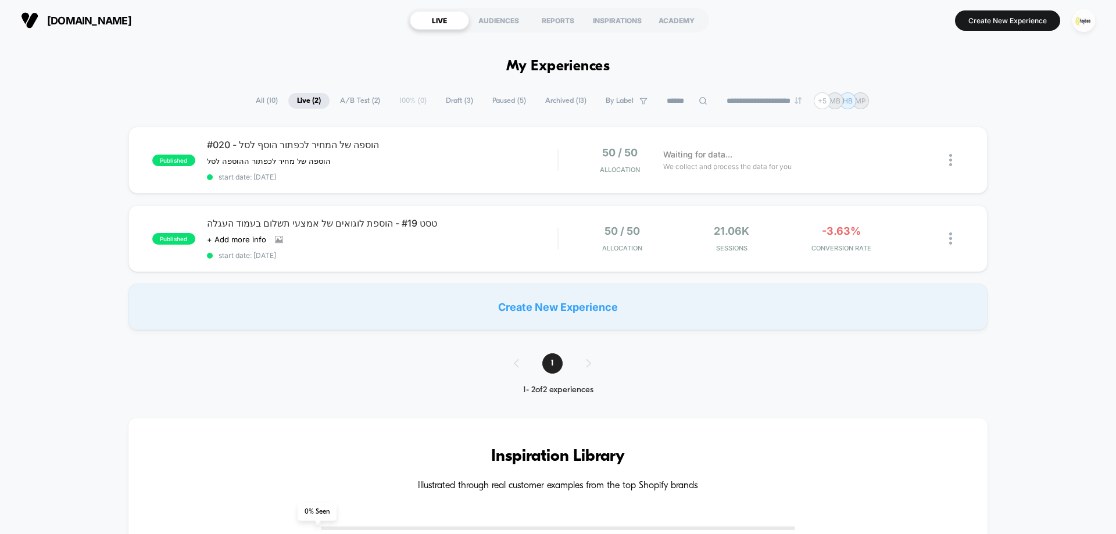
click at [496, 140] on span "#020 - הוספה של המחיר לכפתור הוסף לסל" at bounding box center [382, 145] width 351 height 12
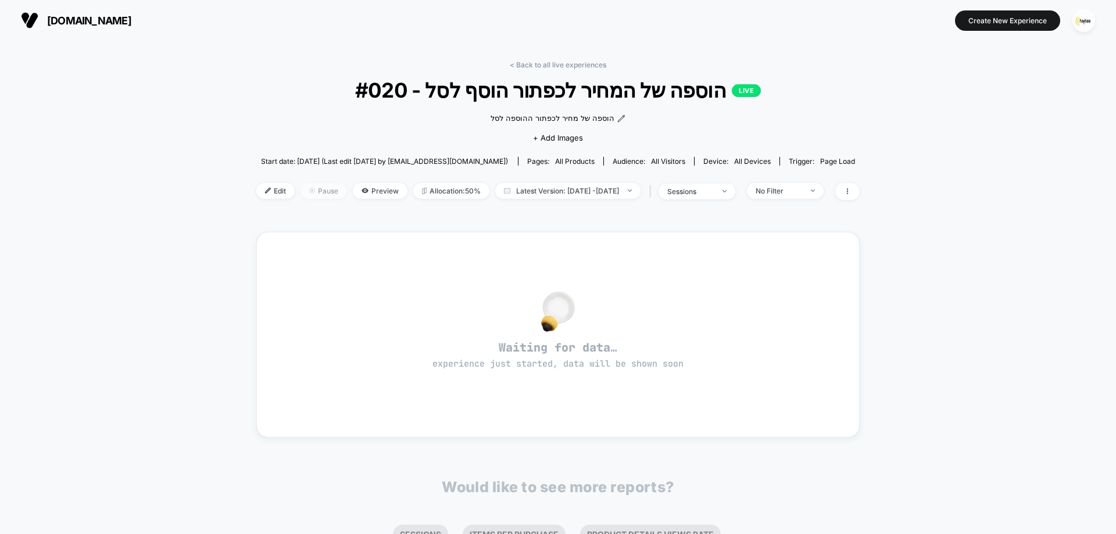
click at [306, 191] on span "Pause" at bounding box center [324, 191] width 47 height 16
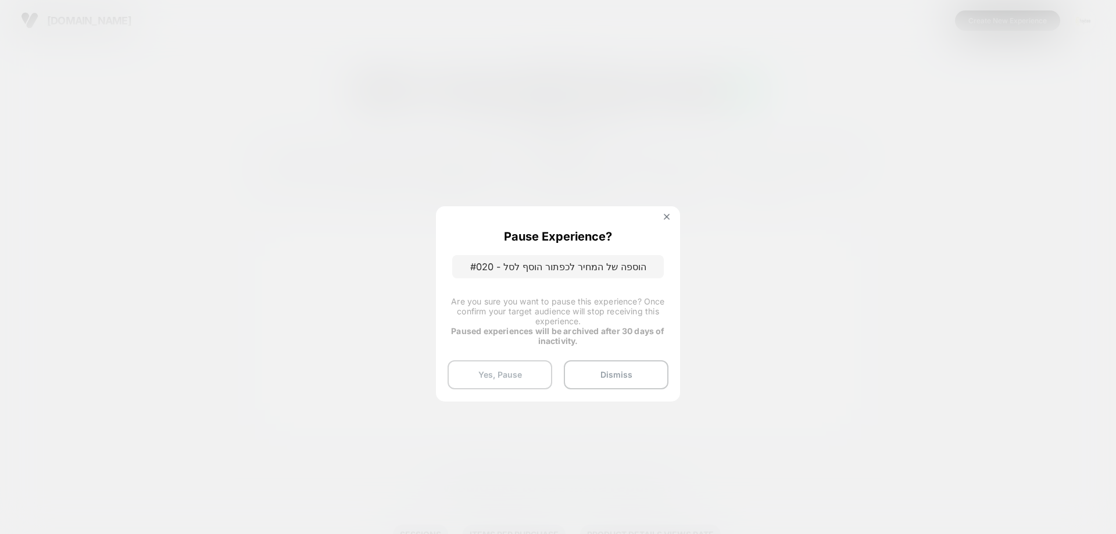
click at [510, 373] on button "Yes, Pause" at bounding box center [500, 375] width 105 height 29
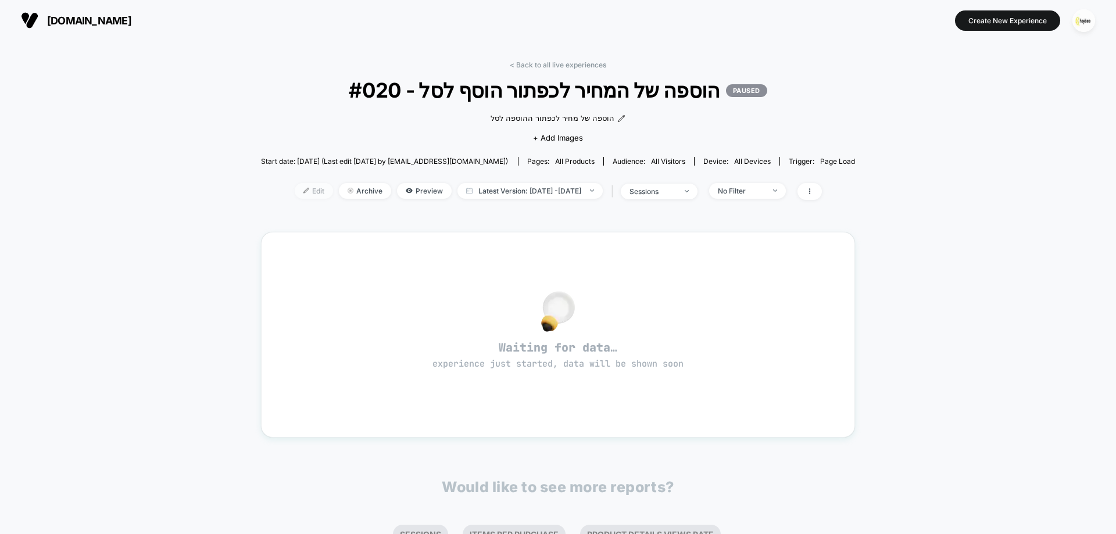
click at [300, 195] on span "Edit" at bounding box center [314, 191] width 38 height 16
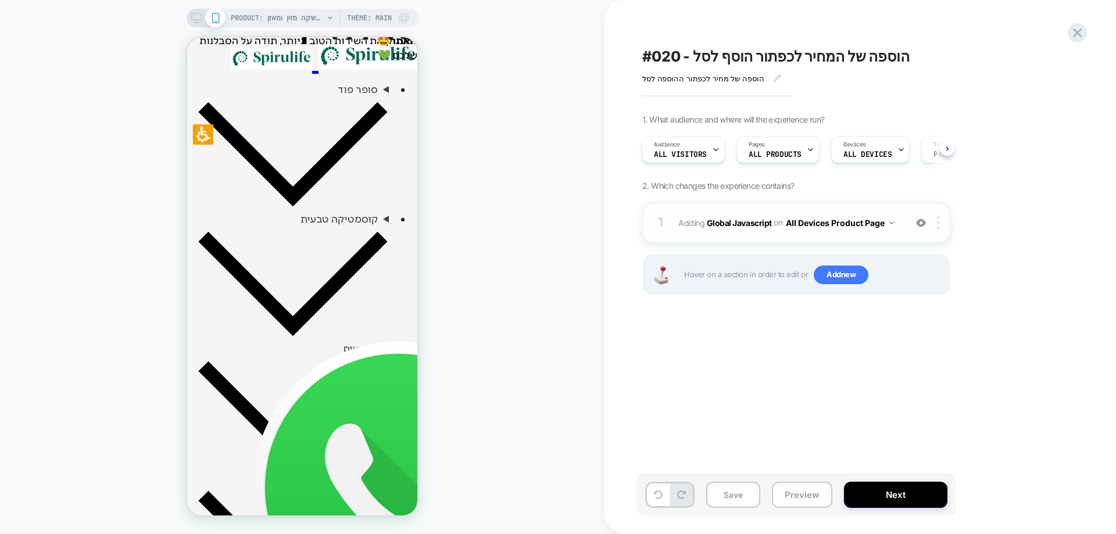
click at [923, 224] on img at bounding box center [921, 223] width 10 height 10
click at [921, 223] on img at bounding box center [921, 223] width 10 height 10
click at [816, 488] on button "Preview" at bounding box center [802, 495] width 60 height 26
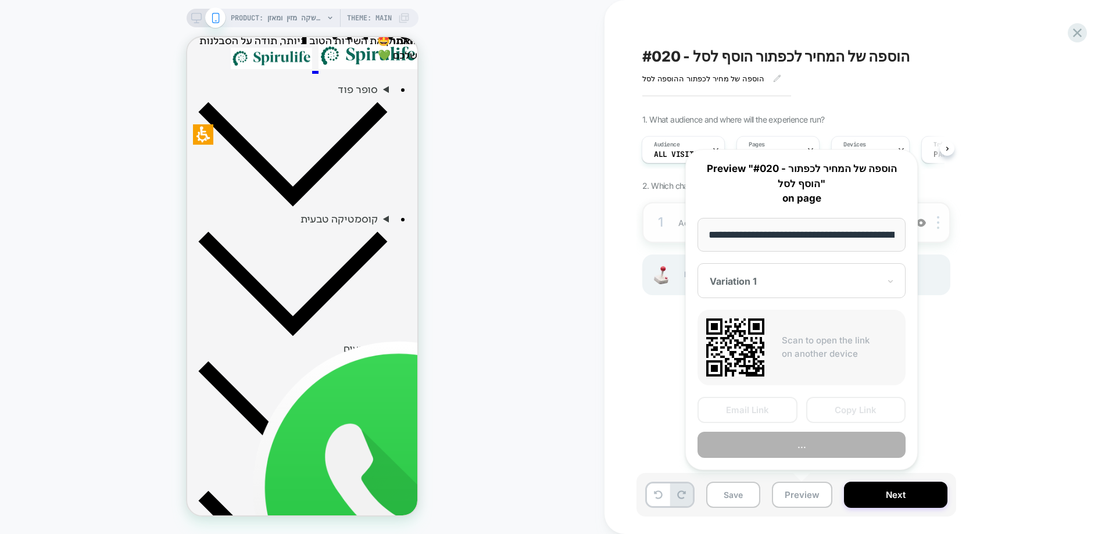
scroll to position [0, 987]
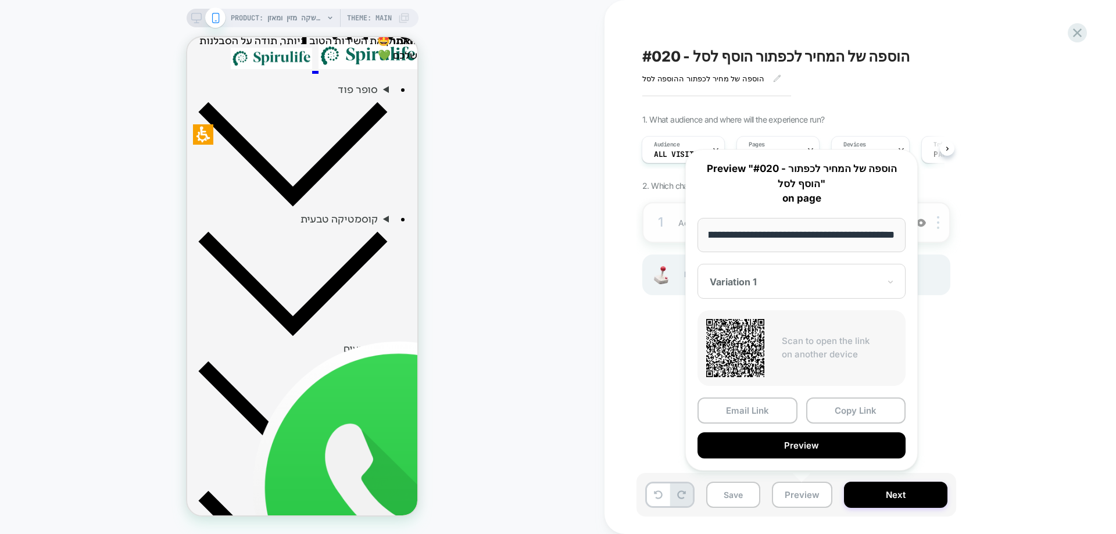
click at [787, 285] on div at bounding box center [795, 282] width 170 height 12
click at [750, 339] on div "CONTROL" at bounding box center [802, 343] width 197 height 21
click at [855, 408] on button "Copy Link" at bounding box center [856, 411] width 100 height 26
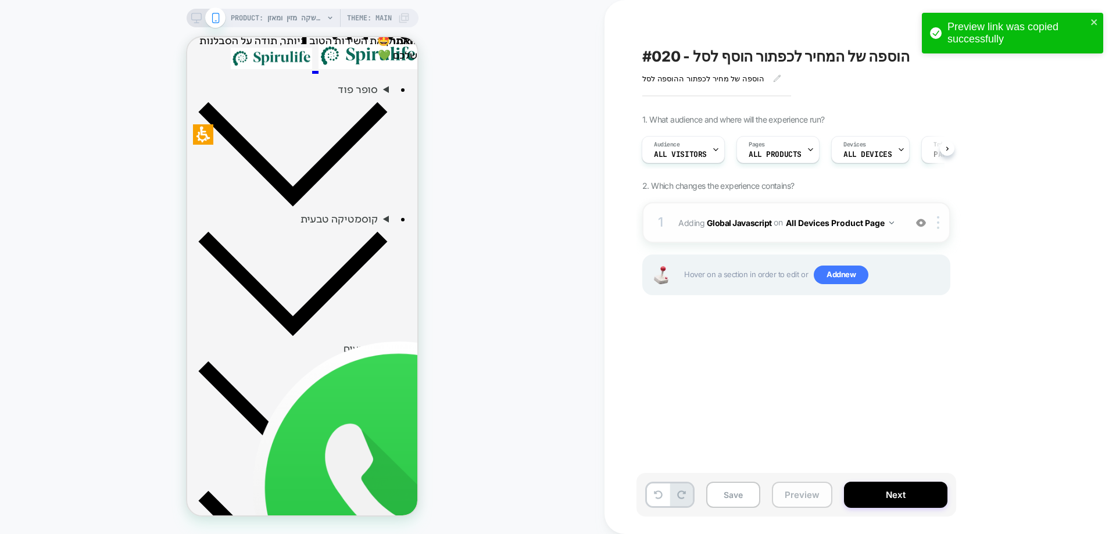
click at [798, 494] on button "Preview" at bounding box center [802, 495] width 60 height 26
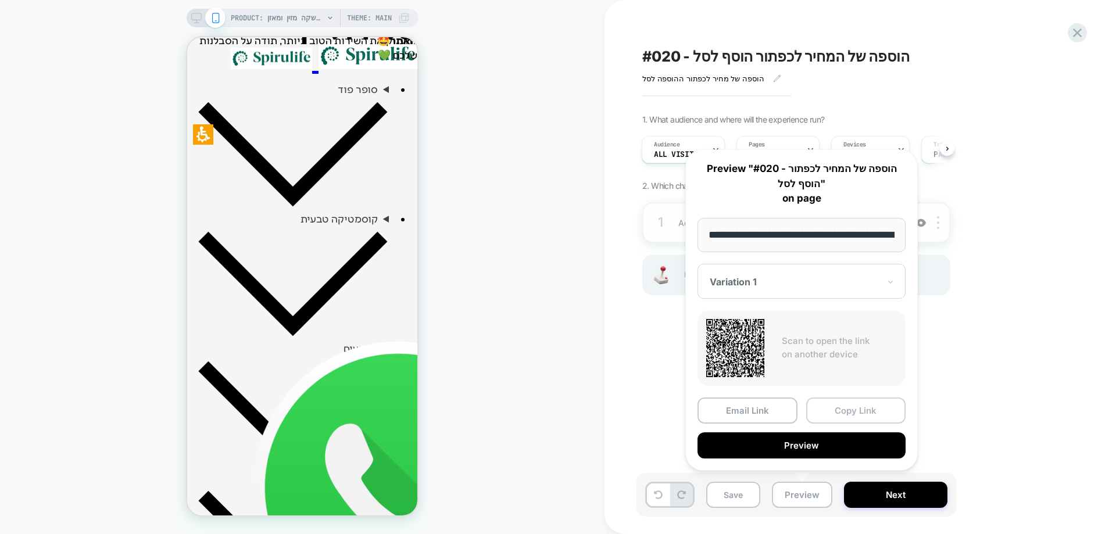
click at [829, 413] on button "Copy Link" at bounding box center [856, 411] width 100 height 26
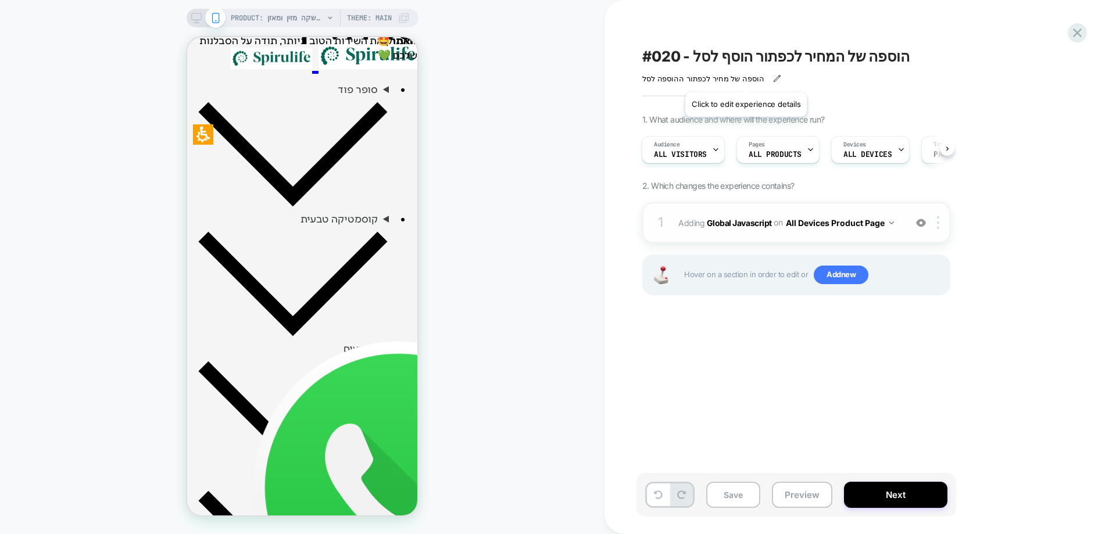
click at [773, 78] on icon at bounding box center [777, 78] width 8 height 8
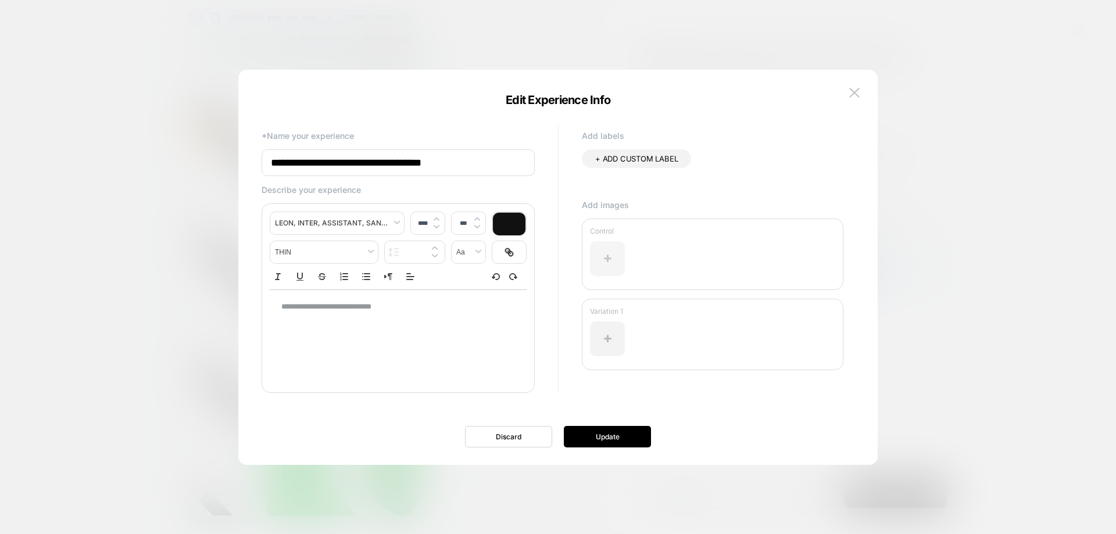
click at [618, 249] on div at bounding box center [607, 258] width 35 height 35
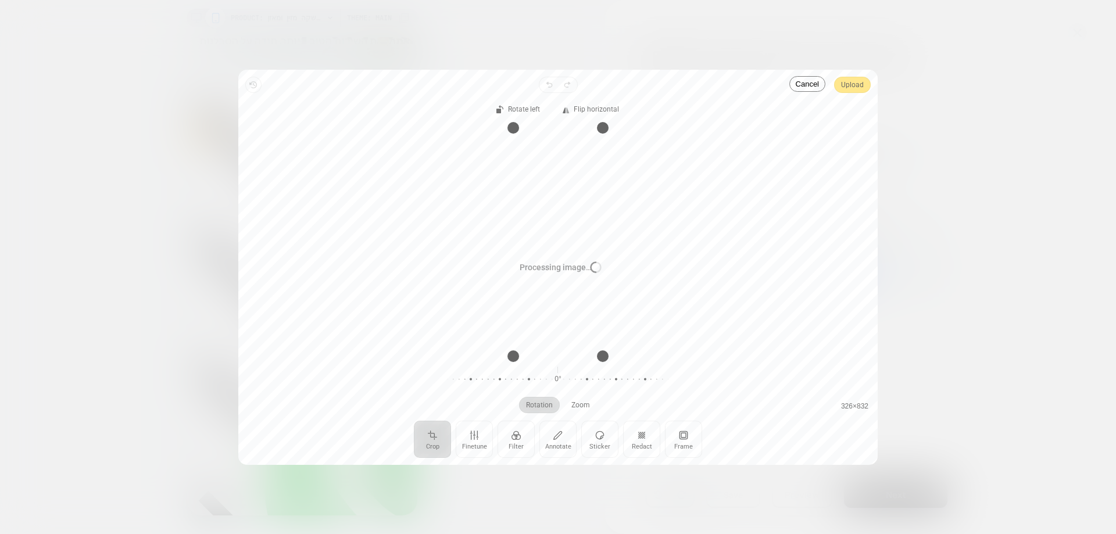
click at [852, 87] on div "Processing image… Busy" at bounding box center [558, 267] width 640 height 395
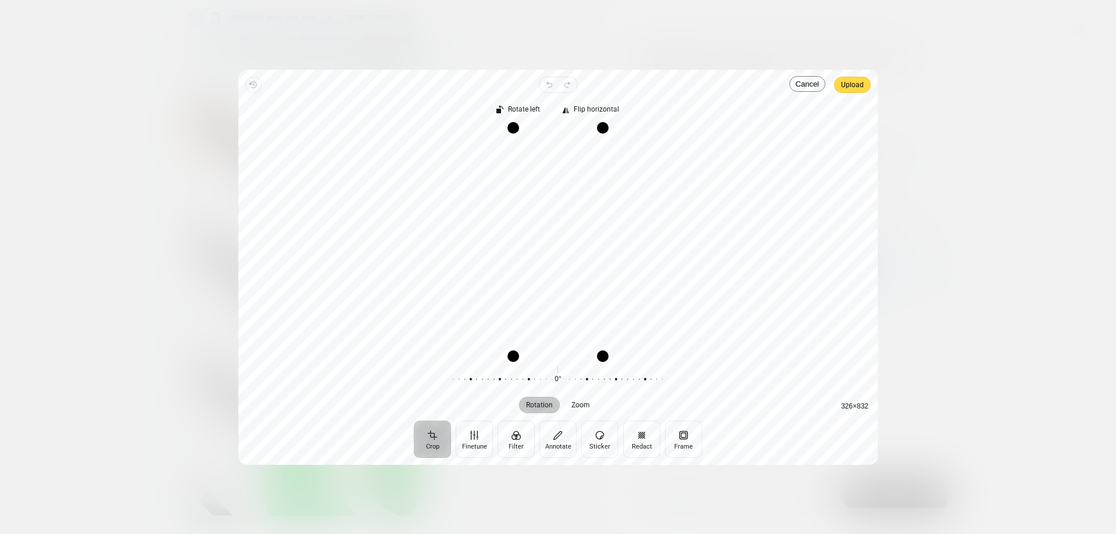
click at [852, 87] on span "Upload" at bounding box center [852, 85] width 23 height 14
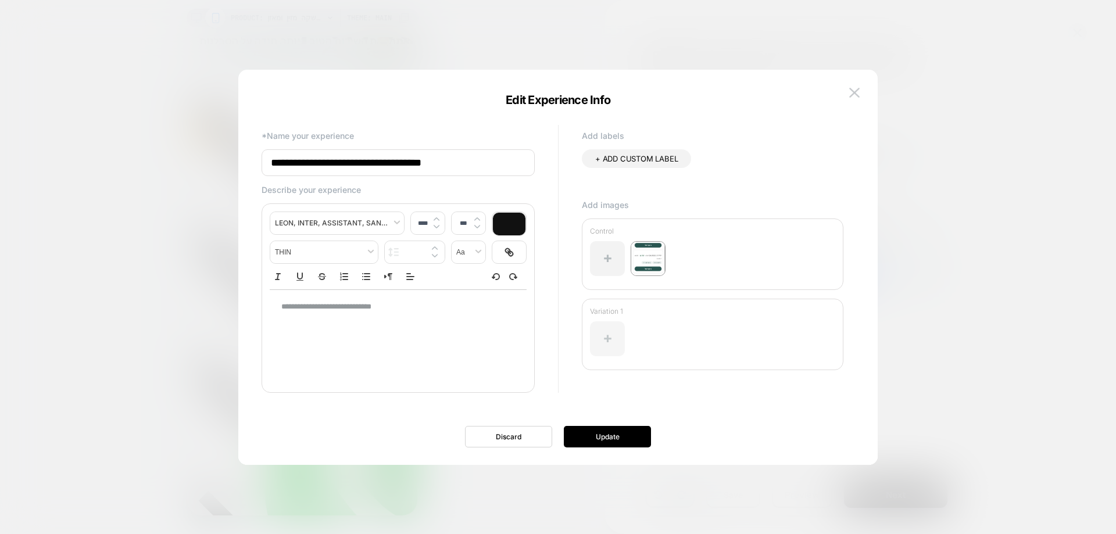
click at [620, 340] on div at bounding box center [607, 339] width 35 height 35
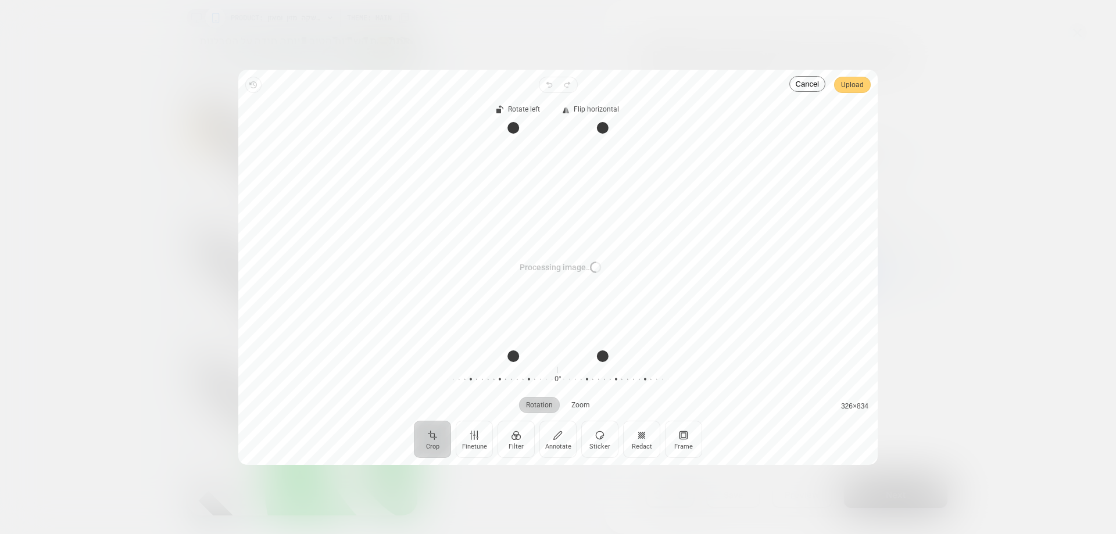
click at [859, 87] on span "Upload" at bounding box center [852, 85] width 23 height 14
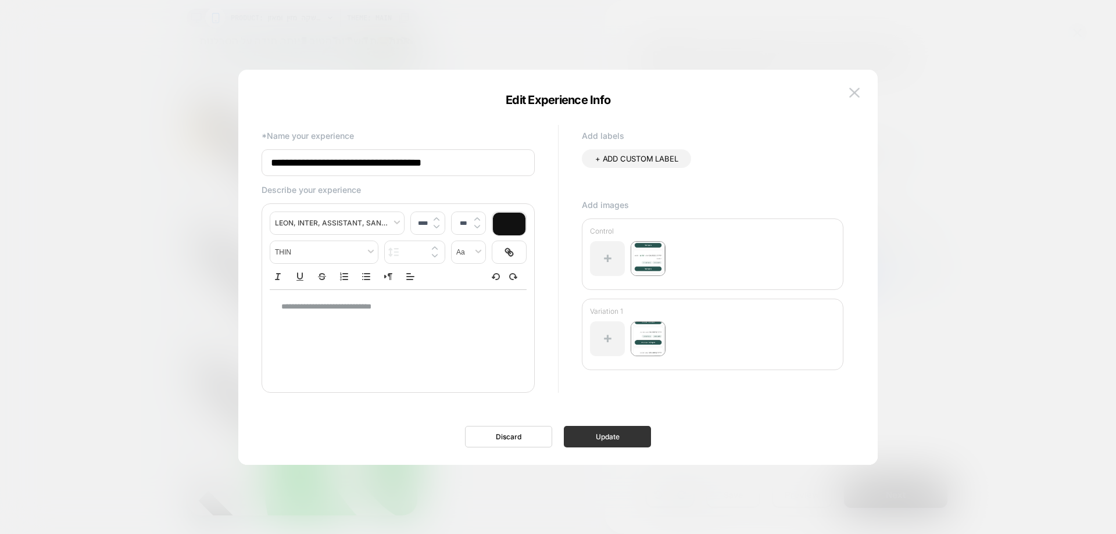
click at [603, 438] on button "Update" at bounding box center [607, 437] width 87 height 22
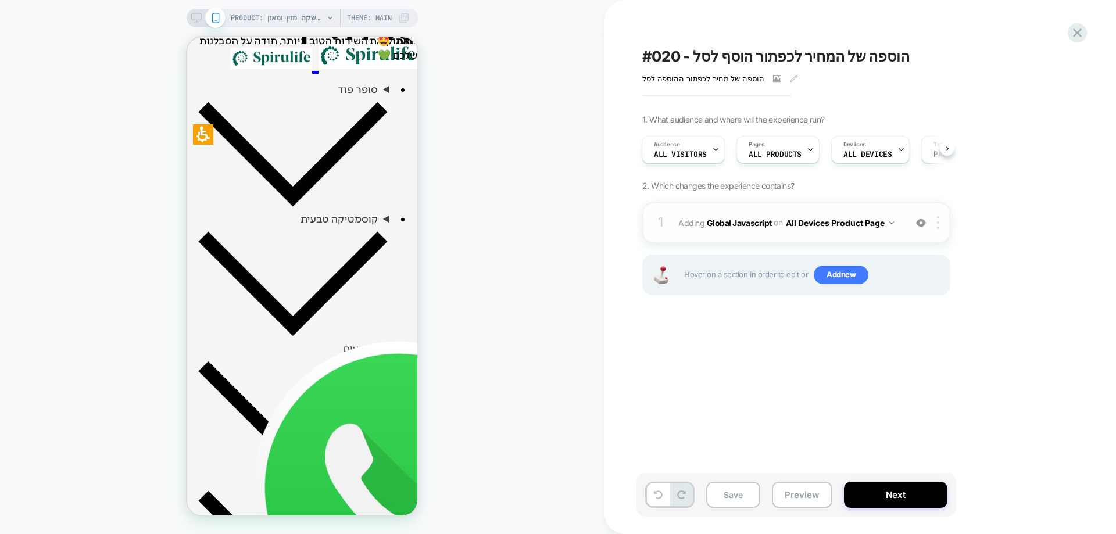
click at [798, 472] on div "#020 - הוספה של המחיר לכפתור הוסף לסל הוספה של מחיר לכפתור ההוספה לסל Click to …" at bounding box center [855, 267] width 436 height 511
click at [805, 495] on button "Preview" at bounding box center [802, 495] width 60 height 26
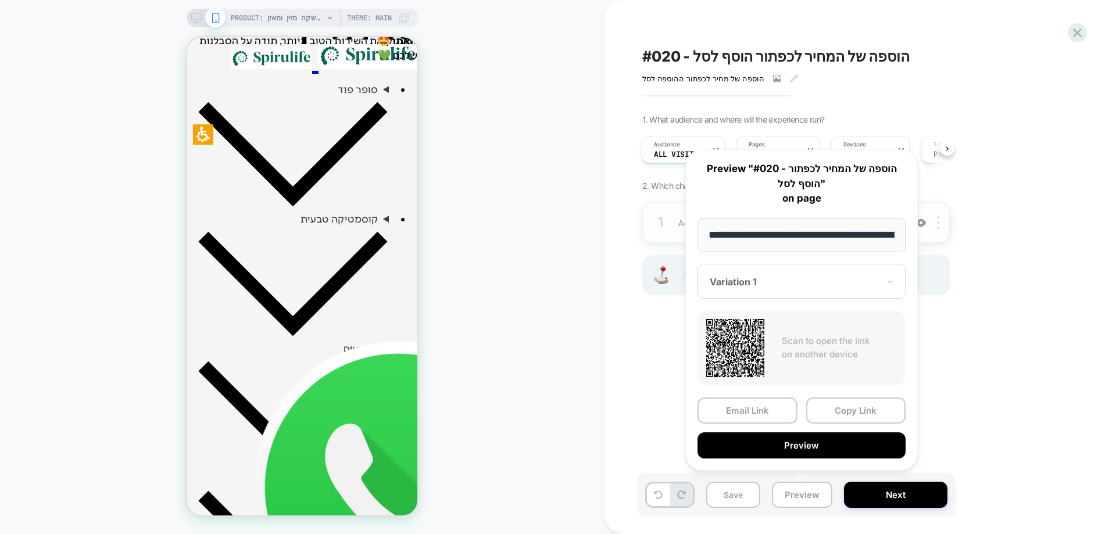
click at [505, 237] on div "PRODUCT: שוקומאקה | משקה מזין ומאזן PRODUCT: שוקומאקה | משקה מזין ומאזן Theme: …" at bounding box center [302, 267] width 605 height 511
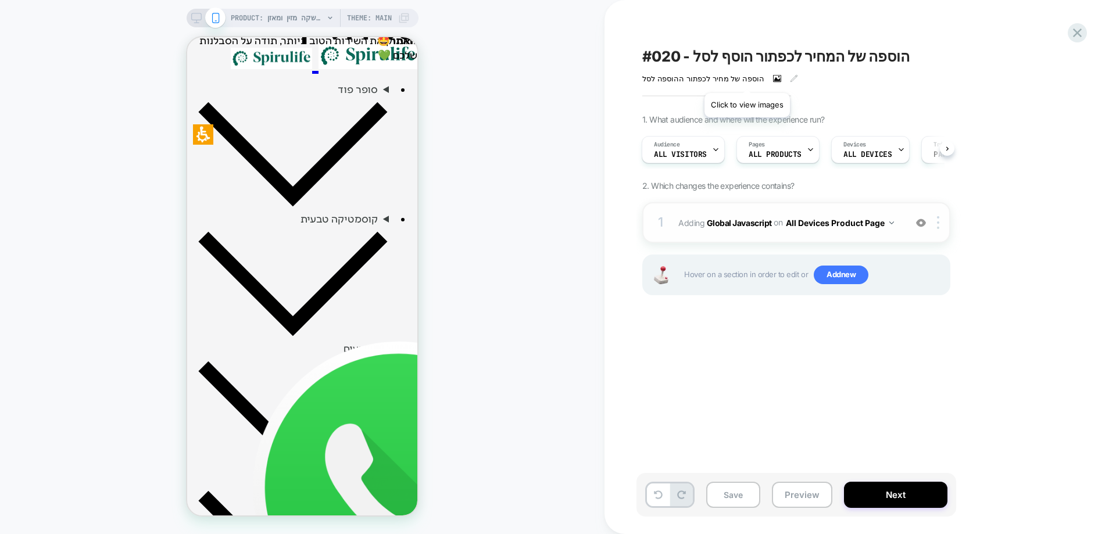
click at [773, 78] on icon at bounding box center [777, 78] width 8 height 8
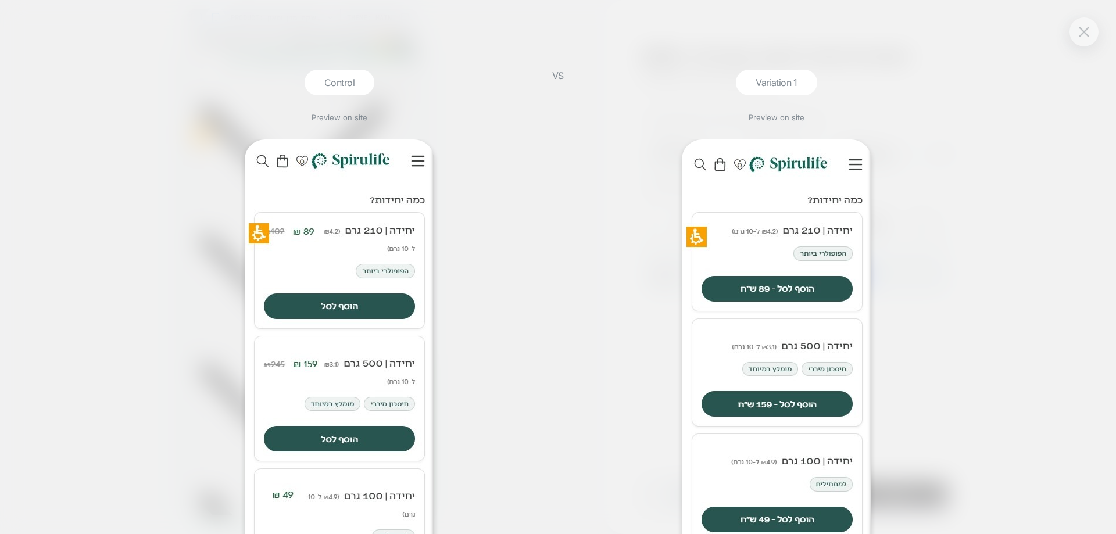
click at [587, 152] on div at bounding box center [776, 337] width 391 height 395
click at [1091, 28] on button at bounding box center [1084, 31] width 17 height 17
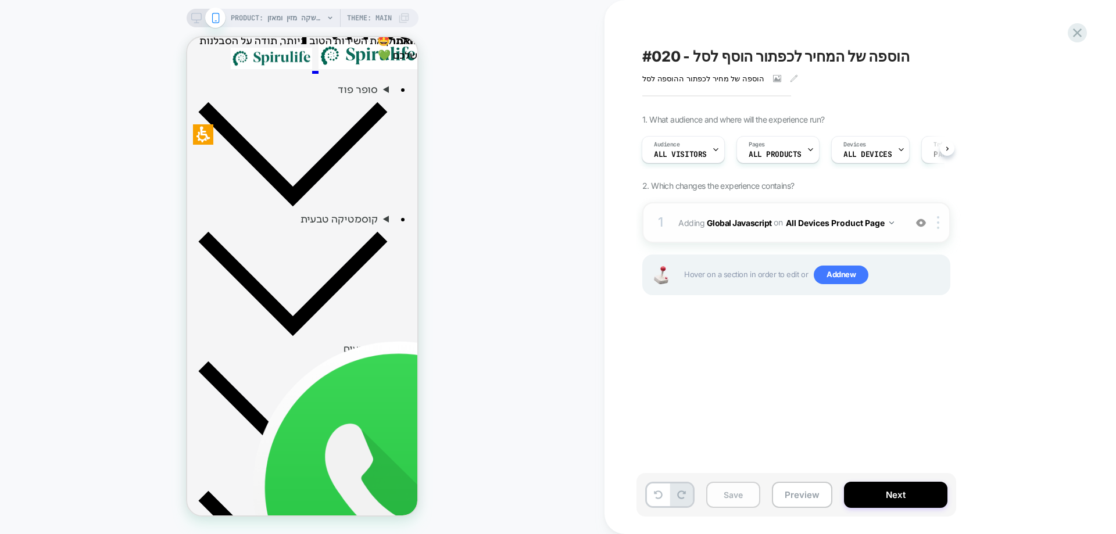
click at [712, 502] on button "Save" at bounding box center [733, 495] width 54 height 26
click at [927, 502] on button "Next" at bounding box center [896, 495] width 104 height 26
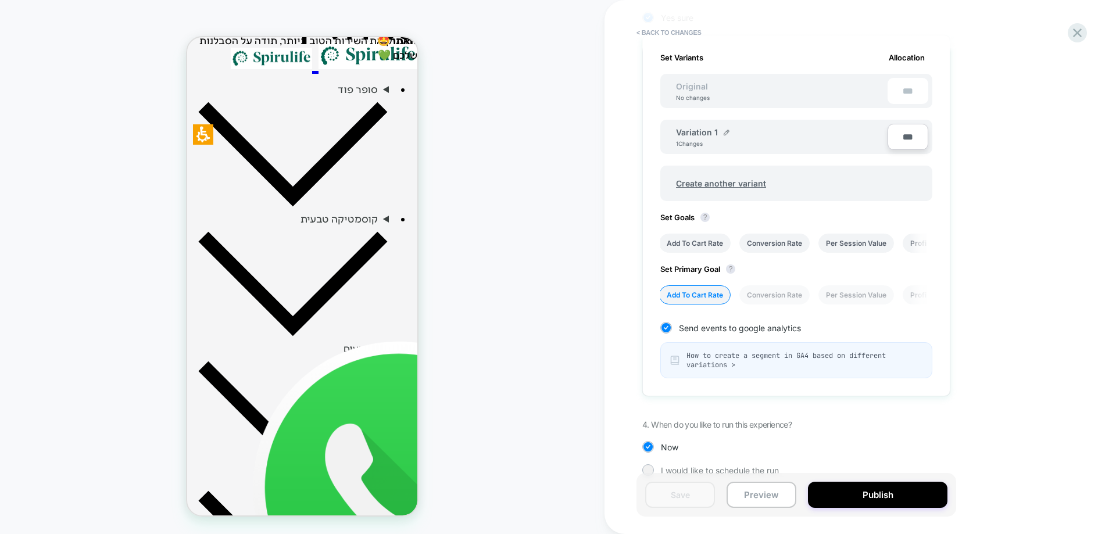
scroll to position [349, 0]
click at [877, 501] on button "Publish" at bounding box center [878, 495] width 140 height 26
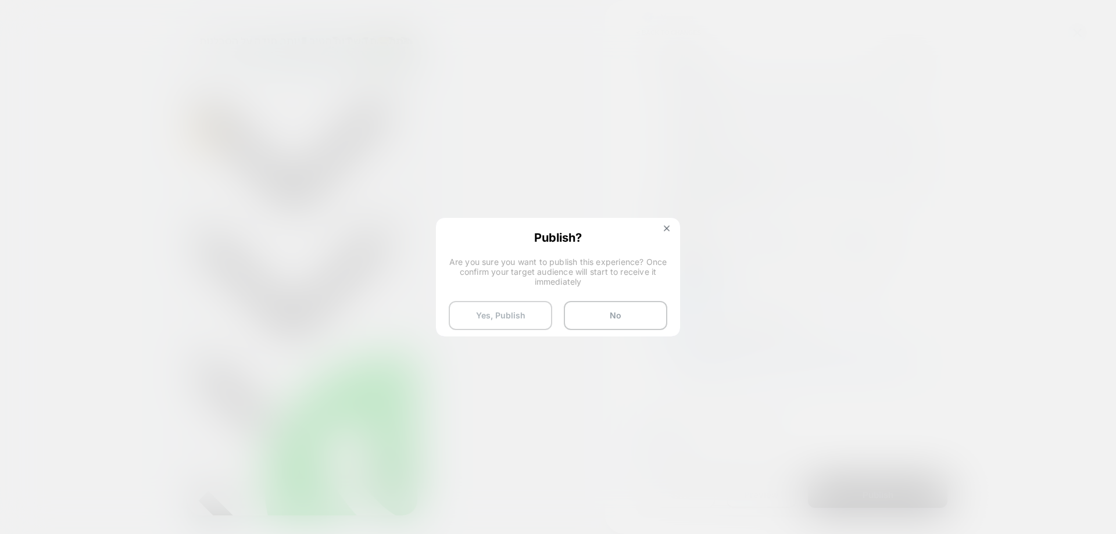
click at [513, 311] on button "Yes, Publish" at bounding box center [501, 315] width 104 height 29
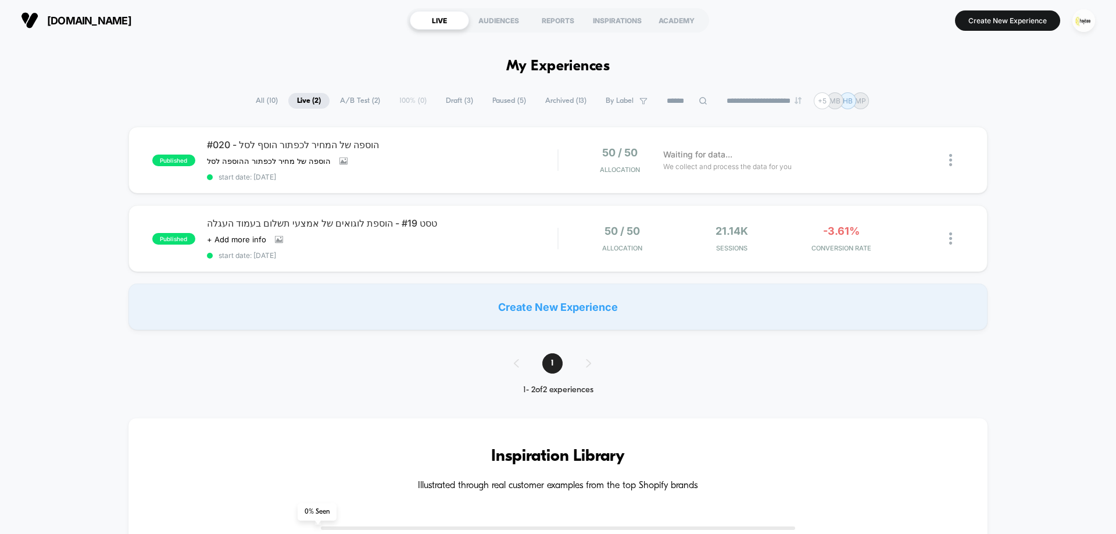
click at [450, 99] on span "Draft ( 3 )" at bounding box center [459, 101] width 45 height 16
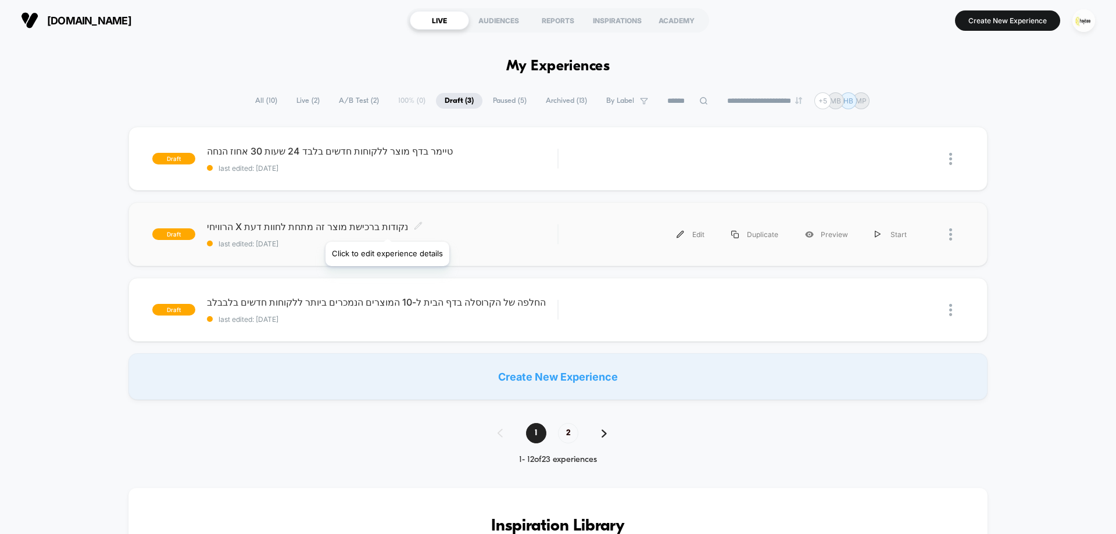
click at [414, 227] on icon at bounding box center [418, 226] width 9 height 9
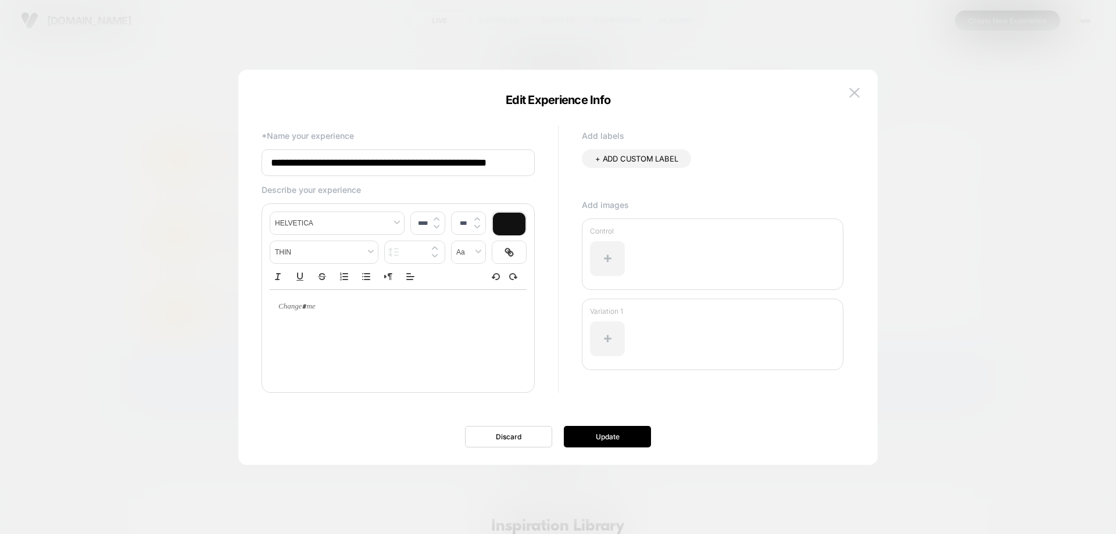
type input "**********"
click at [613, 441] on button "Update" at bounding box center [607, 437] width 87 height 22
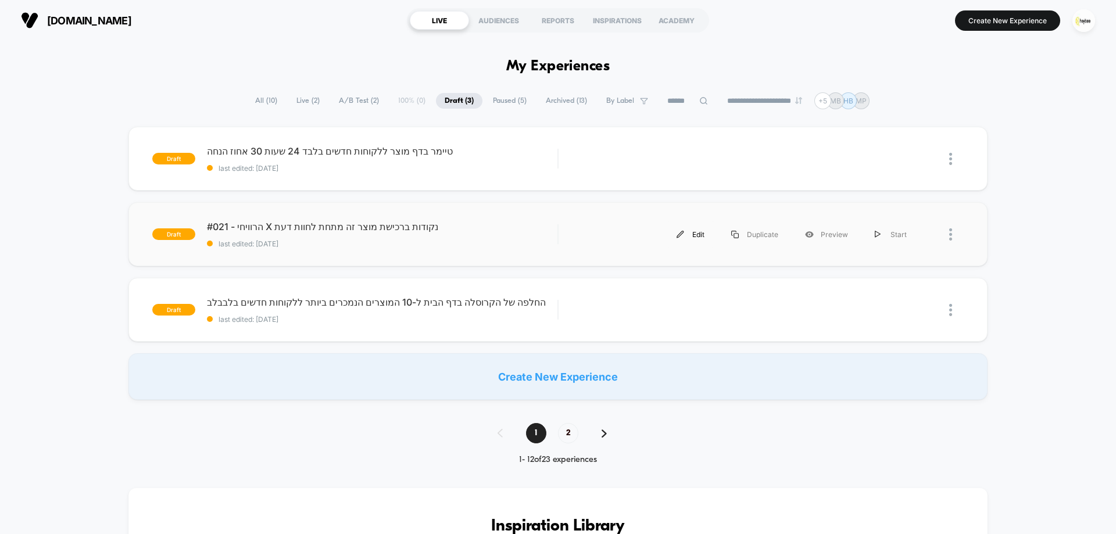
click at [682, 236] on img at bounding box center [681, 235] width 8 height 8
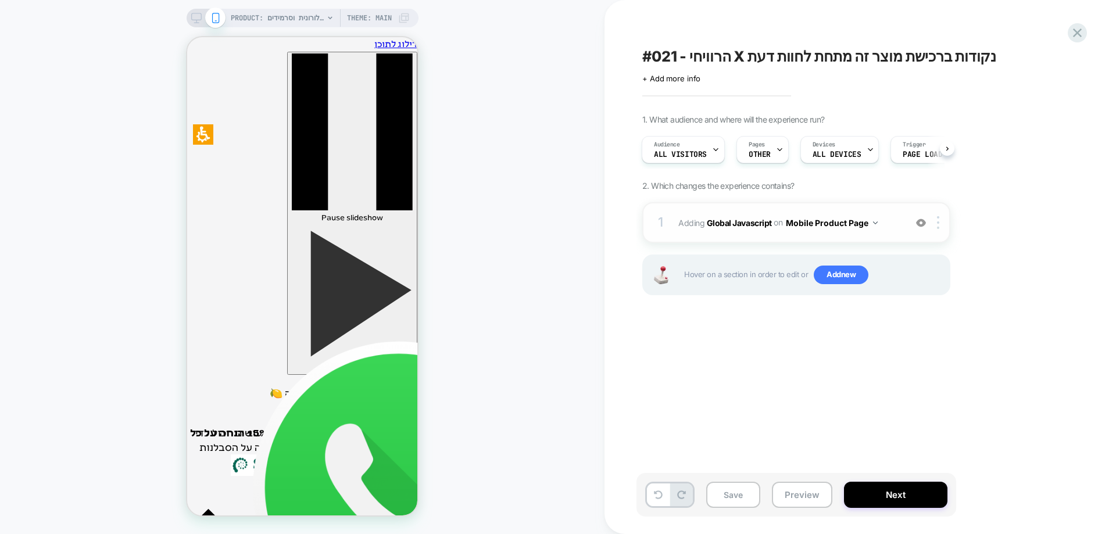
click at [920, 220] on img at bounding box center [921, 223] width 10 height 10
click at [919, 224] on img at bounding box center [921, 223] width 10 height 10
click at [504, 229] on div "PRODUCT: קרם פנים לשיקום וחידוש העור | חומצה היאלורונית וסרמידים PRODUCT: קרם פ…" at bounding box center [302, 267] width 605 height 511
click at [554, 185] on div "PRODUCT: קרם פנים לשיקום וחידוש העור | חומצה היאלורונית וסרמידים PRODUCT: קרם פ…" at bounding box center [302, 267] width 605 height 511
click at [801, 488] on button "Preview" at bounding box center [802, 495] width 60 height 26
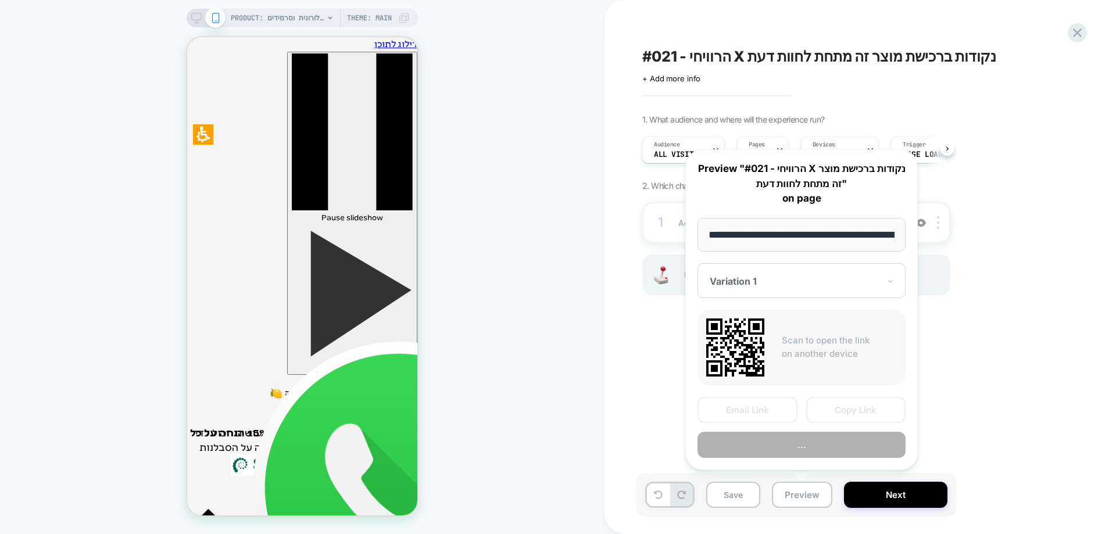
scroll to position [0, 1084]
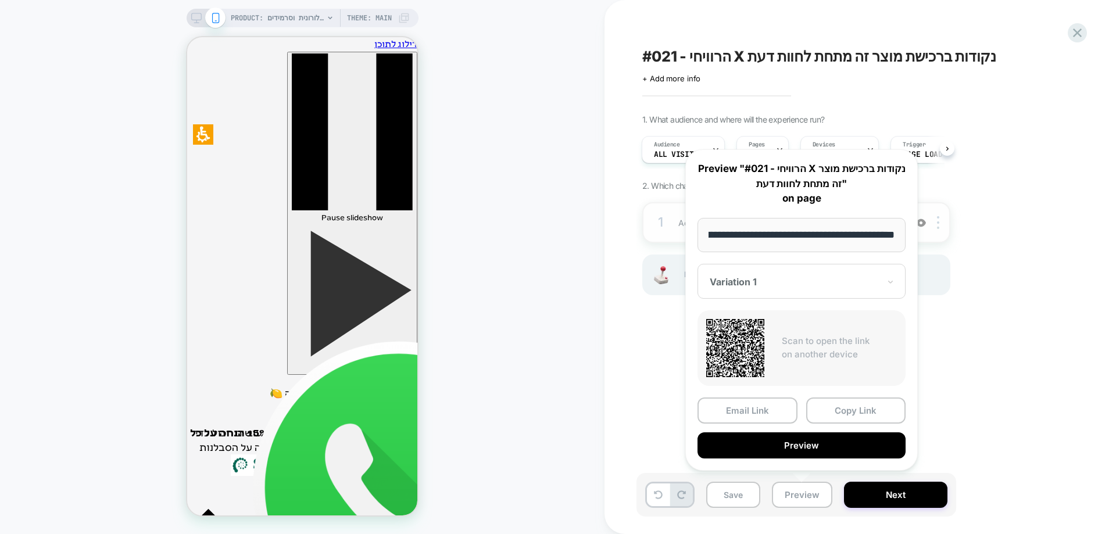
click at [802, 276] on div at bounding box center [795, 282] width 170 height 12
click at [740, 339] on div "CONTROL" at bounding box center [802, 343] width 197 height 21
click at [813, 445] on button "Preview" at bounding box center [802, 446] width 208 height 26
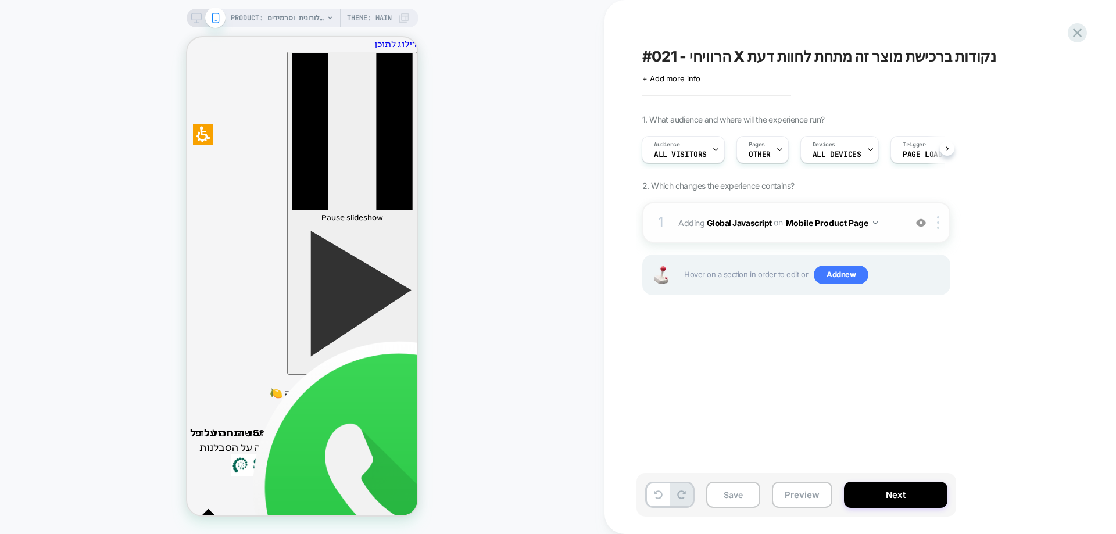
click at [922, 226] on img at bounding box center [921, 223] width 10 height 10
click at [916, 223] on img at bounding box center [921, 223] width 10 height 10
click at [937, 224] on div at bounding box center [940, 222] width 19 height 13
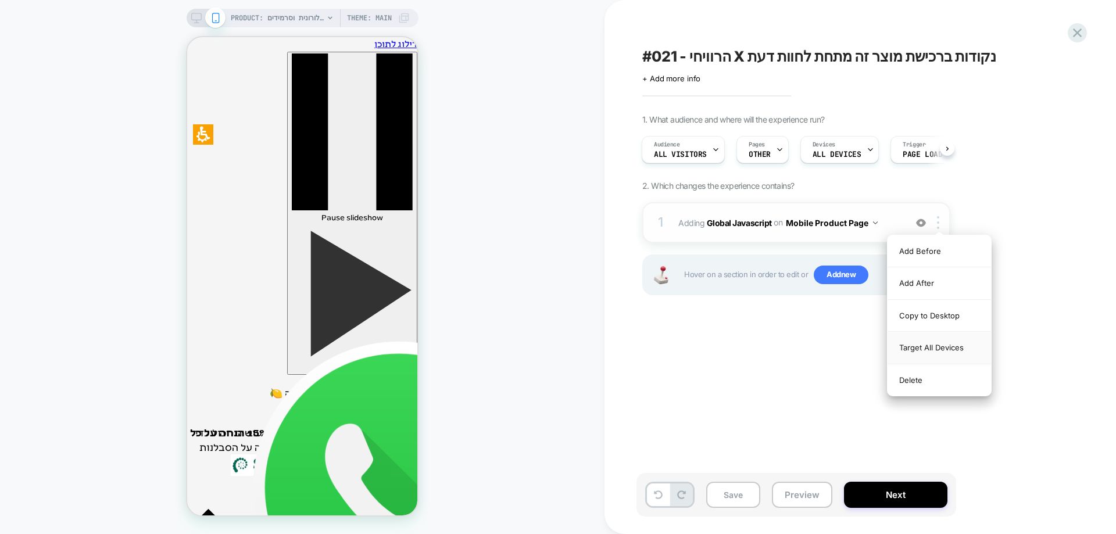
click at [939, 349] on div "Target All Devices" at bounding box center [940, 348] width 104 height 32
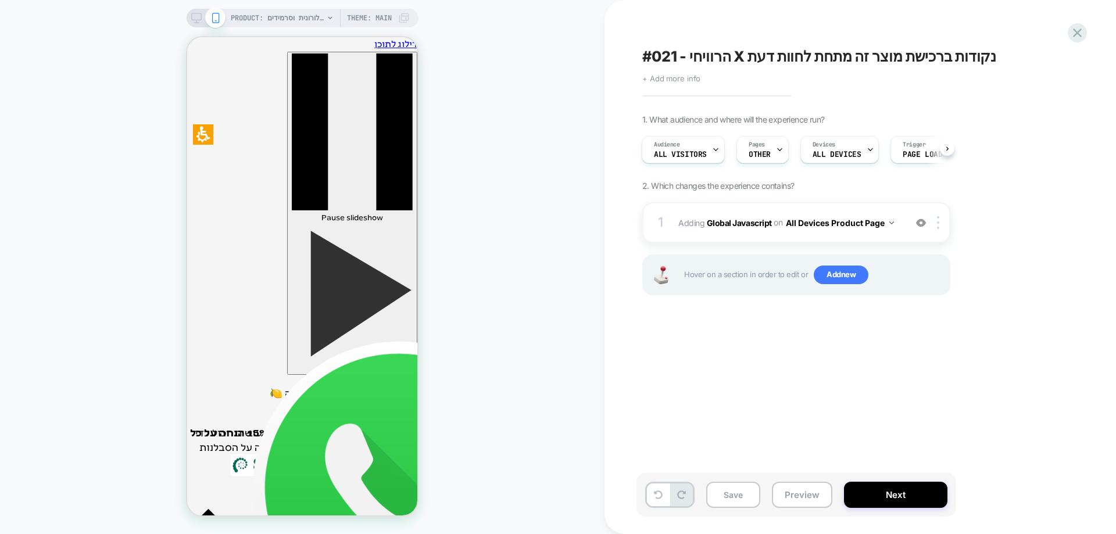
click at [684, 80] on span "+ Add more info" at bounding box center [672, 78] width 58 height 9
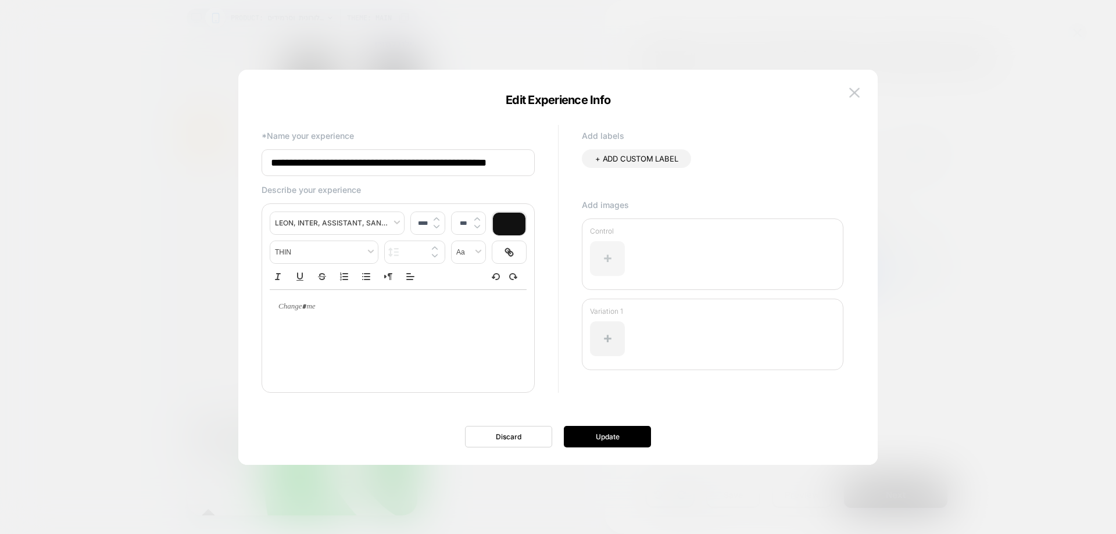
click at [610, 255] on div at bounding box center [607, 258] width 35 height 35
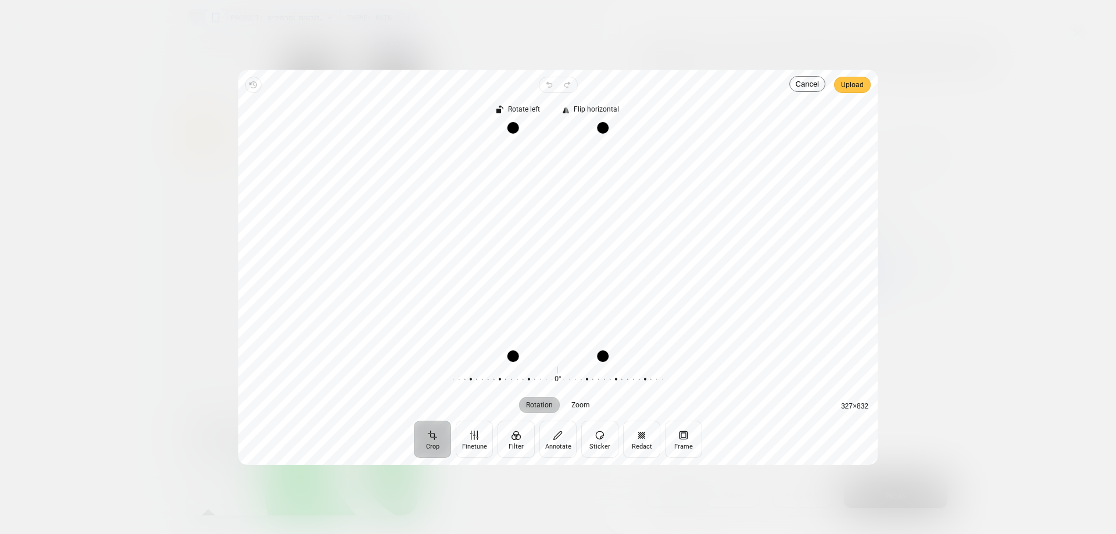
click at [856, 85] on span "Upload" at bounding box center [852, 85] width 23 height 14
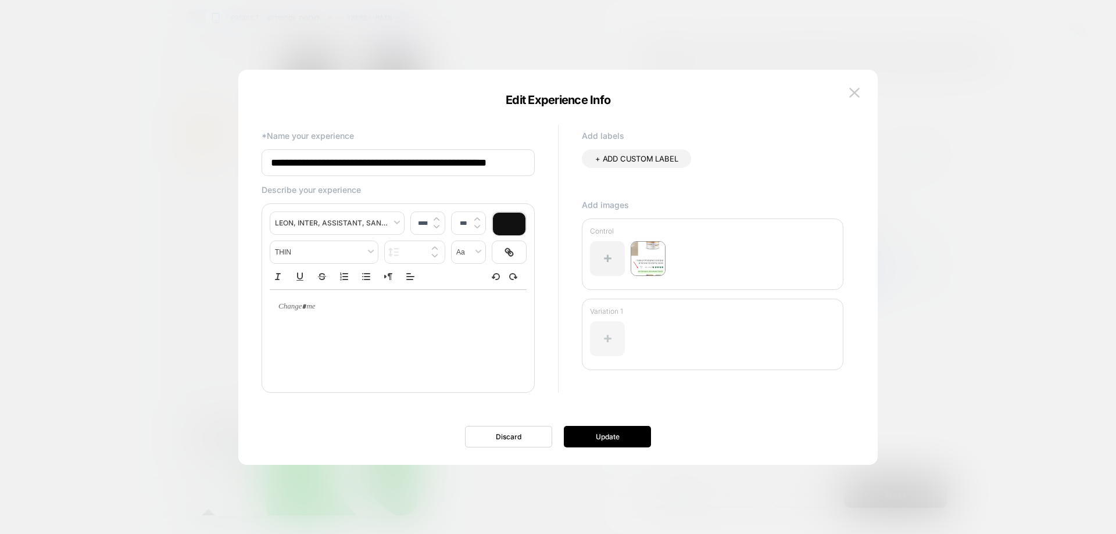
click at [599, 336] on div at bounding box center [607, 339] width 35 height 35
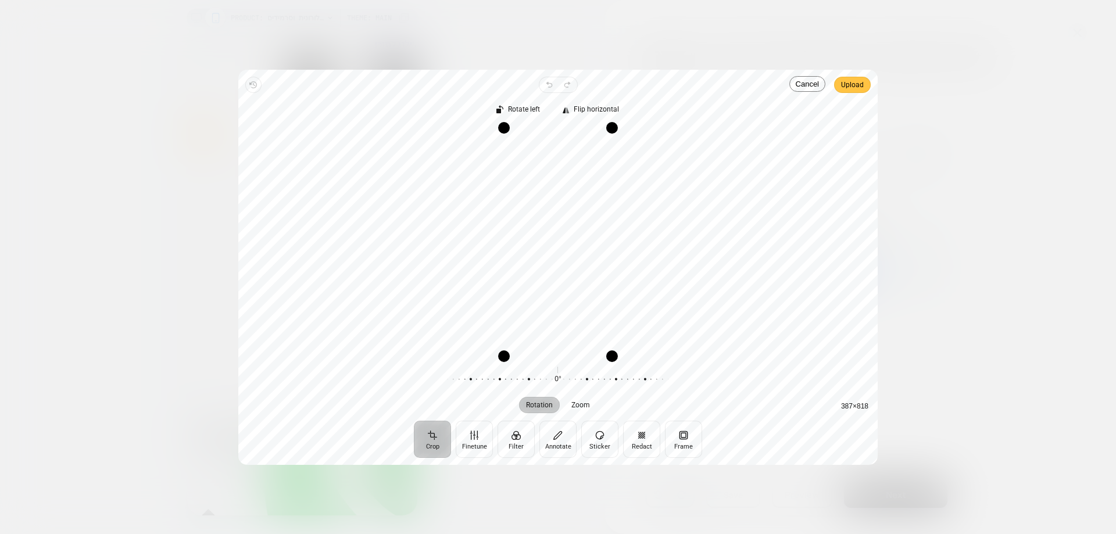
click at [856, 90] on span "Upload" at bounding box center [852, 85] width 23 height 14
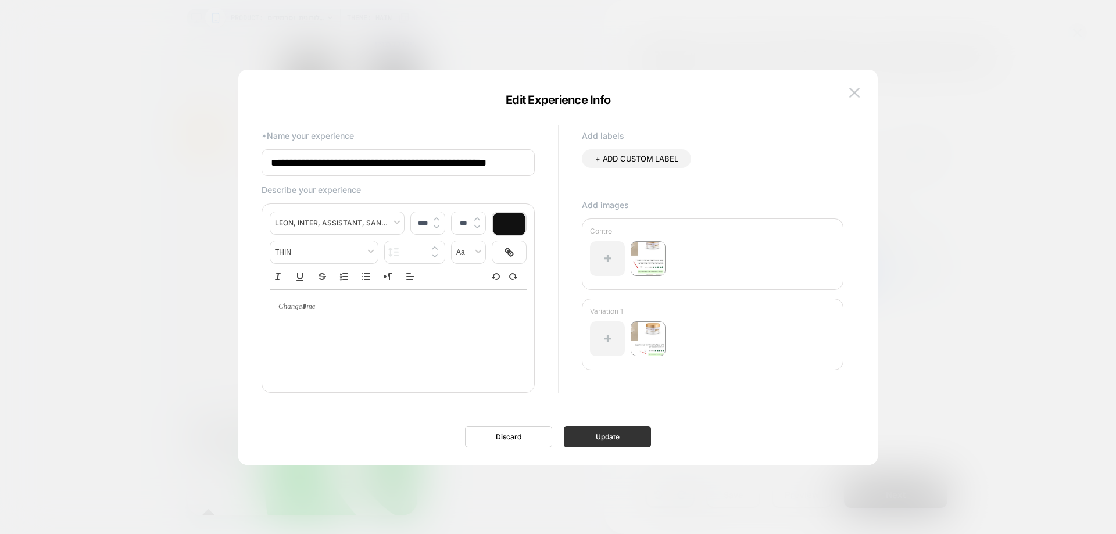
click at [622, 437] on button "Update" at bounding box center [607, 437] width 87 height 22
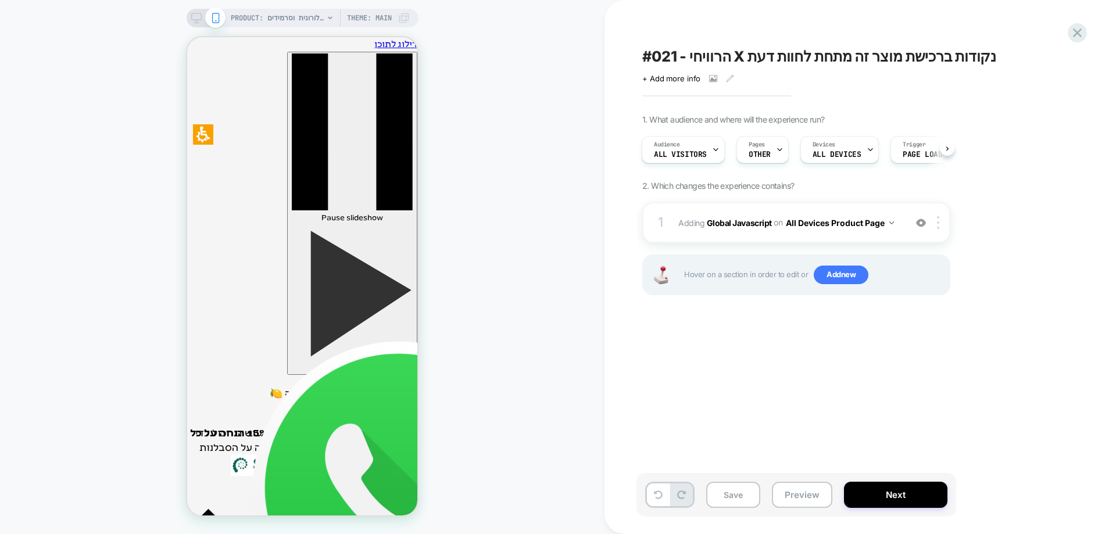
drag, startPoint x: 727, startPoint y: 498, endPoint x: 848, endPoint y: 405, distance: 153.0
click at [727, 498] on button "Save" at bounding box center [733, 495] width 54 height 26
click at [1075, 37] on icon at bounding box center [1078, 33] width 16 height 16
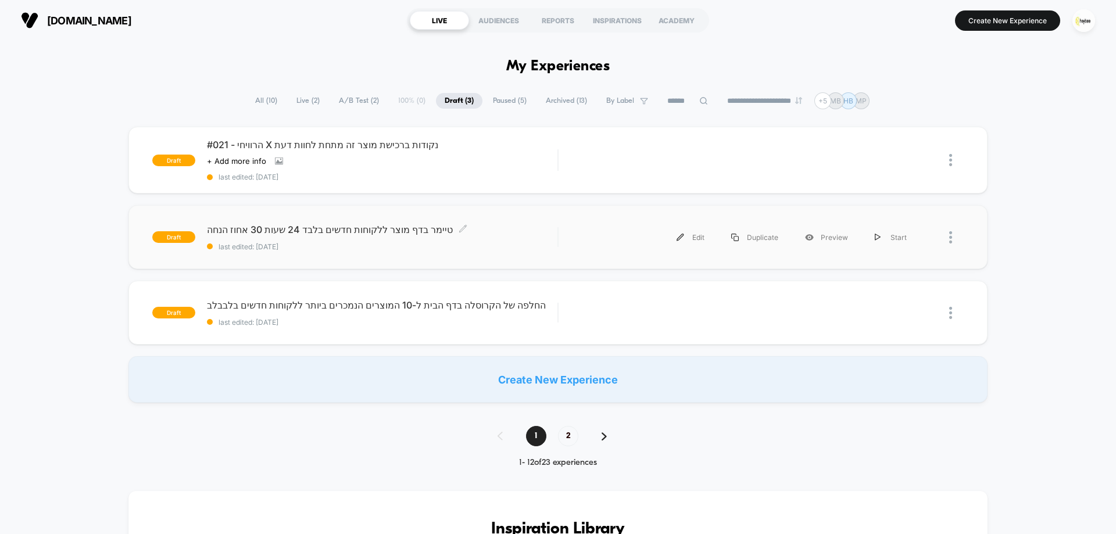
click at [430, 229] on span "טיימר בדף מוצר ללקוחות חדשים בלבד 24 שעות 30 אחוז הנחה Click to edit experience…" at bounding box center [382, 230] width 351 height 12
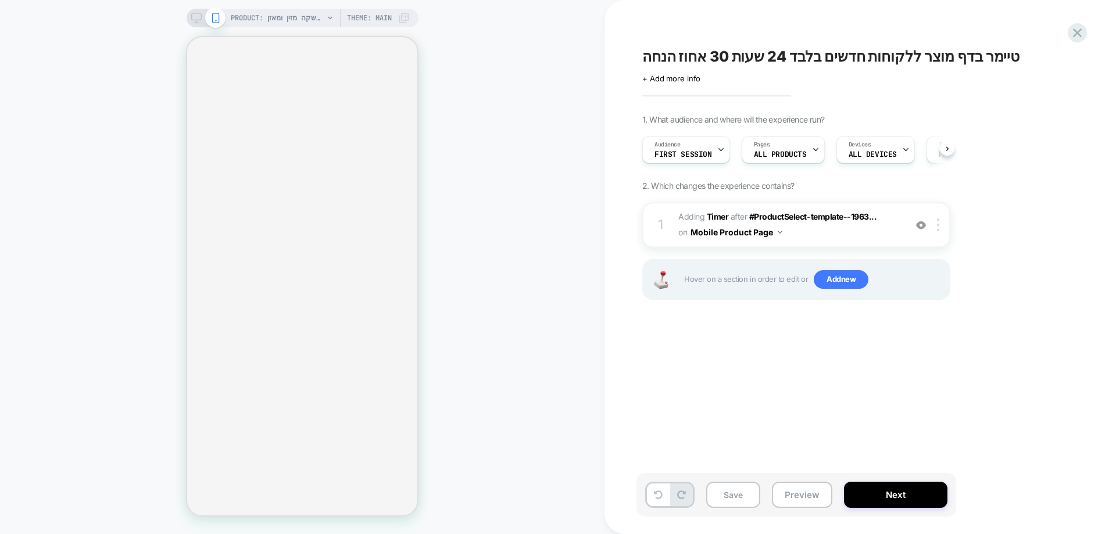
scroll to position [0, 1]
click at [677, 81] on span "+ Add more info" at bounding box center [672, 78] width 58 height 9
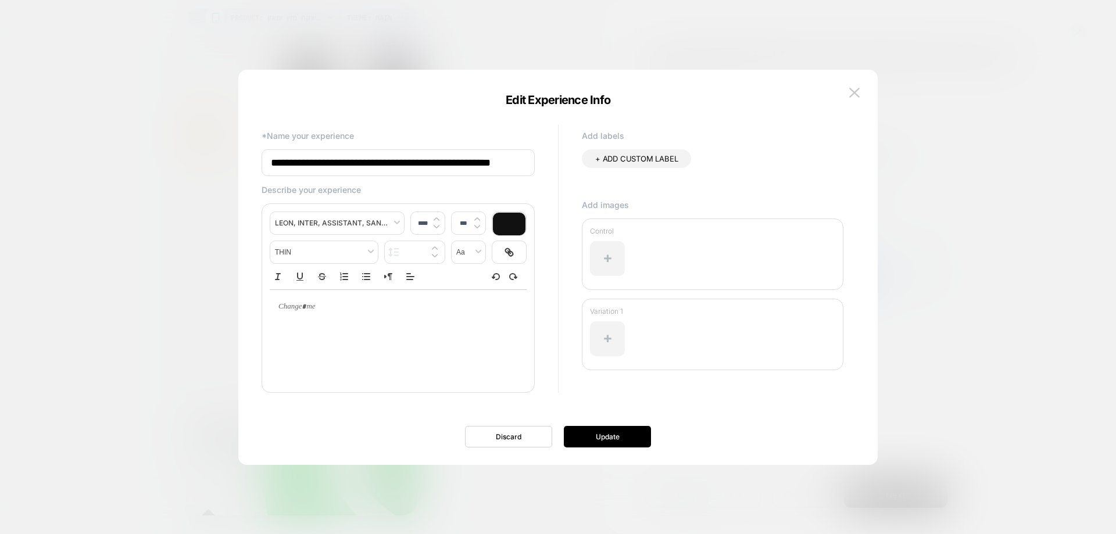
click at [515, 162] on input "**********" at bounding box center [398, 162] width 273 height 27
type input "**********"
click at [631, 437] on button "Update" at bounding box center [607, 437] width 87 height 22
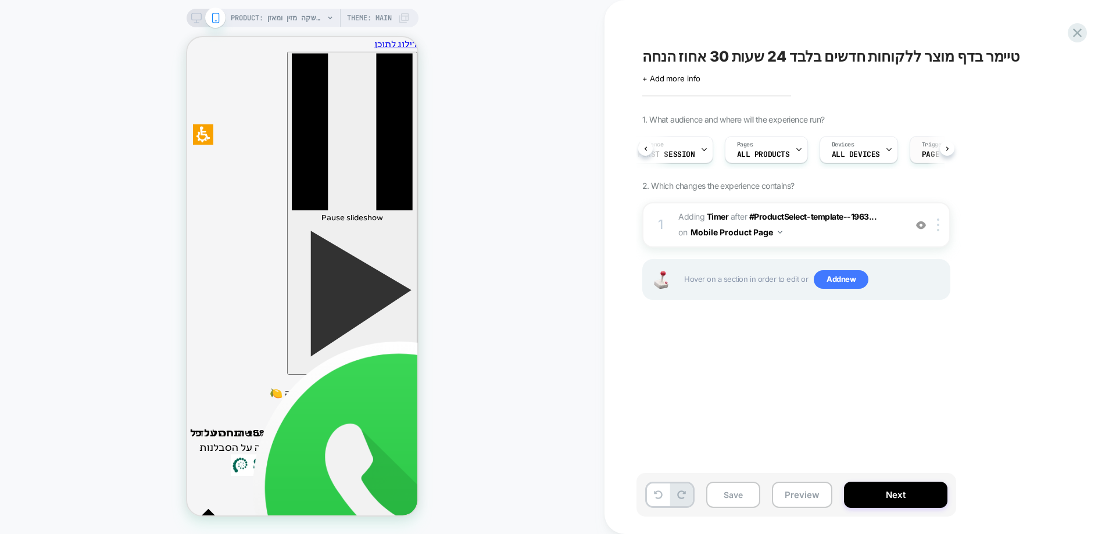
scroll to position [0, 19]
click at [692, 79] on span "+ Add more info" at bounding box center [672, 78] width 58 height 9
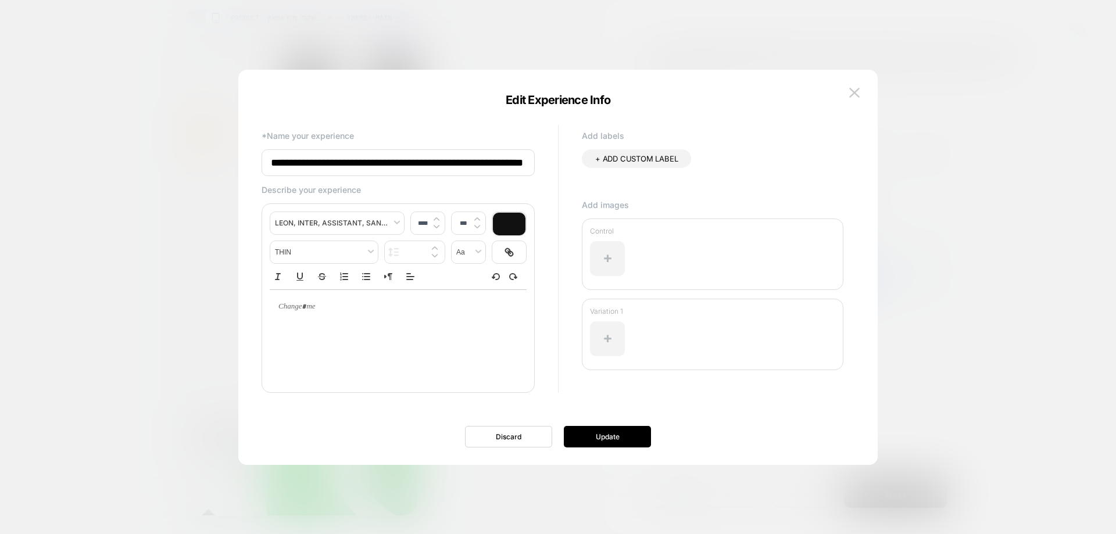
scroll to position [0, 18]
click at [338, 162] on input "**********" at bounding box center [398, 162] width 273 height 27
click at [339, 162] on input "**********" at bounding box center [398, 162] width 273 height 27
type input "**********"
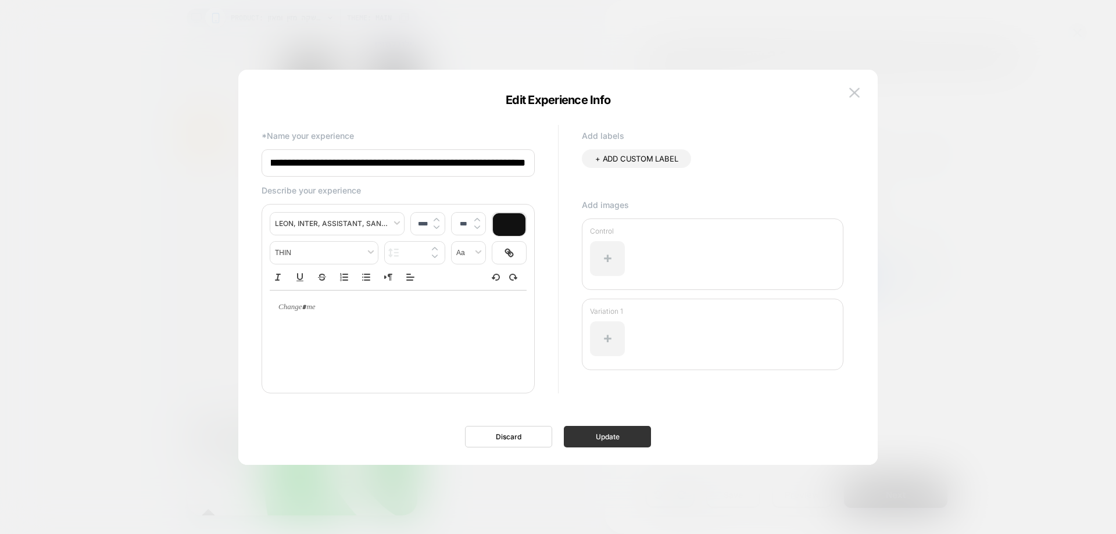
click at [606, 442] on button "Update" at bounding box center [607, 437] width 87 height 22
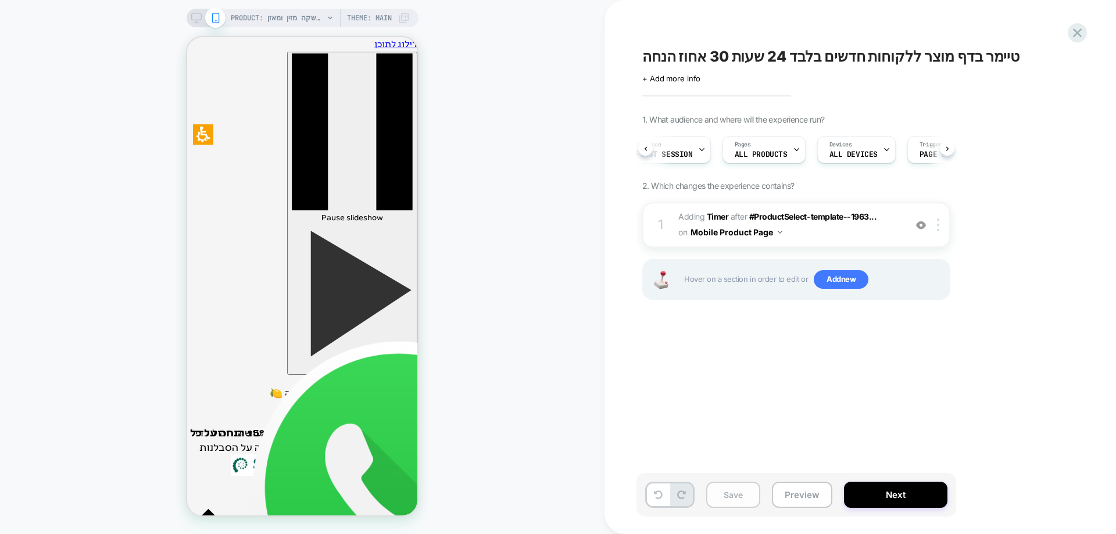
click at [730, 488] on button "Save" at bounding box center [733, 495] width 54 height 26
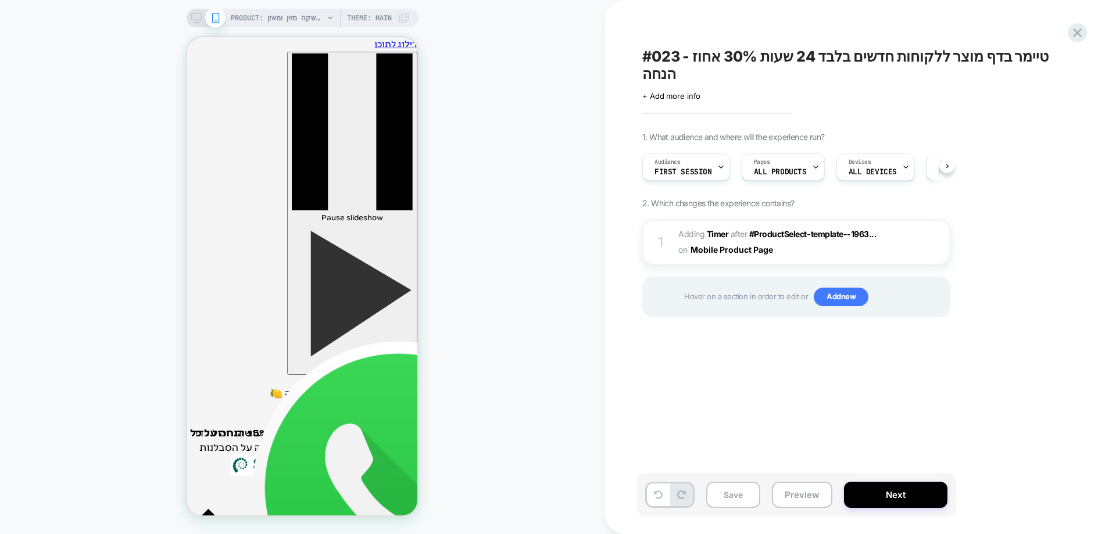
scroll to position [0, 1]
click at [522, 222] on div "PRODUCT: שוקומאקה | משקה מזין ומאזן PRODUCT: שוקומאקה | משקה מזין ומאזן Theme: …" at bounding box center [302, 267] width 605 height 511
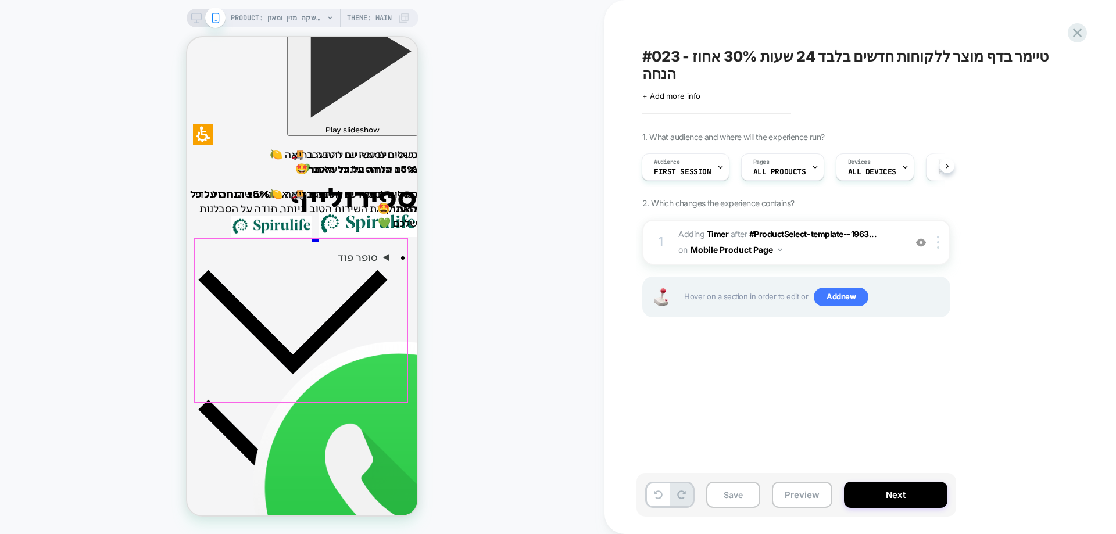
scroll to position [233, 0]
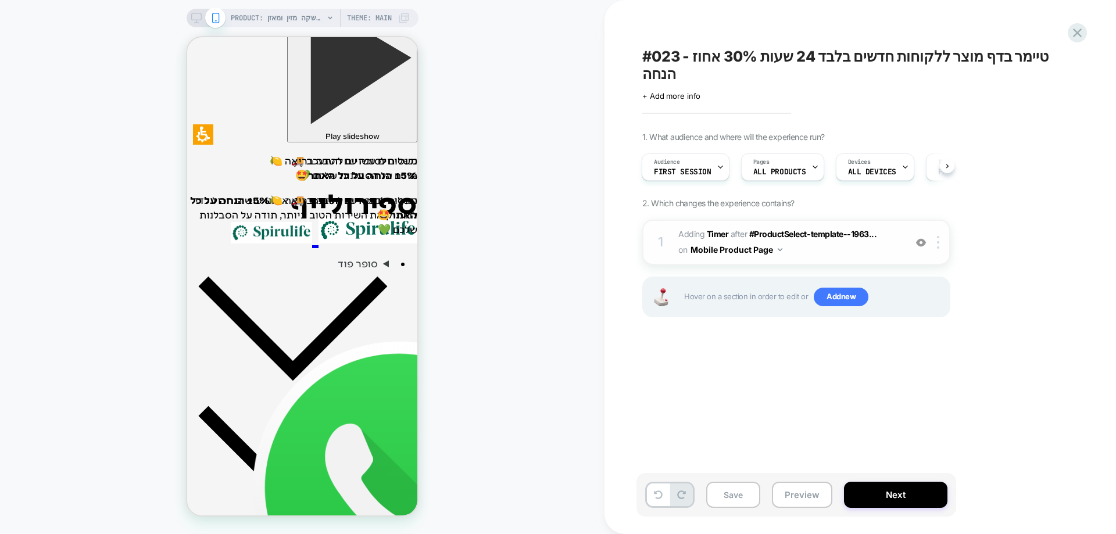
click at [926, 236] on div at bounding box center [921, 242] width 19 height 13
click at [927, 236] on div at bounding box center [921, 242] width 19 height 13
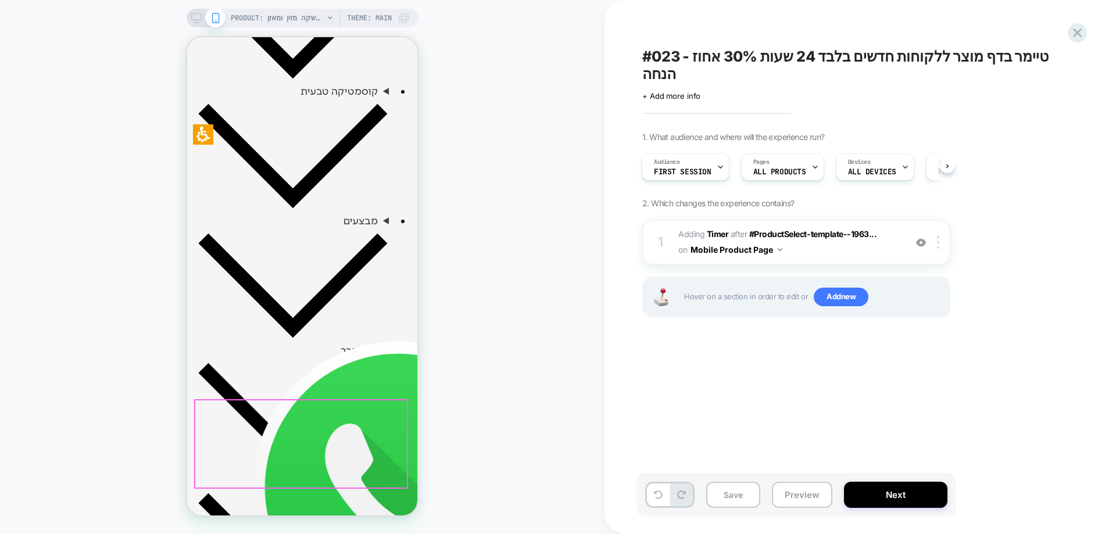
scroll to position [407, 0]
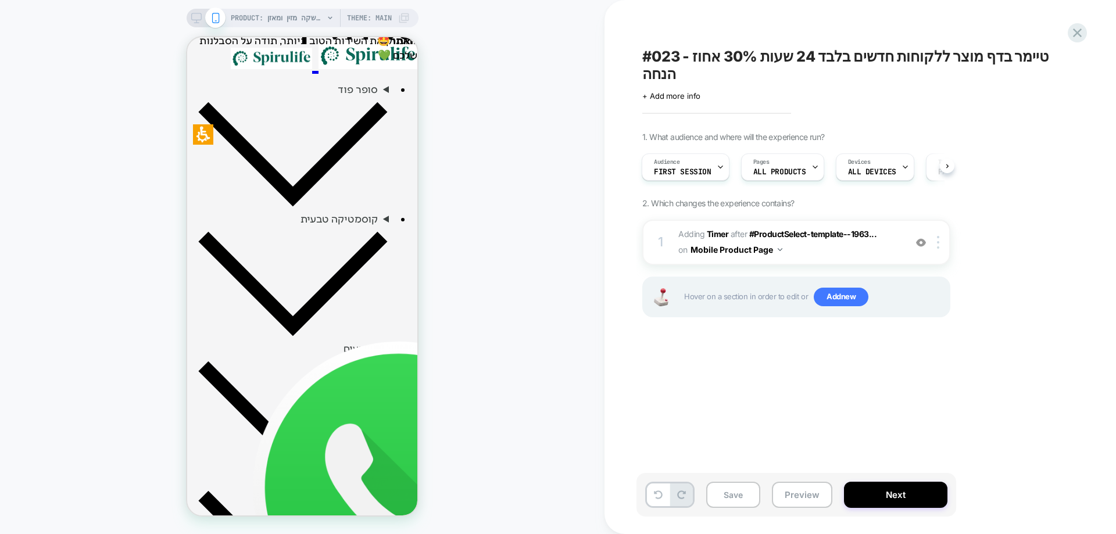
drag, startPoint x: 144, startPoint y: 498, endPoint x: 134, endPoint y: 499, distance: 9.3
click at [142, 498] on div "PRODUCT: שוקומאקה | משקה מזין ומאזן PRODUCT: שוקומאקה | משקה מזין ומאזן Theme: …" at bounding box center [302, 267] width 605 height 511
click at [512, 340] on div "PRODUCT: שוקומאקה | משקה מזין ומאזן PRODUCT: שוקומאקה | משקה מזין ומאזן Theme: …" at bounding box center [302, 267] width 605 height 511
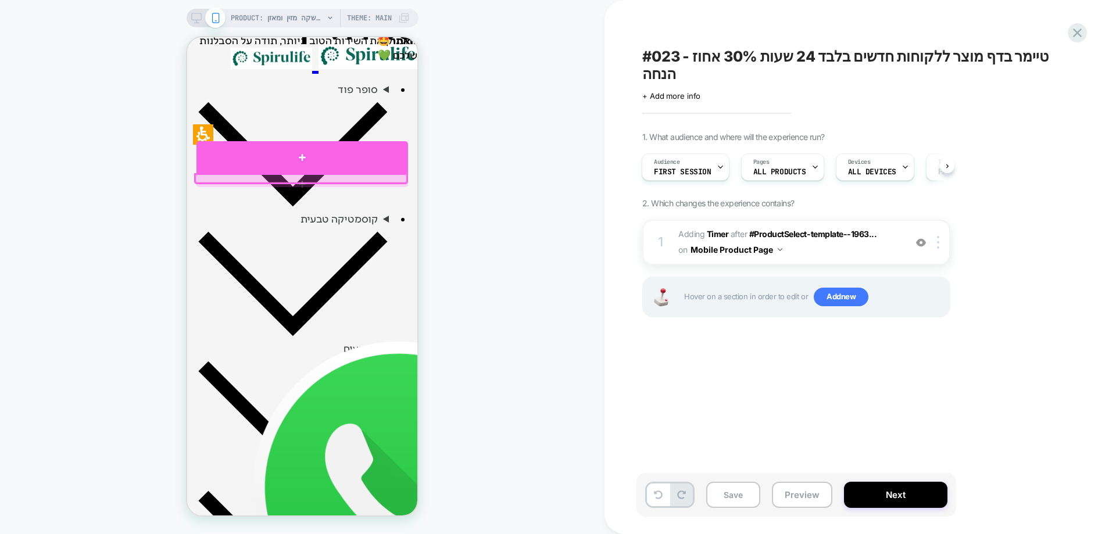
click at [361, 157] on div at bounding box center [303, 157] width 212 height 32
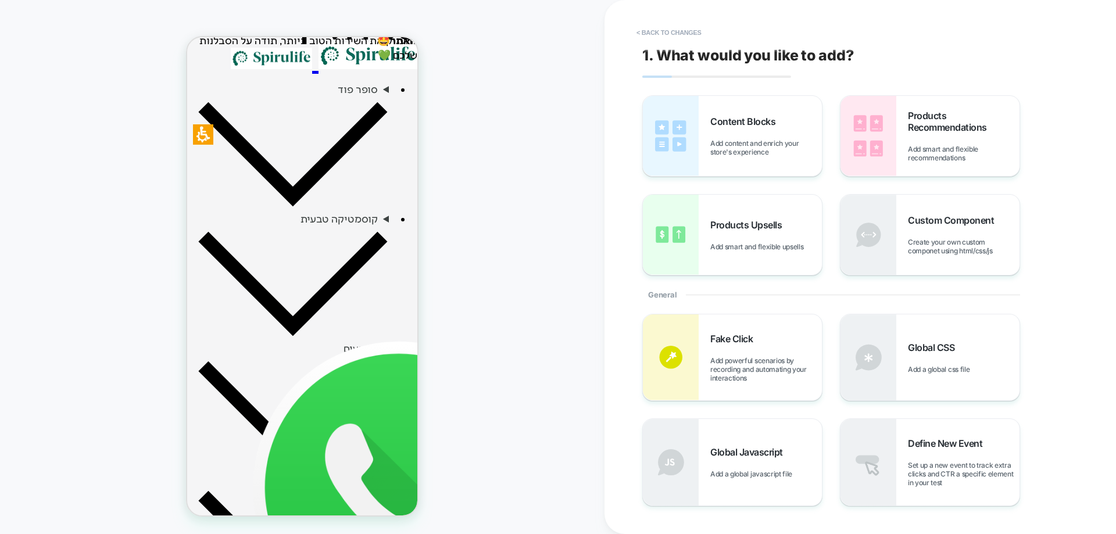
scroll to position [329, 0]
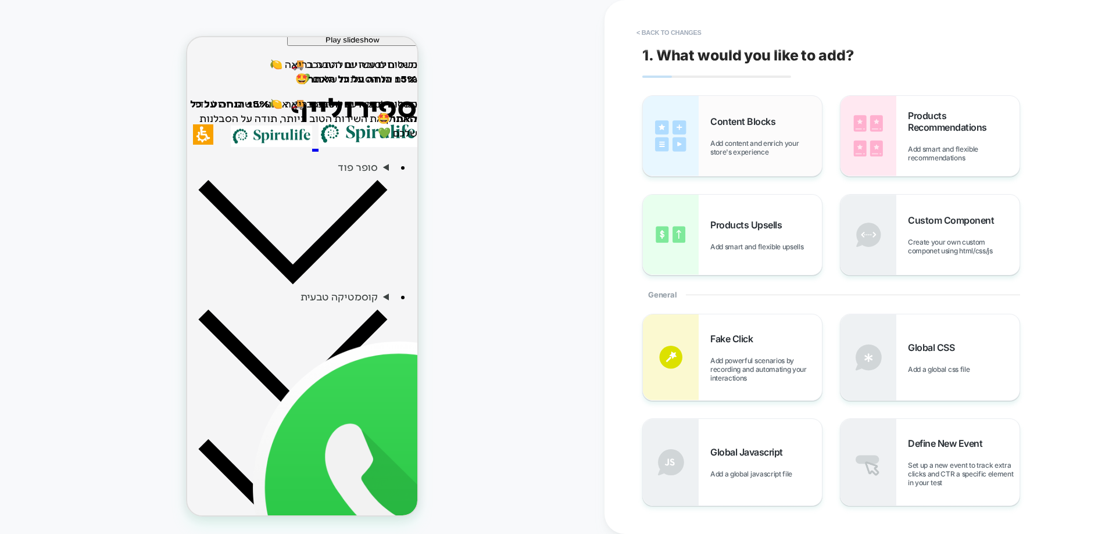
click at [722, 141] on span "Add content and enrich your store's experience" at bounding box center [767, 147] width 112 height 17
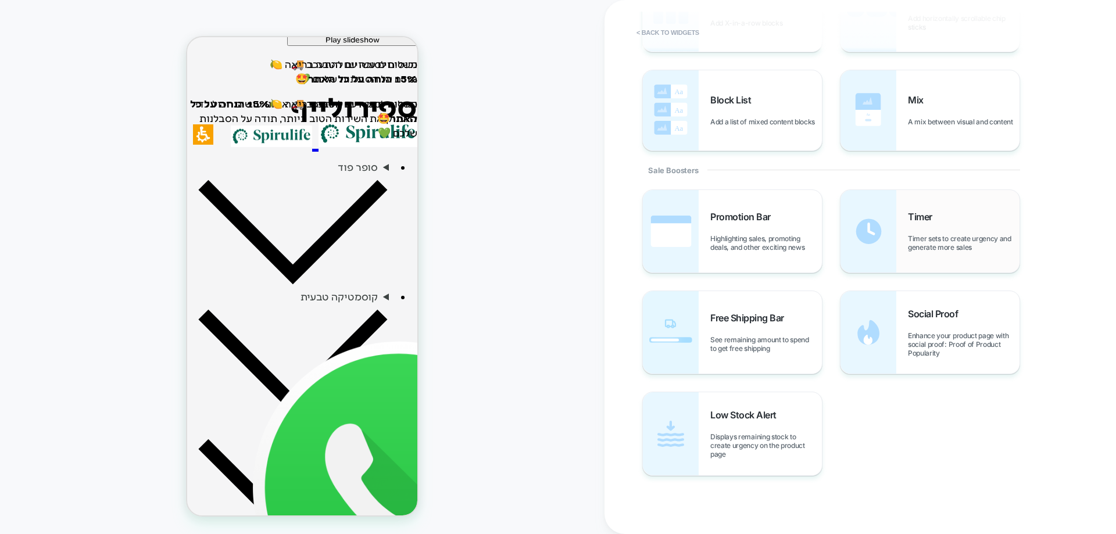
scroll to position [320, 0]
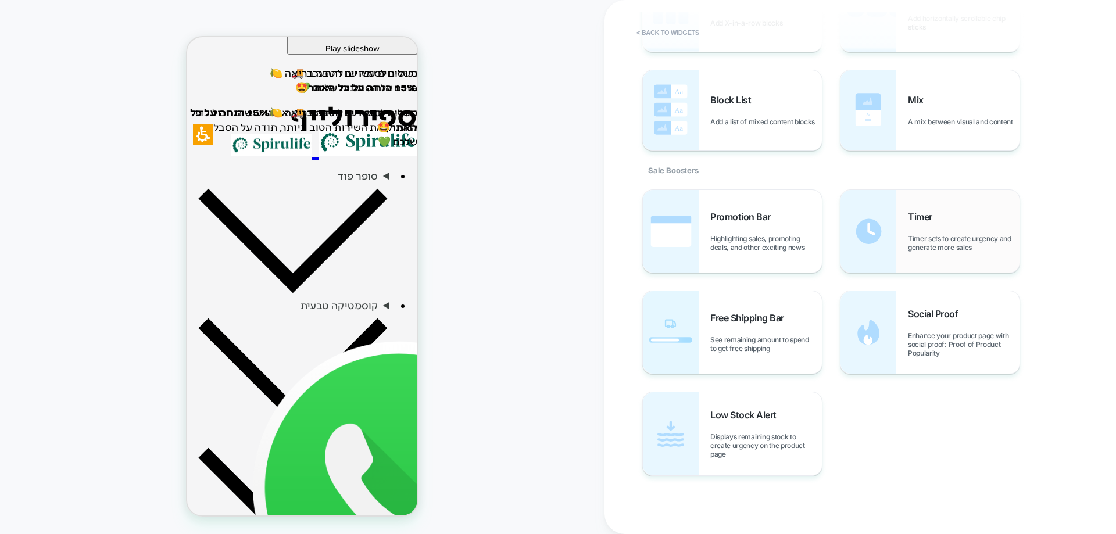
click at [930, 221] on span "Timer" at bounding box center [923, 217] width 30 height 12
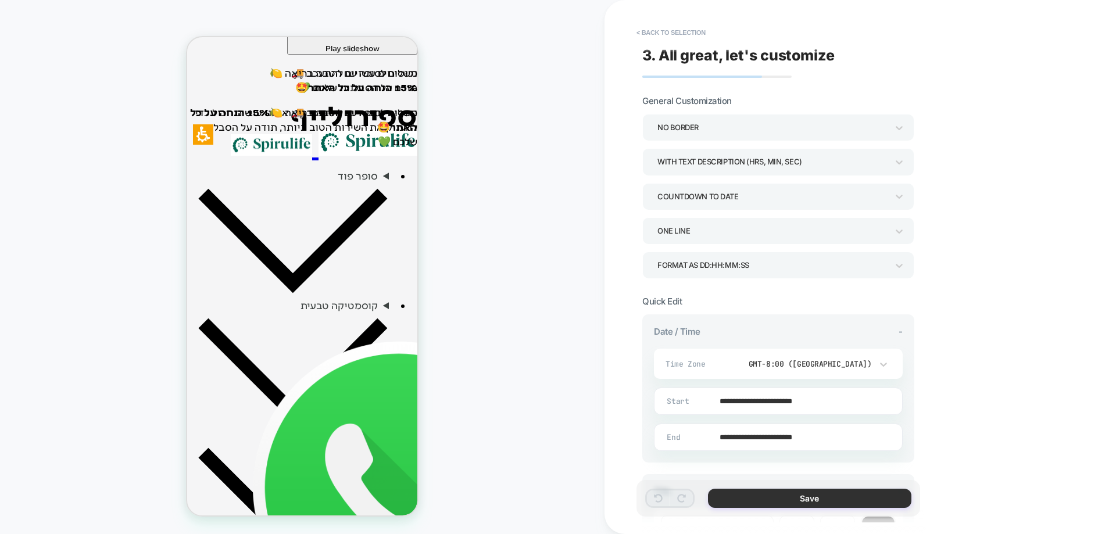
click at [787, 503] on button "Save" at bounding box center [810, 498] width 204 height 19
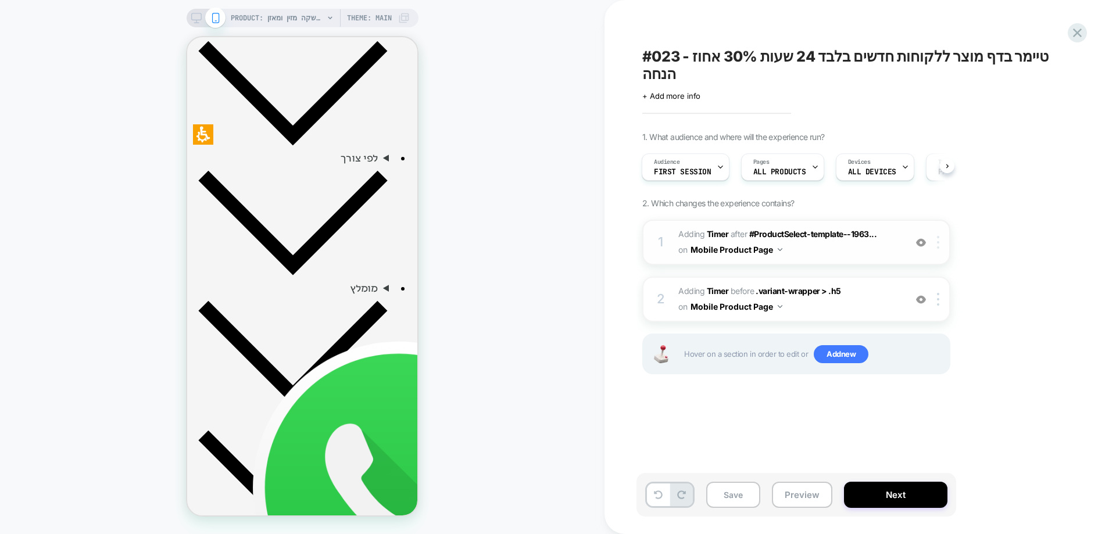
scroll to position [0, 4]
click at [942, 236] on div at bounding box center [940, 242] width 19 height 13
click at [939, 236] on img at bounding box center [938, 242] width 2 height 13
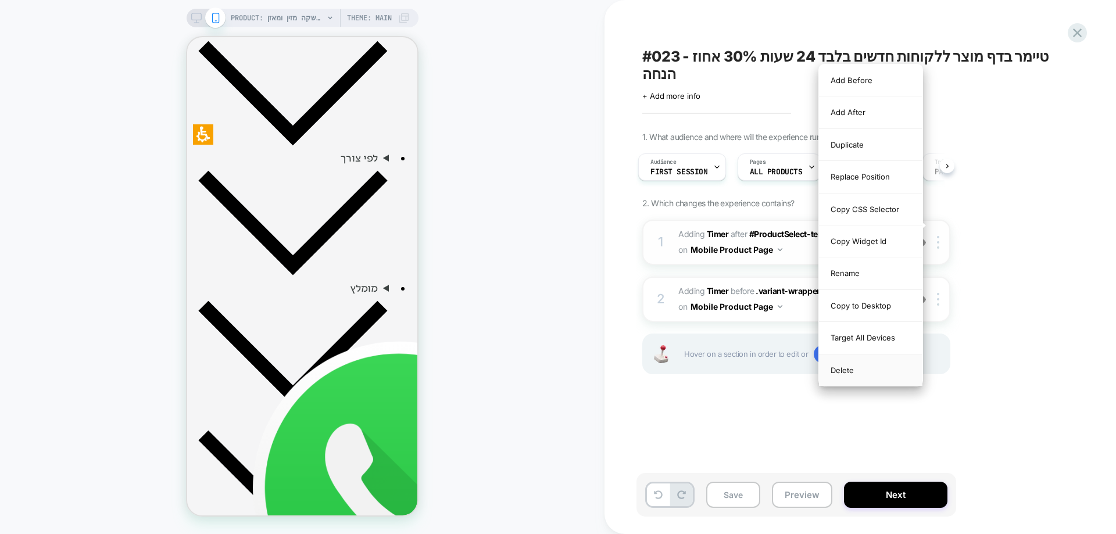
click at [877, 369] on div "Delete" at bounding box center [871, 370] width 104 height 31
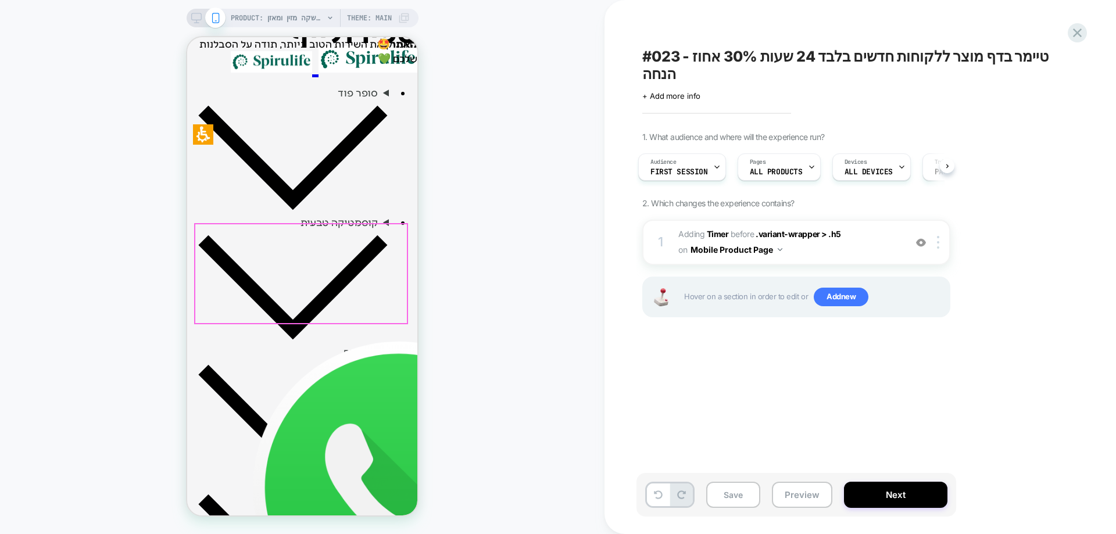
scroll to position [379, 0]
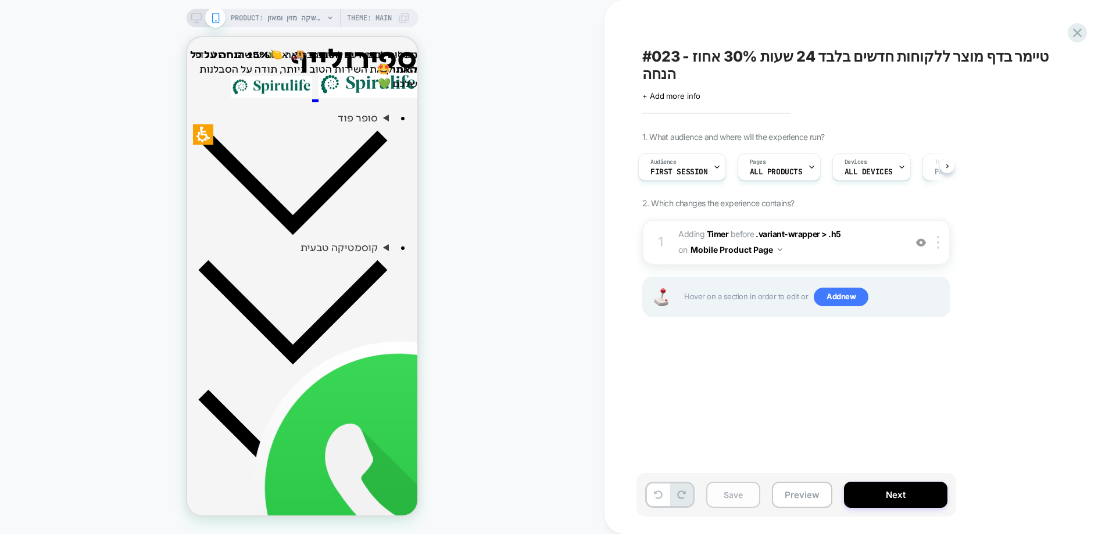
click at [722, 494] on button "Save" at bounding box center [733, 495] width 54 height 26
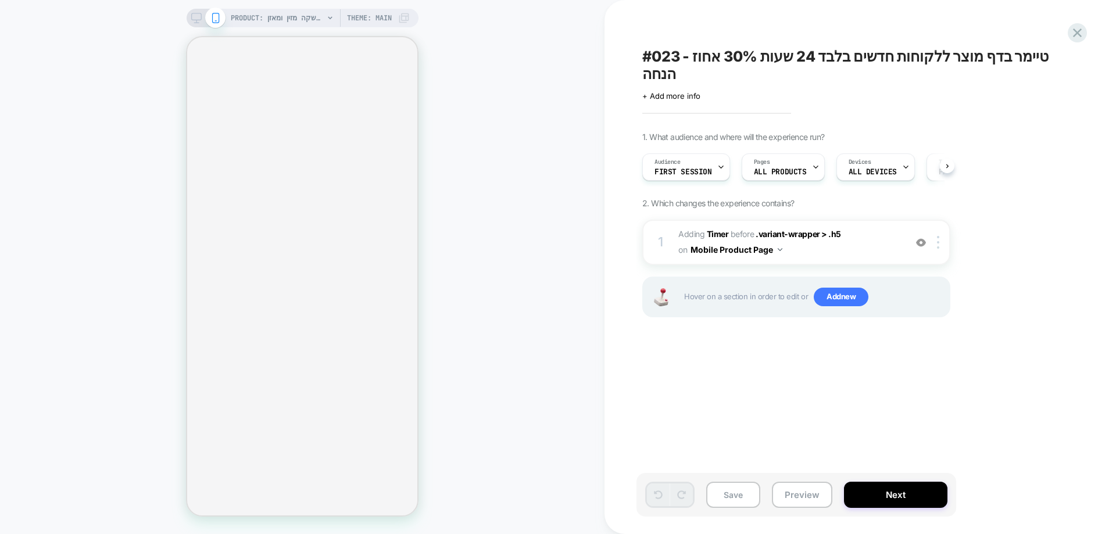
scroll to position [0, 1]
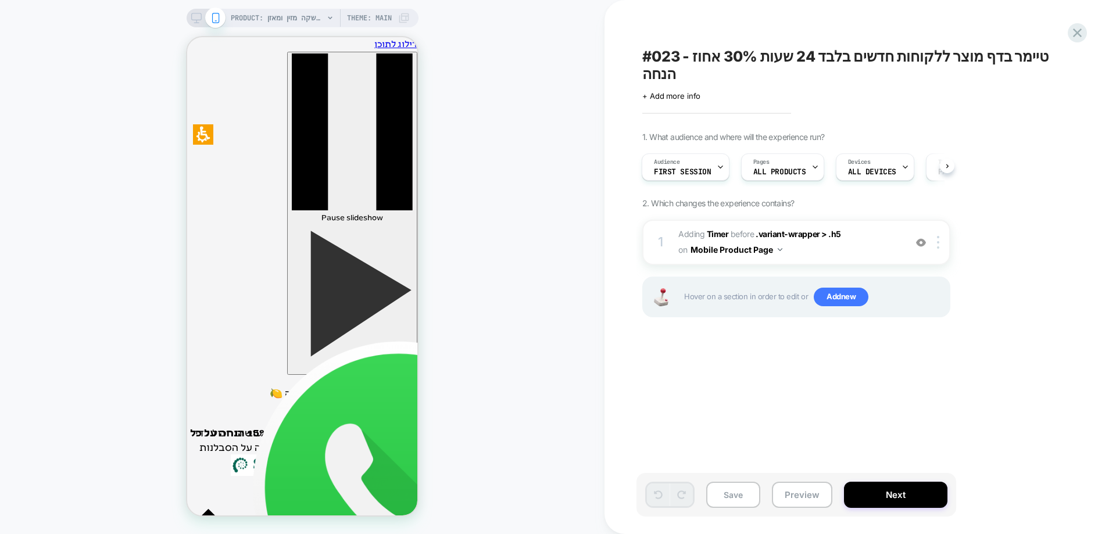
click at [553, 118] on div "PRODUCT: שוקומאקה | משקה מזין ומאזן PRODUCT: שוקומאקה | משקה מזין ומאזן Theme: …" at bounding box center [302, 267] width 605 height 511
click at [1069, 26] on div "#023 - טיימר בדף מוצר ללקוחות חדשים בלבד 24 שעות 30% אחוז הנחה Click to edit ex…" at bounding box center [855, 267] width 436 height 511
click at [1080, 38] on icon at bounding box center [1078, 33] width 16 height 16
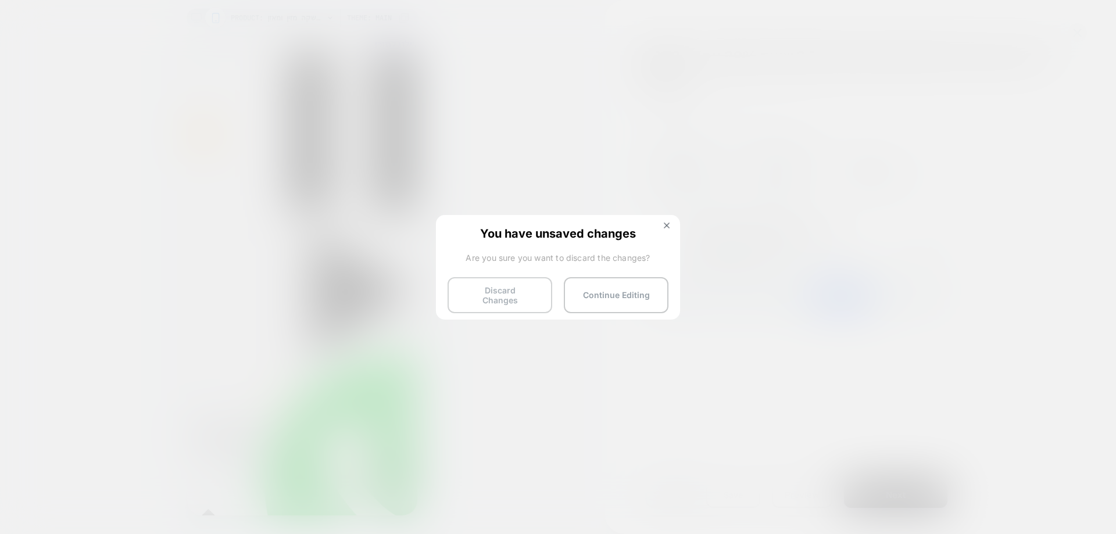
click at [513, 300] on button "Discard Changes" at bounding box center [500, 295] width 105 height 36
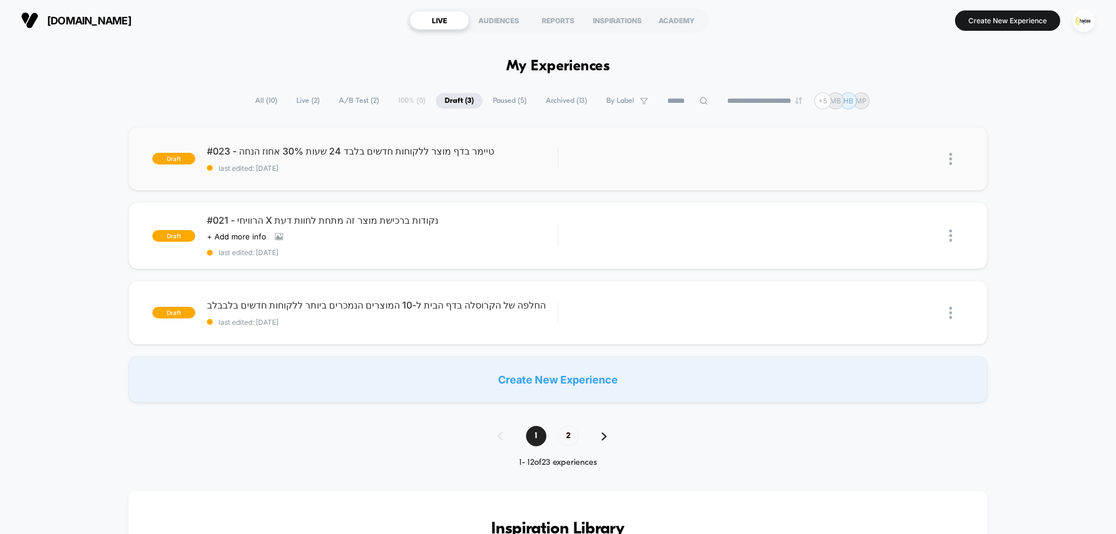
click at [495, 164] on span "last edited: [DATE]" at bounding box center [382, 168] width 351 height 9
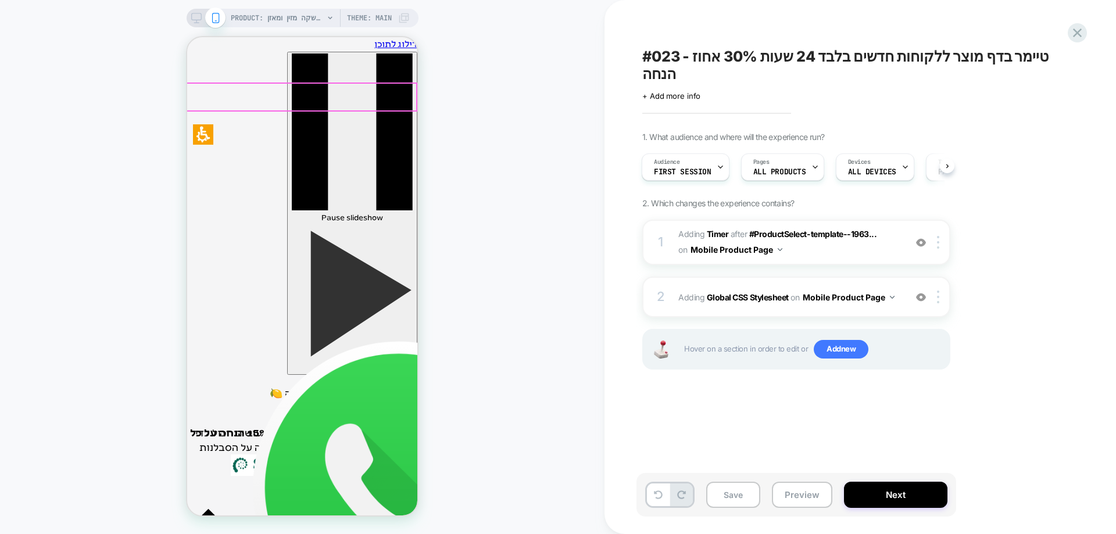
click at [311, 455] on img at bounding box center [271, 466] width 81 height 22
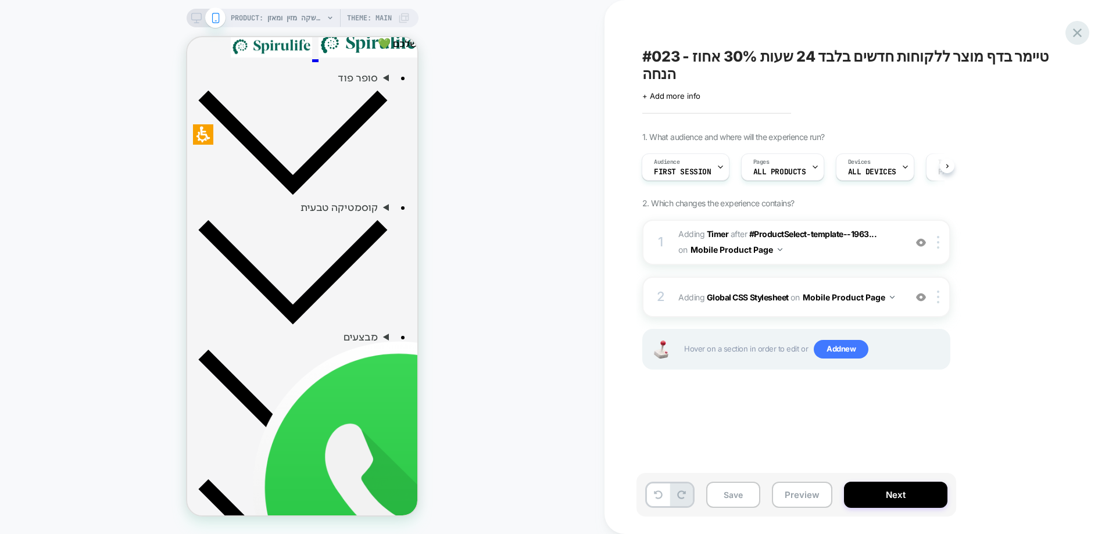
click at [1077, 31] on icon at bounding box center [1078, 33] width 16 height 16
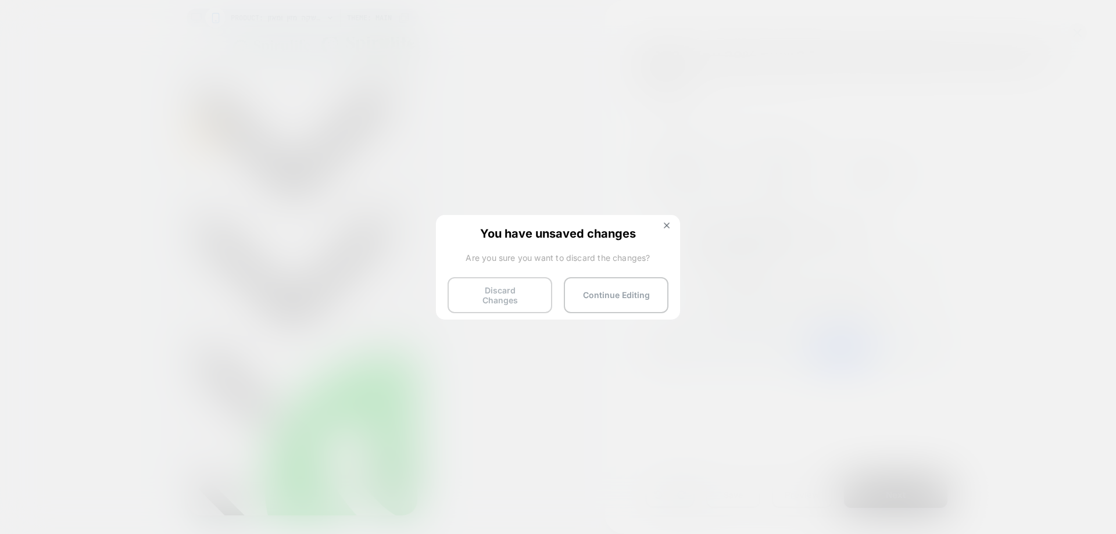
click at [527, 291] on button "Discard Changes" at bounding box center [500, 295] width 105 height 36
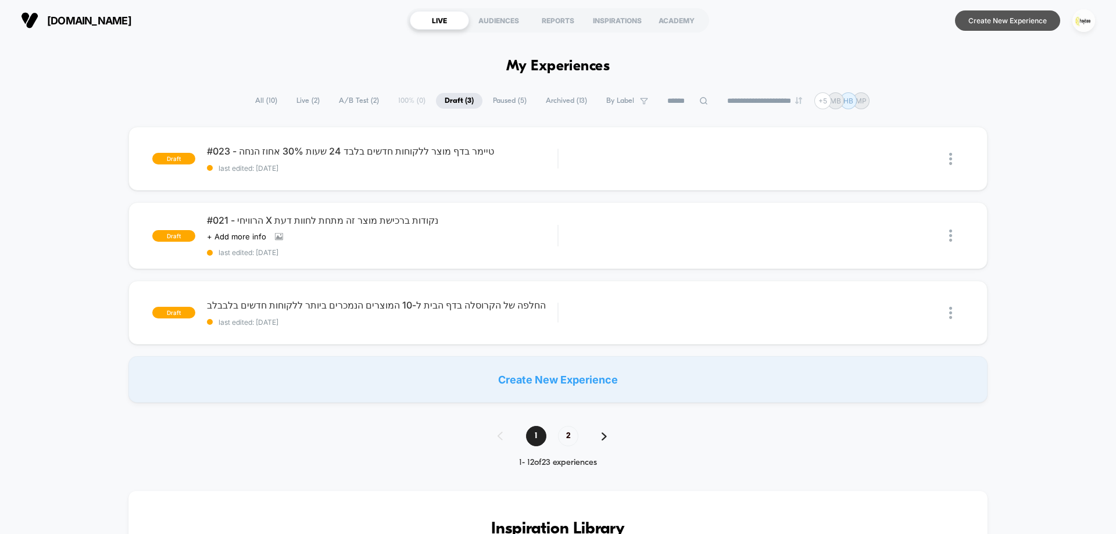
click at [1026, 22] on button "Create New Experience" at bounding box center [1007, 20] width 105 height 20
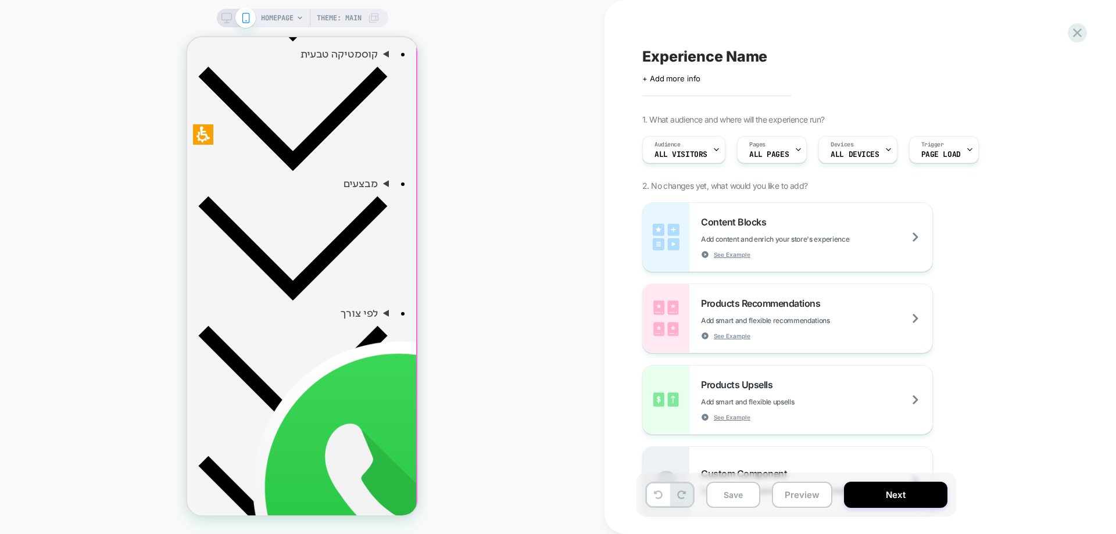
scroll to position [756, 0]
